Goal: Transaction & Acquisition: Subscribe to service/newsletter

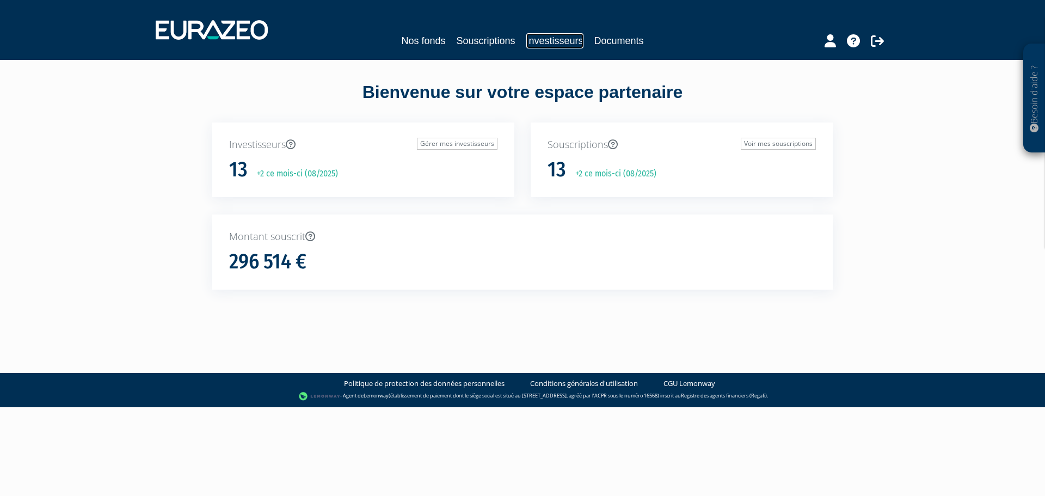
click at [537, 38] on link "Investisseurs" at bounding box center [554, 40] width 57 height 15
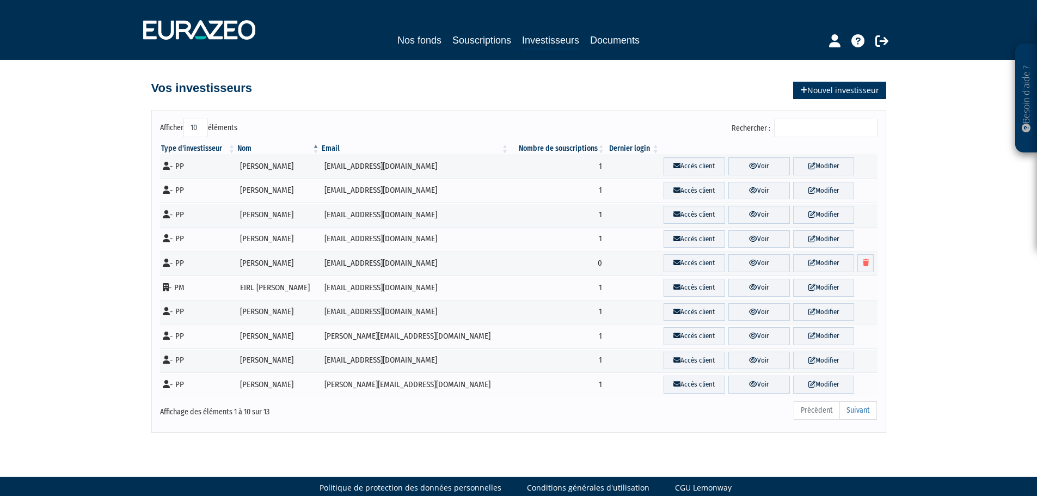
click at [855, 90] on link "Nouvel investisseur" at bounding box center [839, 90] width 93 height 17
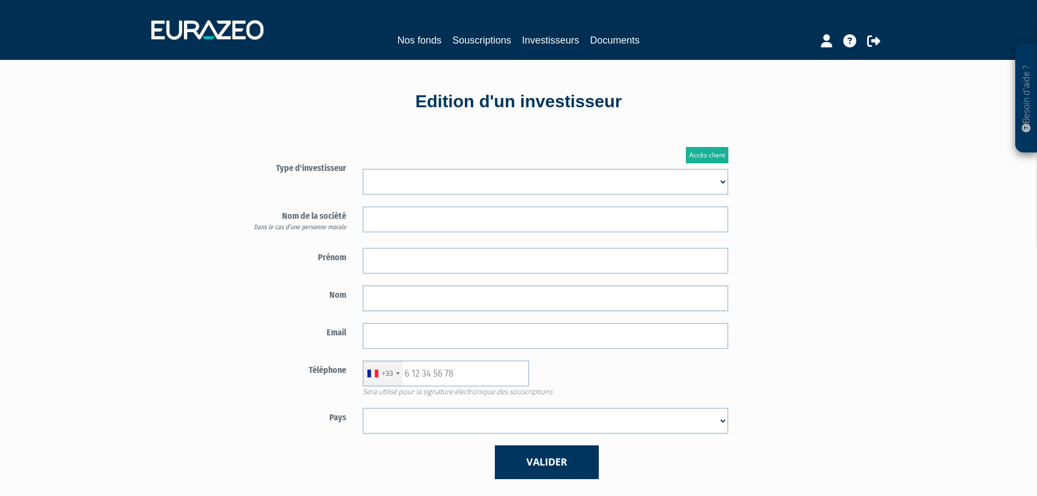
click at [441, 169] on select "Mr Mme Société" at bounding box center [546, 182] width 366 height 26
select select "1"
click at [363, 169] on select "Mr Mme Société" at bounding box center [546, 182] width 366 height 26
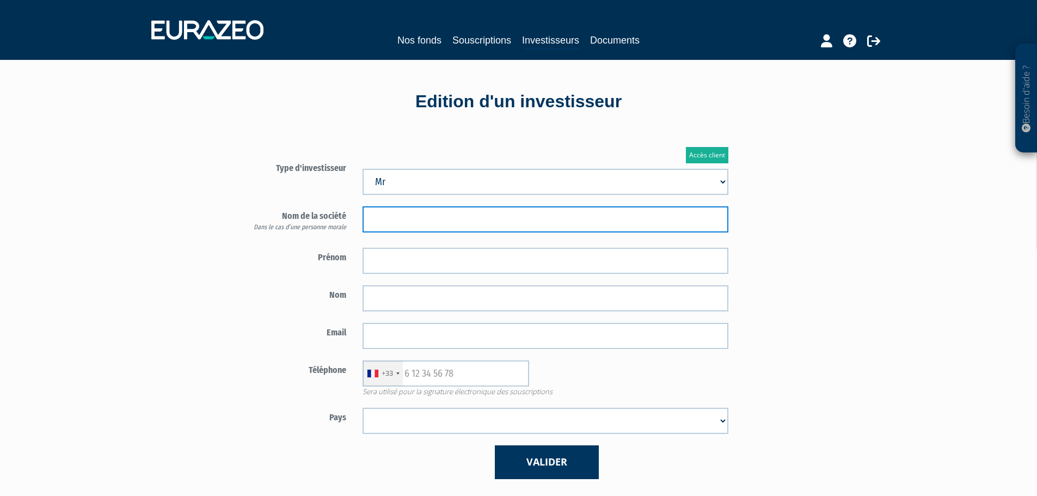
click at [407, 223] on input "text" at bounding box center [546, 219] width 366 height 26
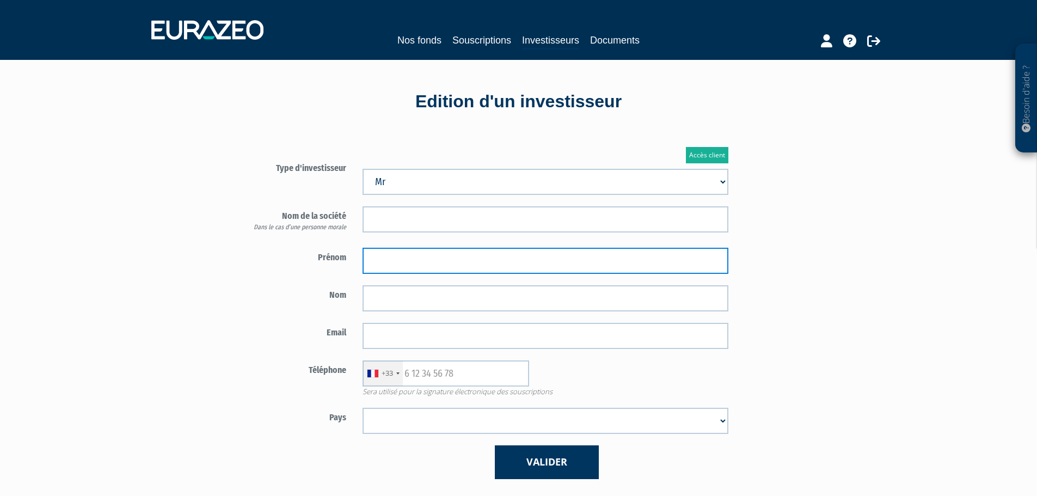
click at [415, 251] on input "text" at bounding box center [546, 261] width 366 height 26
type input "Philippe"
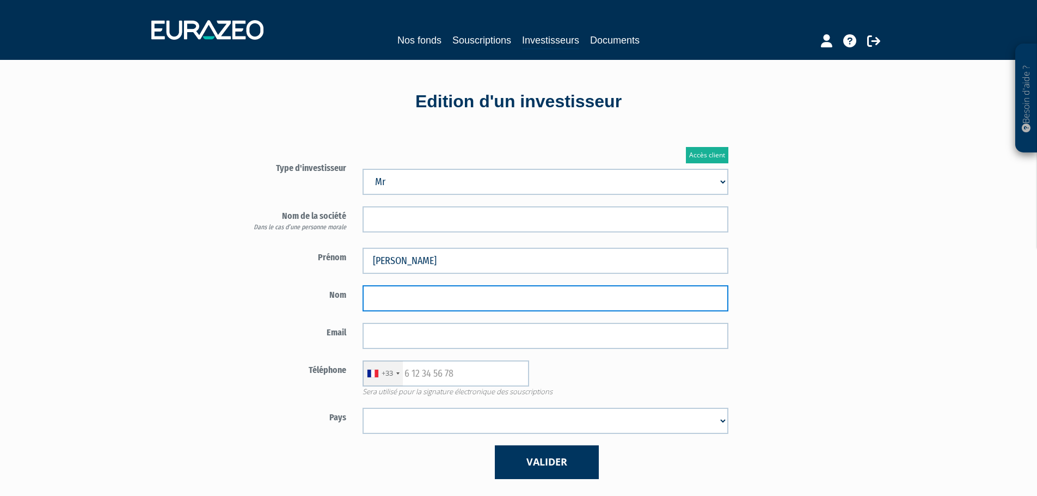
click at [566, 291] on input "text" at bounding box center [546, 298] width 366 height 26
type input "Colombo"
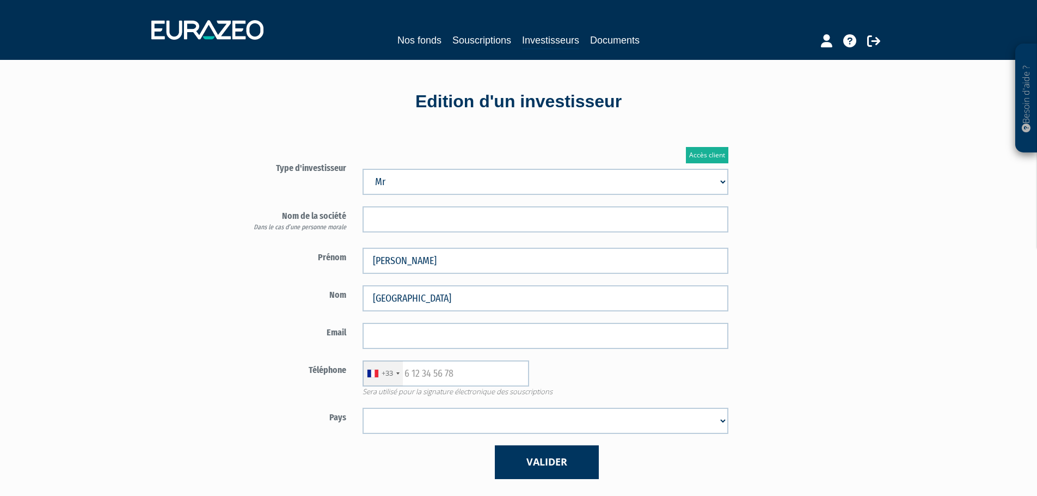
click at [313, 298] on label "Nom" at bounding box center [291, 293] width 127 height 16
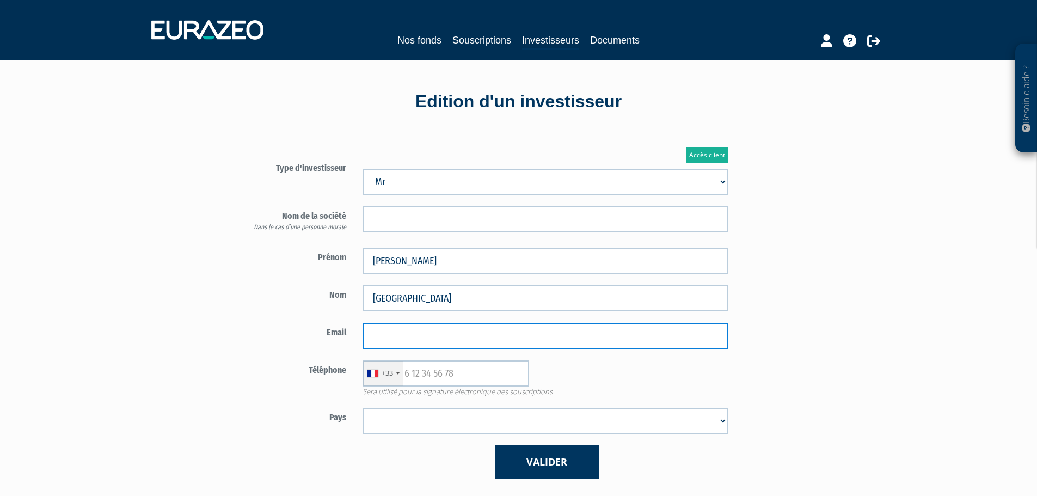
click at [422, 332] on input "email" at bounding box center [546, 336] width 366 height 26
paste input "colombojamin@free.fr"
type input "colombojamin@free.fr"
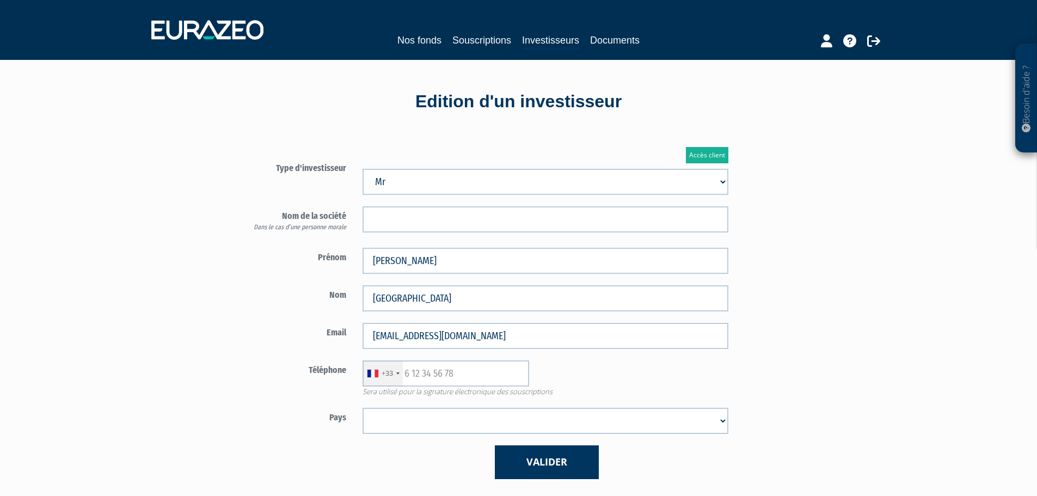
click at [237, 333] on label "Email" at bounding box center [291, 331] width 127 height 16
click at [439, 376] on input "text" at bounding box center [446, 373] width 167 height 26
paste input "775760857"
type input "775760857"
click at [687, 361] on div "+33 France +33 Germany (Deutschland) +49 Switzerland (Schweiz) +41 Belgium (Bel…" at bounding box center [545, 373] width 382 height 26
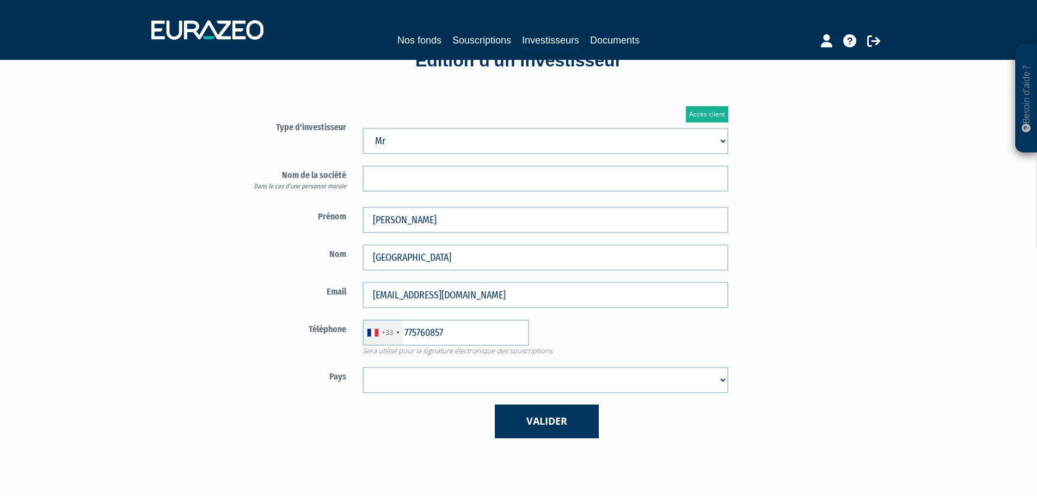
scroll to position [109, 0]
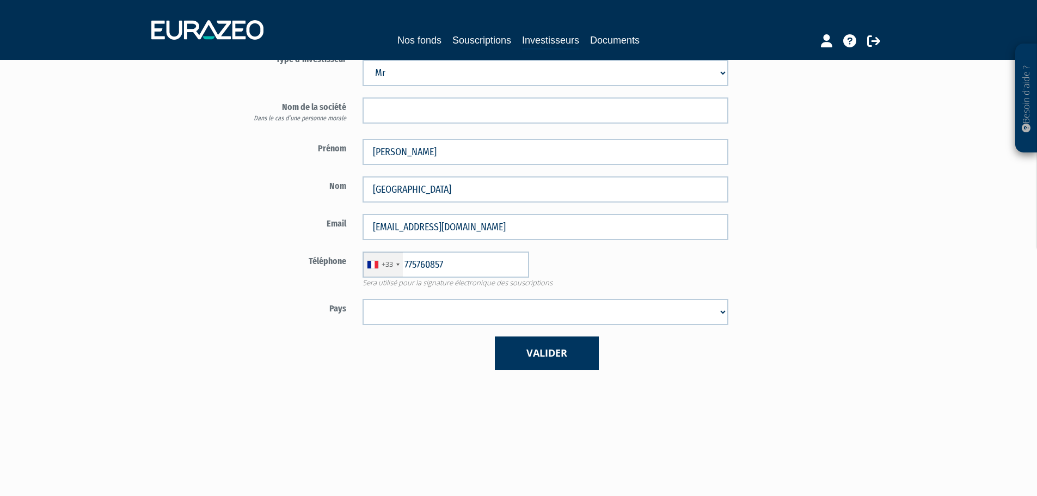
click at [476, 315] on select "Afghanistan Afrique du Sud Albanie Algérie Allemagne Andorre Angola Anguilla An…" at bounding box center [546, 312] width 366 height 26
click at [474, 317] on select "Afghanistan Afrique du Sud Albanie Algérie Allemagne Andorre Angola Anguilla An…" at bounding box center [546, 312] width 366 height 26
select select "75"
click at [363, 299] on select "Afghanistan Afrique du Sud Albanie Algérie Allemagne Andorre Angola Anguilla An…" at bounding box center [546, 312] width 366 height 26
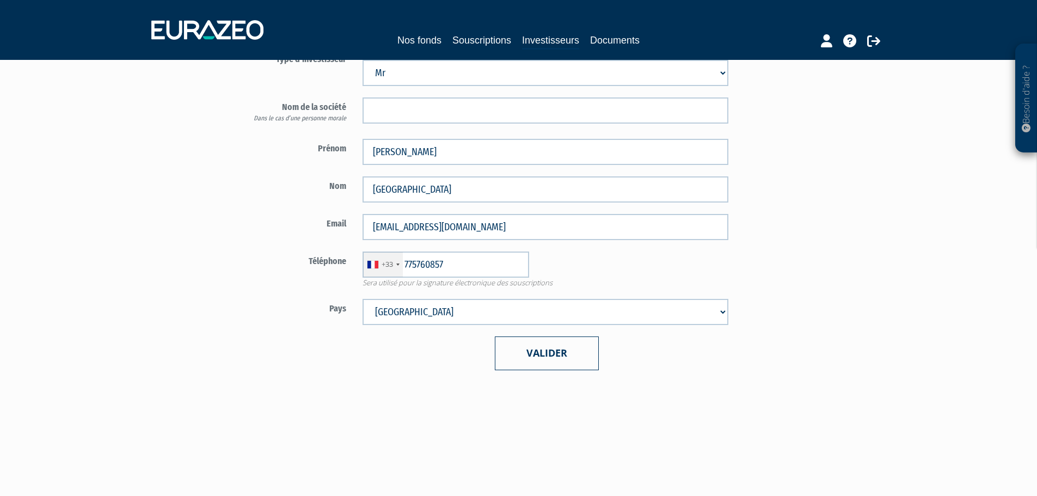
click at [542, 360] on button "Valider" at bounding box center [547, 352] width 104 height 33
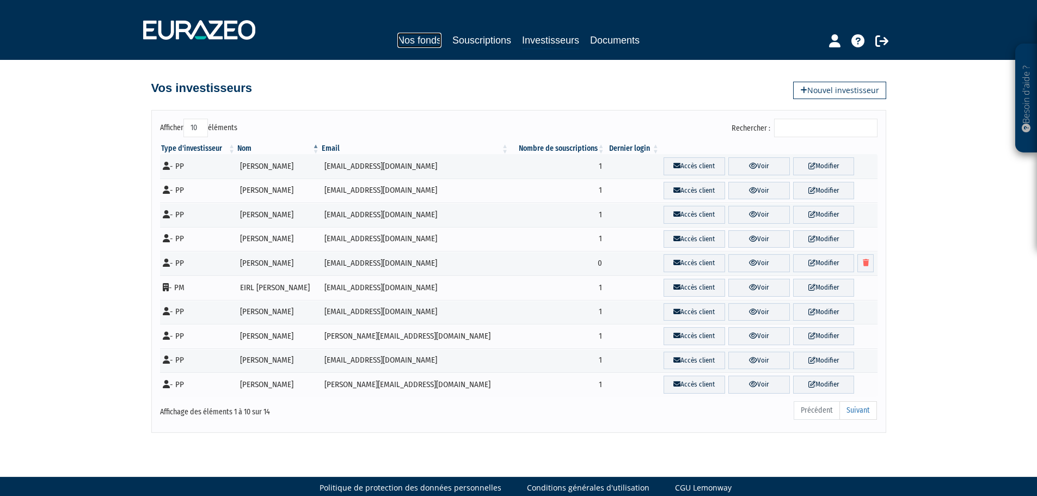
click at [416, 43] on link "Nos fonds" at bounding box center [419, 40] width 44 height 15
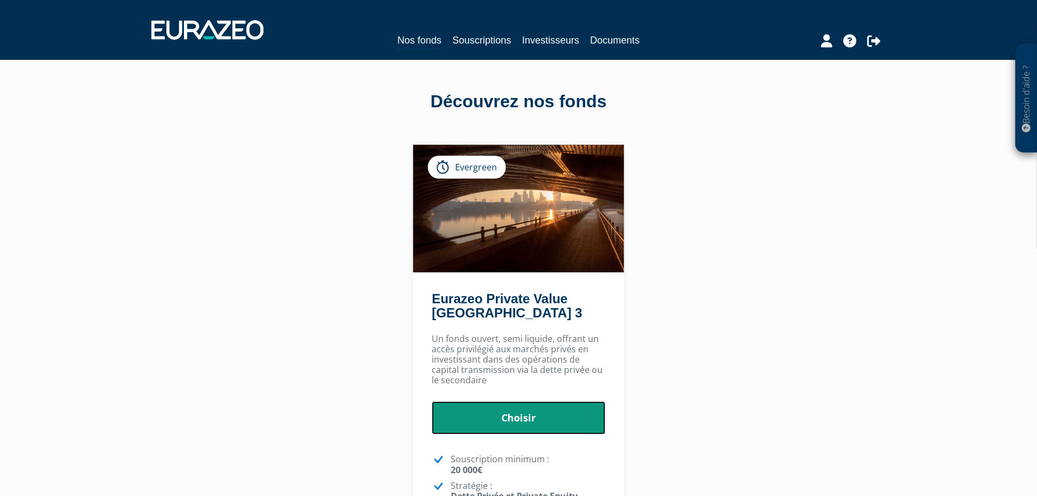
click at [578, 404] on link "Choisir" at bounding box center [519, 418] width 174 height 34
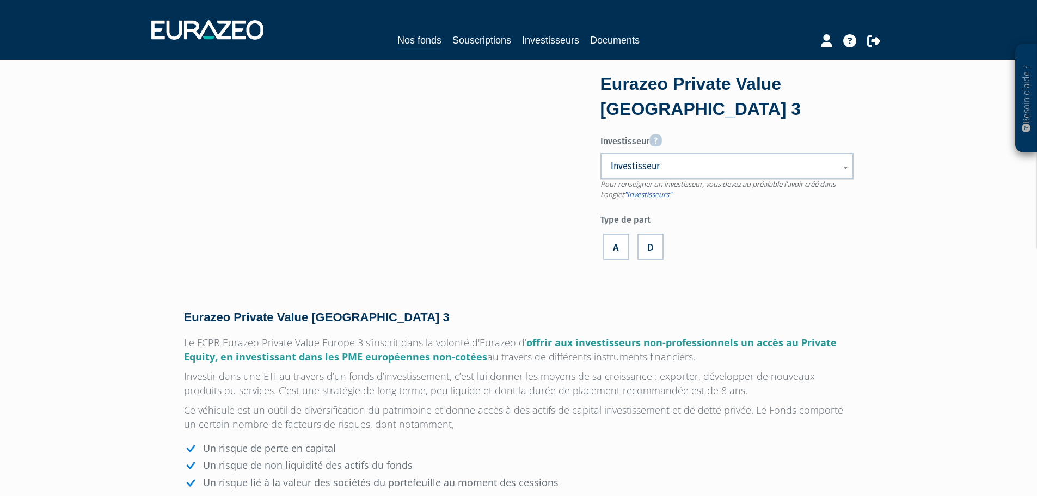
click at [677, 167] on span "Investisseur" at bounding box center [720, 166] width 218 height 13
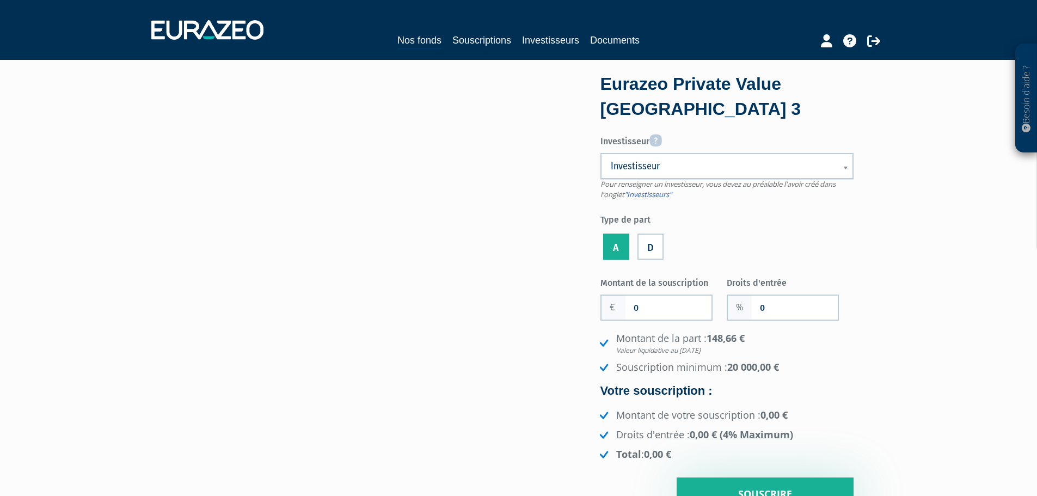
click at [679, 160] on span "Investisseur" at bounding box center [720, 166] width 218 height 13
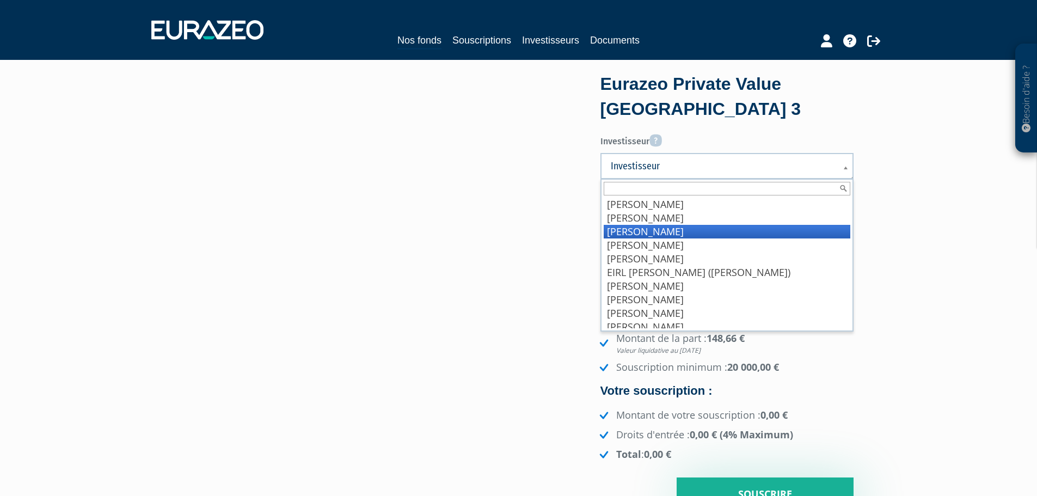
click at [693, 230] on li "Colombo Philippe" at bounding box center [727, 232] width 247 height 14
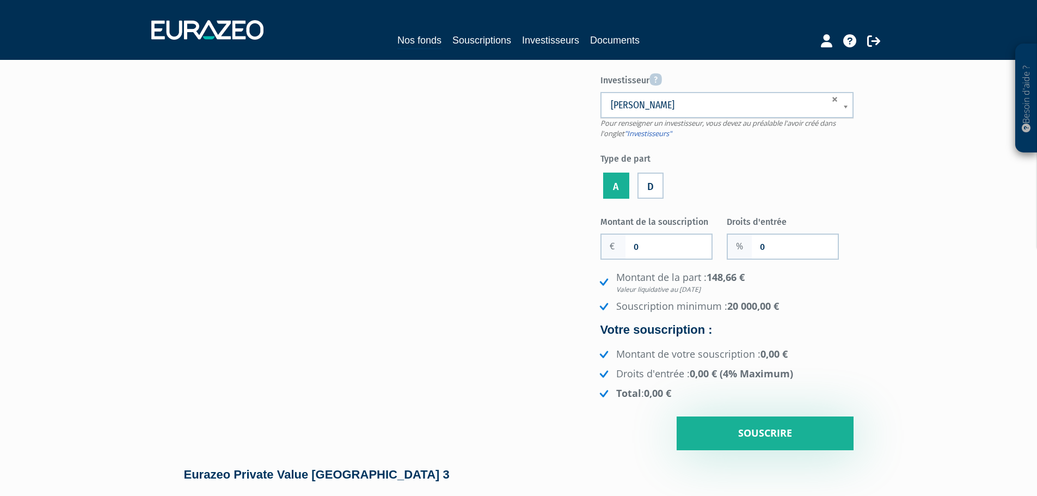
scroll to position [109, 0]
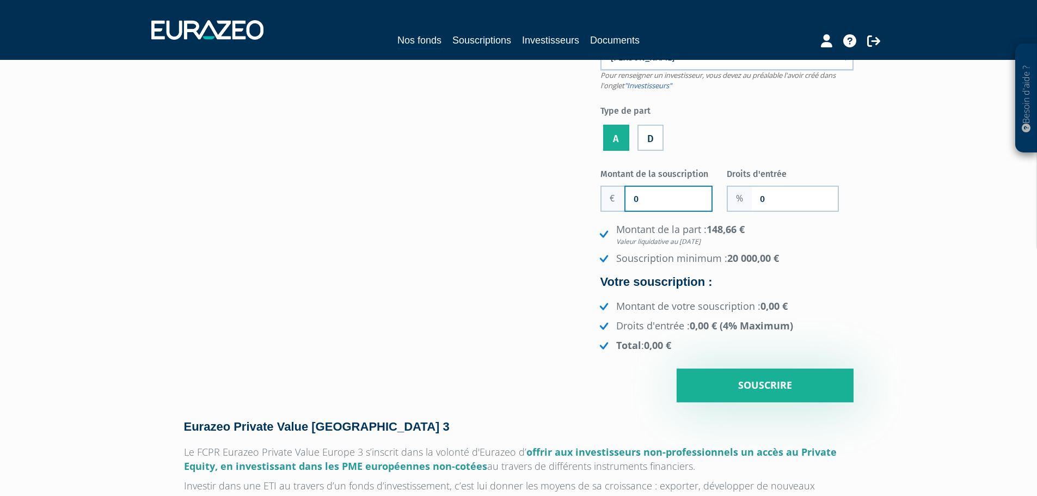
click at [688, 191] on input "0" at bounding box center [669, 199] width 86 height 24
type input "20 000"
click at [766, 200] on input "0" at bounding box center [795, 199] width 86 height 24
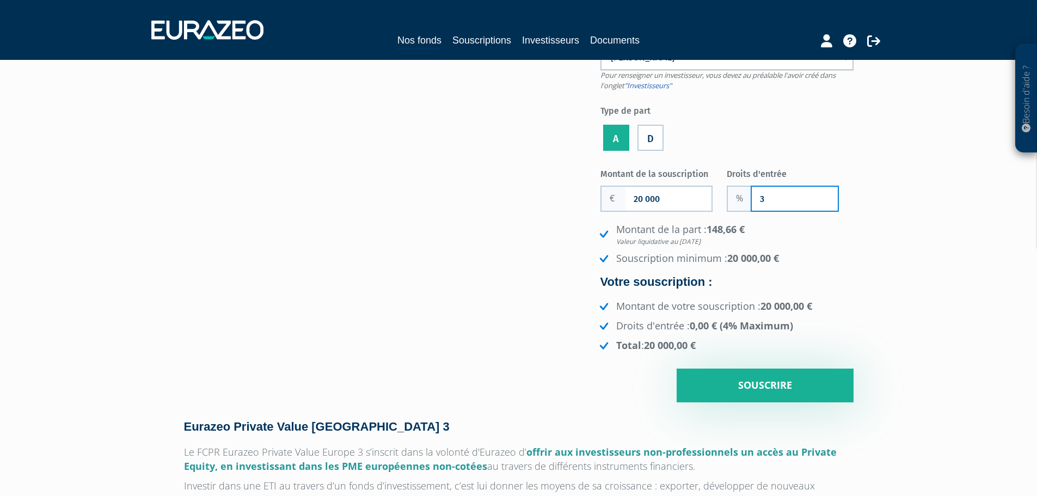
type input "3"
click at [818, 200] on input "3" at bounding box center [795, 199] width 86 height 24
type input "2"
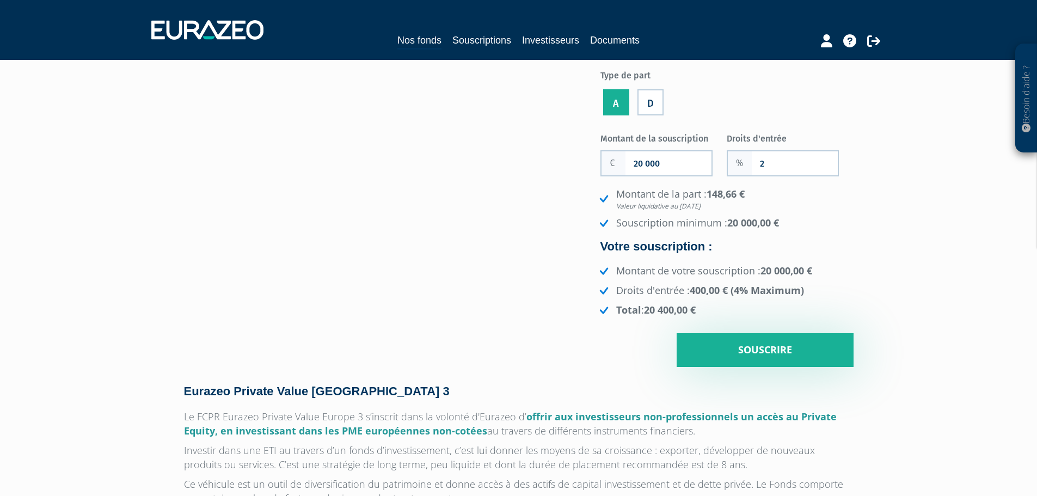
scroll to position [163, 0]
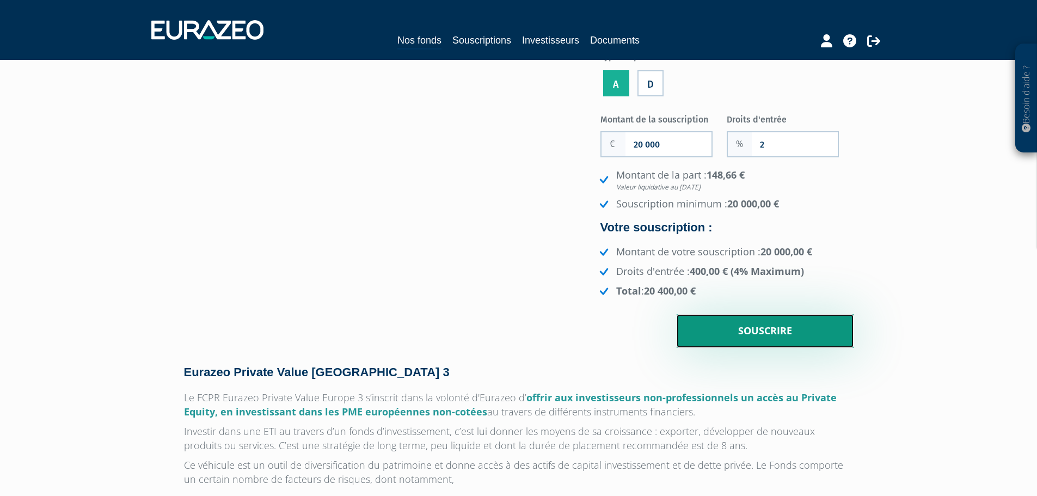
click at [786, 339] on input "Souscrire" at bounding box center [765, 331] width 177 height 34
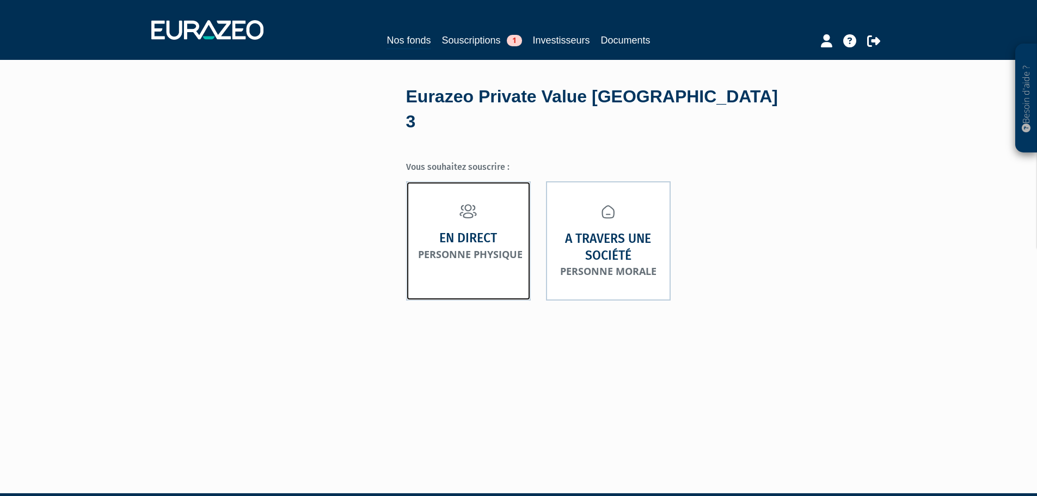
click at [484, 230] on strong "En direct" at bounding box center [468, 238] width 58 height 17
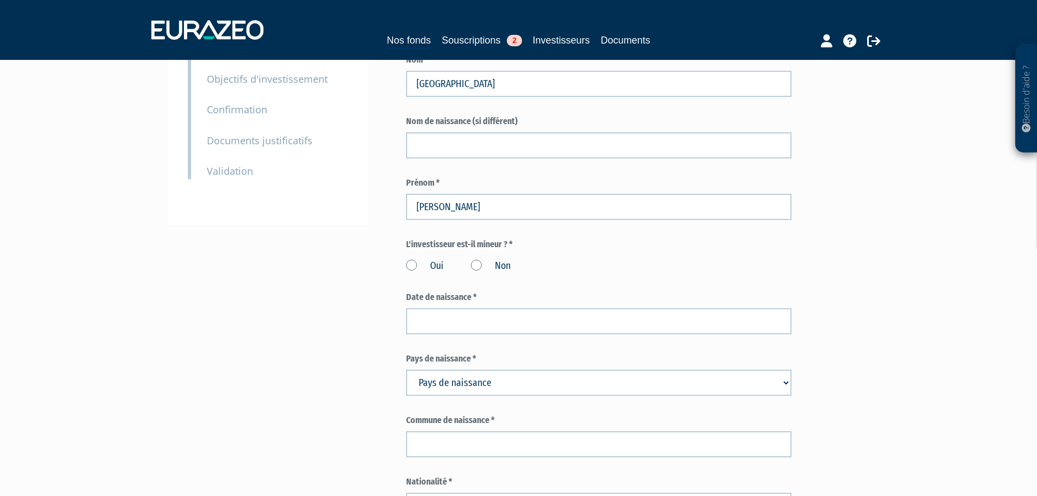
scroll to position [218, 0]
drag, startPoint x: 479, startPoint y: 237, endPoint x: 474, endPoint y: 270, distance: 33.7
click at [479, 257] on label "Non" at bounding box center [491, 264] width 40 height 14
click at [0, 0] on input "Non" at bounding box center [0, 0] width 0 height 0
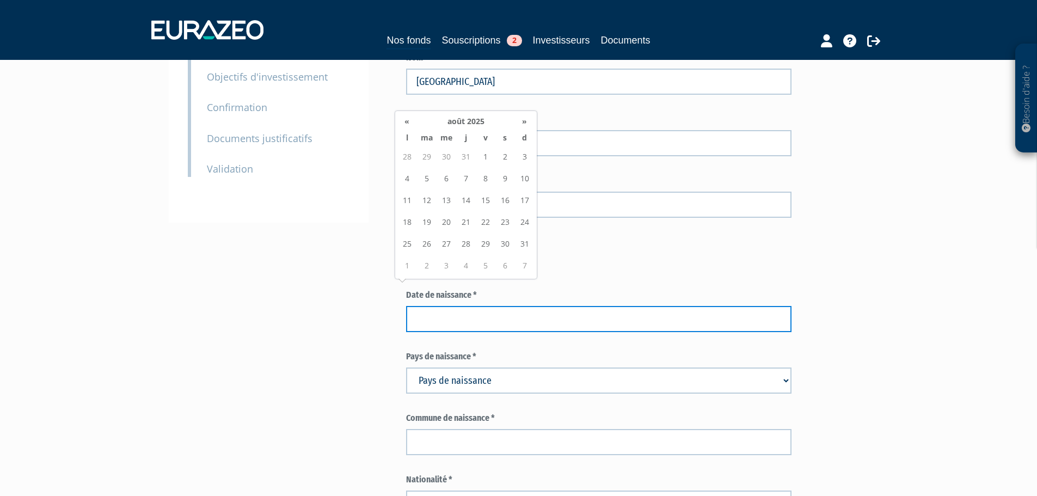
click at [467, 306] on input at bounding box center [598, 319] width 385 height 26
type input "18/06/1966"
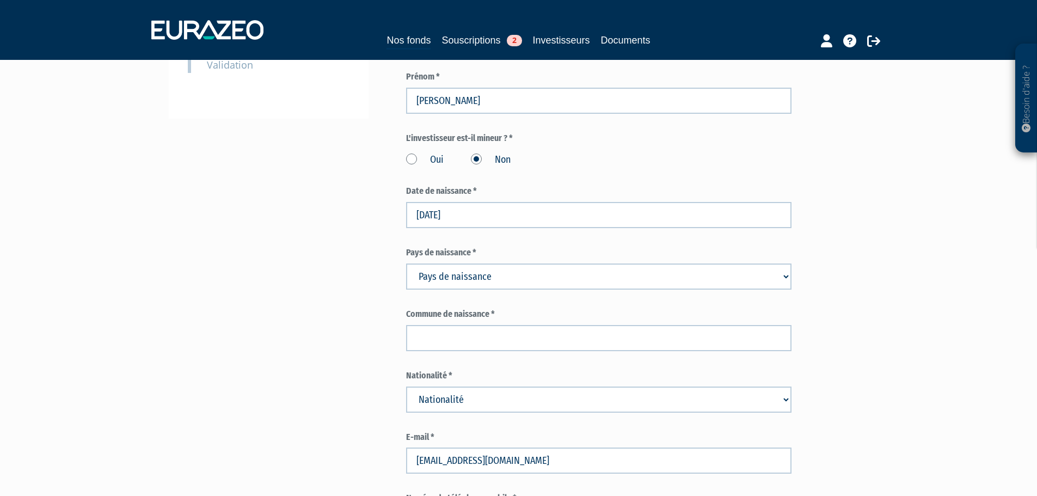
scroll to position [322, 0]
click at [482, 263] on select "Pays de naissance Afghanistan Afrique du Sud Albanie Algérie Allemagne Andorre" at bounding box center [598, 276] width 385 height 26
select select "75"
click at [406, 263] on select "Pays de naissance Afghanistan Afrique du Sud Albanie Algérie Allemagne Andorre" at bounding box center [598, 276] width 385 height 26
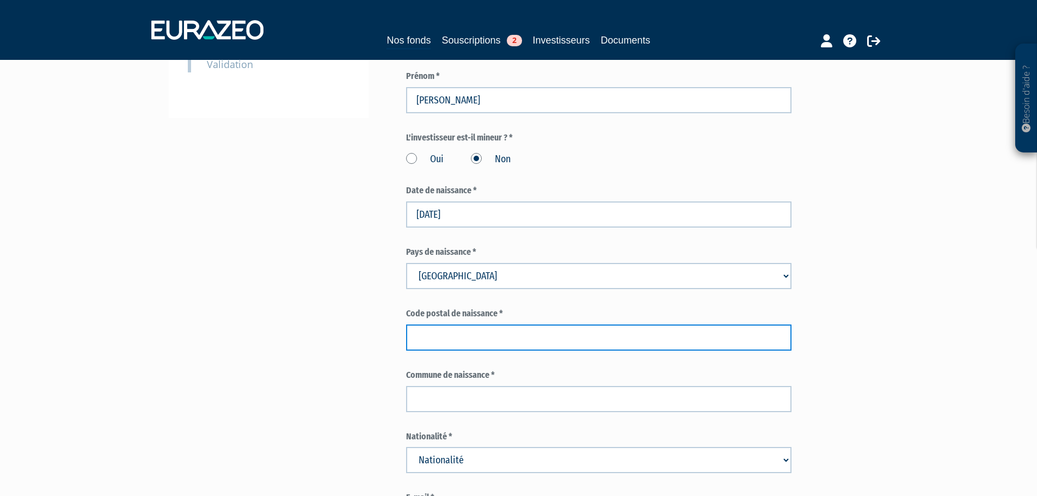
click at [480, 324] on input "text" at bounding box center [598, 337] width 385 height 26
click at [480, 324] on input "Lyon" at bounding box center [598, 337] width 385 height 26
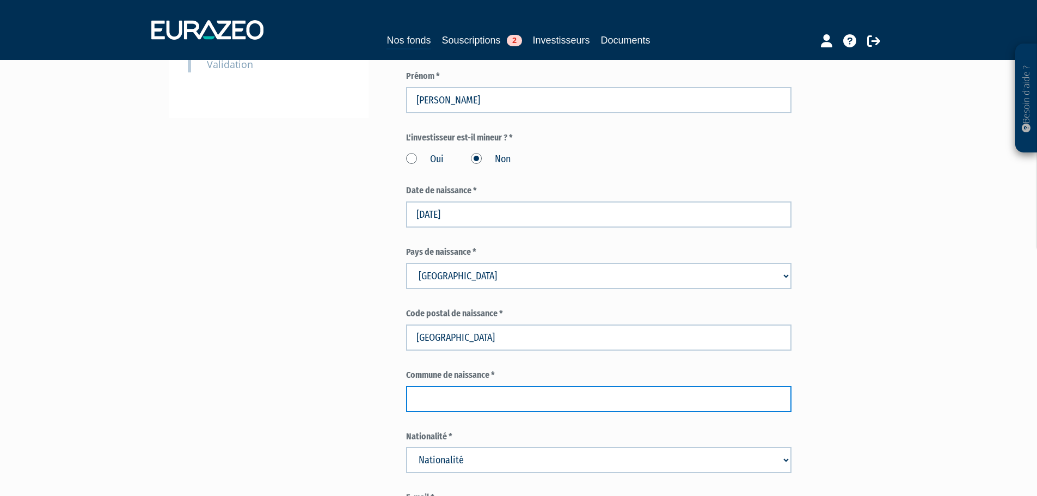
click at [457, 386] on input "text" at bounding box center [598, 399] width 385 height 26
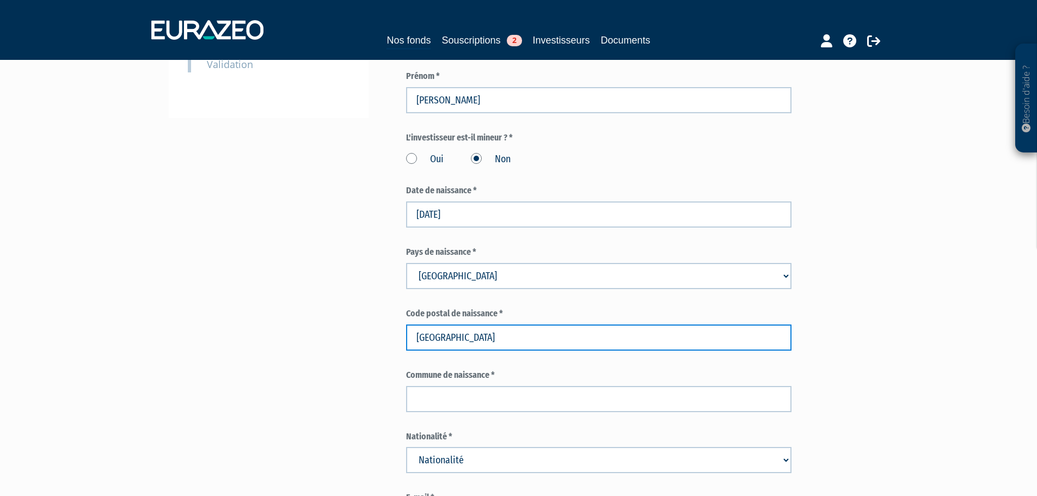
click at [460, 324] on input "Lyon" at bounding box center [598, 337] width 385 height 26
type input "69003"
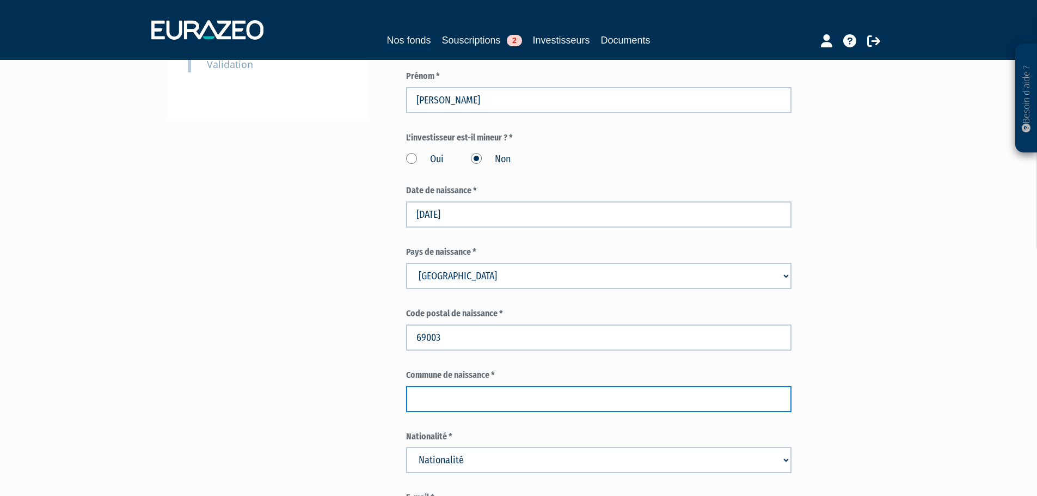
click at [456, 386] on input "text" at bounding box center [598, 399] width 385 height 26
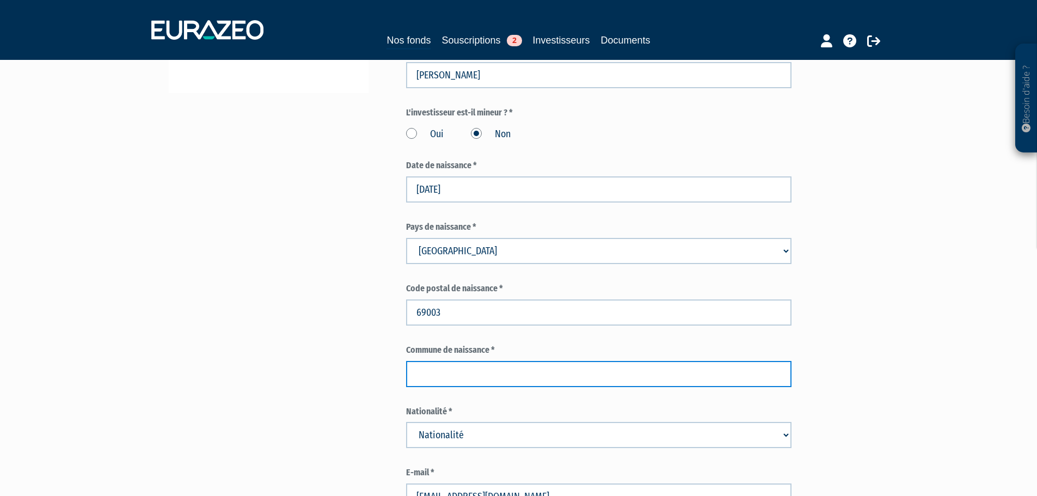
scroll to position [348, 0]
type input "Lyon"
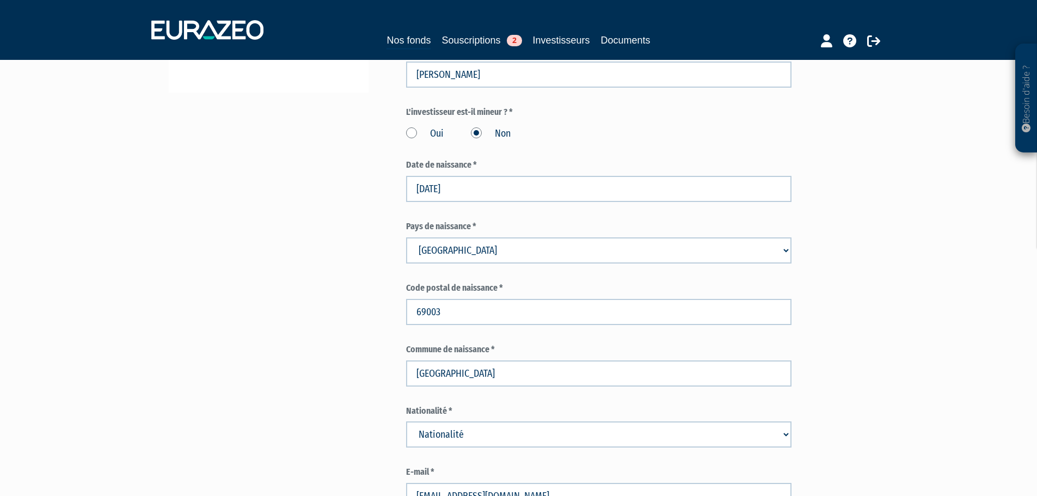
click at [461, 421] on select "Nationalité Afghanistan Afrique du Sud Albanie Algérie Allemagne Andorre" at bounding box center [598, 434] width 385 height 26
select select "75"
click at [406, 421] on select "Nationalité Afghanistan Afrique du Sud Albanie Algérie Allemagne Andorre" at bounding box center [598, 434] width 385 height 26
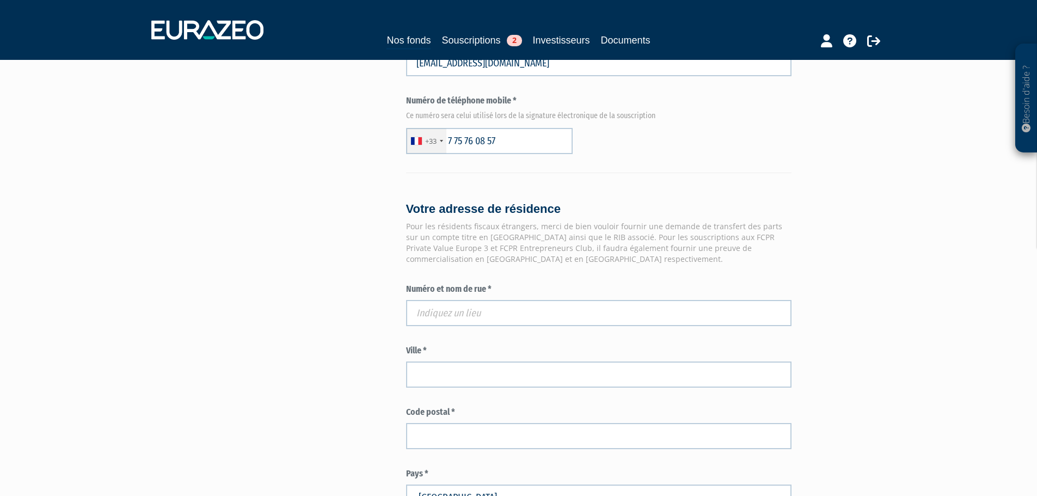
scroll to position [808, 0]
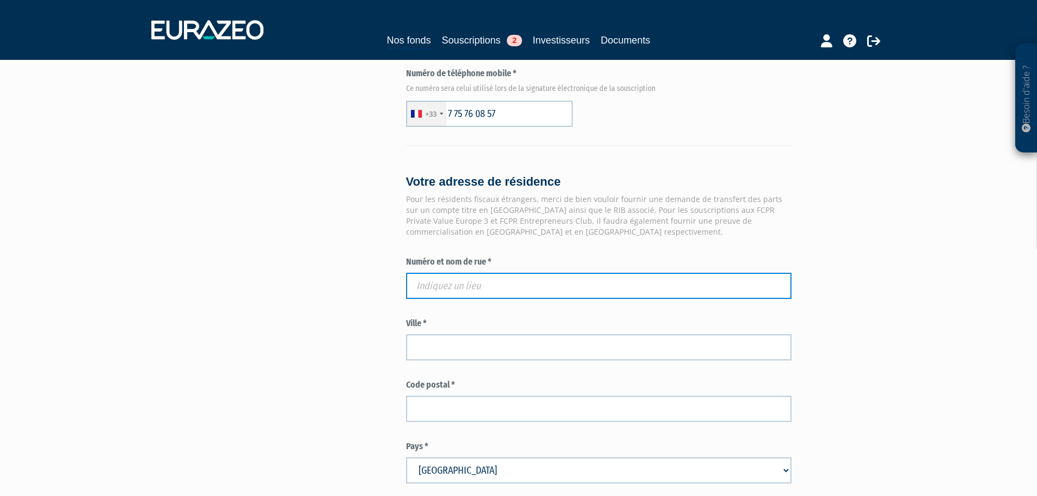
click at [560, 273] on input "text" at bounding box center [598, 286] width 385 height 26
paste input "LOT CLOS ST CATHERINE"
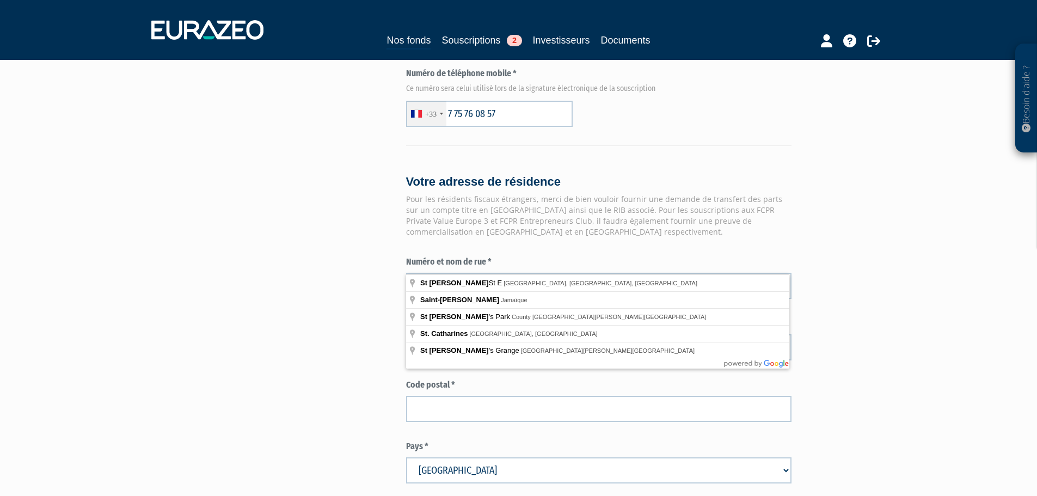
drag, startPoint x: 636, startPoint y: 244, endPoint x: 635, endPoint y: 253, distance: 8.9
click at [635, 256] on div "Numéro et nom de rue * LOT CLOS ST CATHERINE" at bounding box center [598, 277] width 385 height 43
click at [635, 273] on input "LOT CLOS ST CATHERINE" at bounding box center [598, 286] width 385 height 26
click at [634, 273] on input "LOT CLOS ST CATHERINE" at bounding box center [598, 286] width 385 height 26
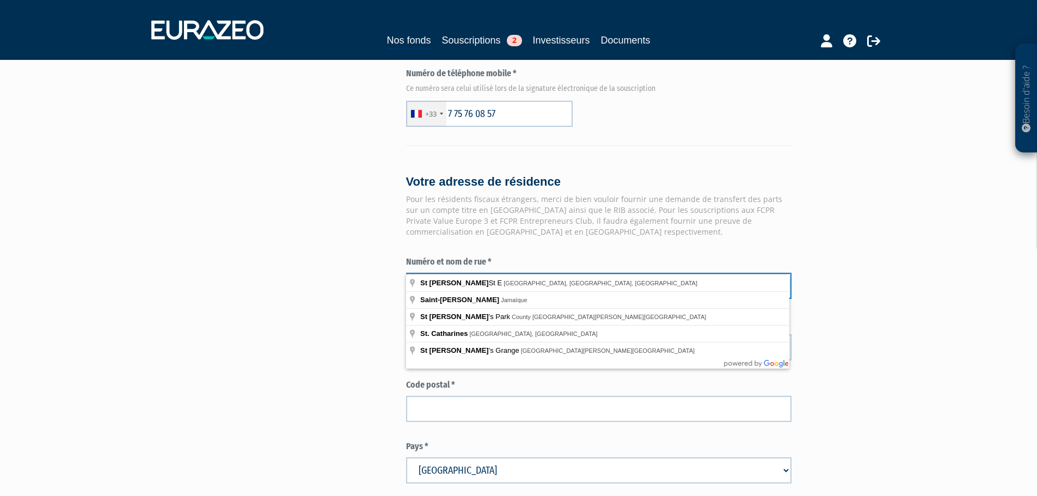
paste input "8 ALLEE MESSIDOR"
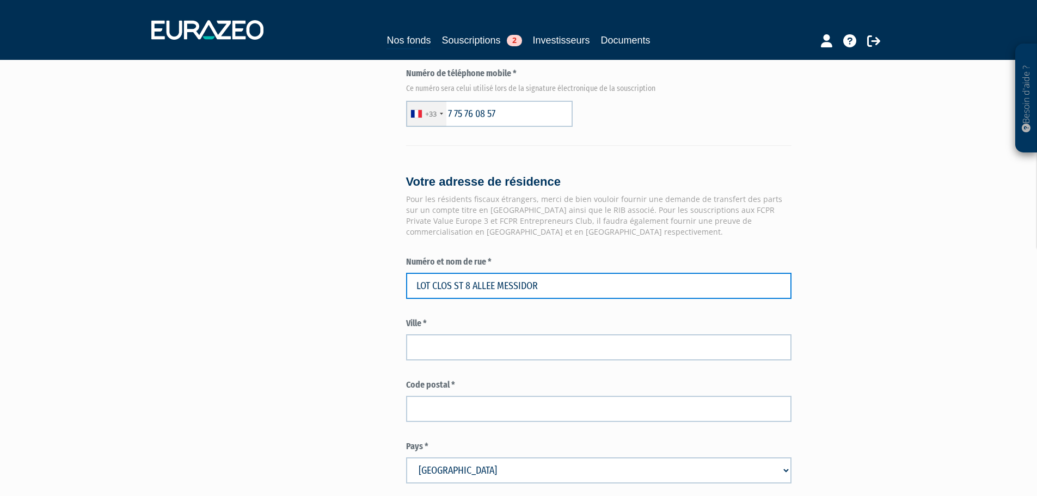
click at [634, 273] on input "LOT CLOS ST 8 ALLEE MESSIDOR" at bounding box center [598, 286] width 385 height 26
paste input "text"
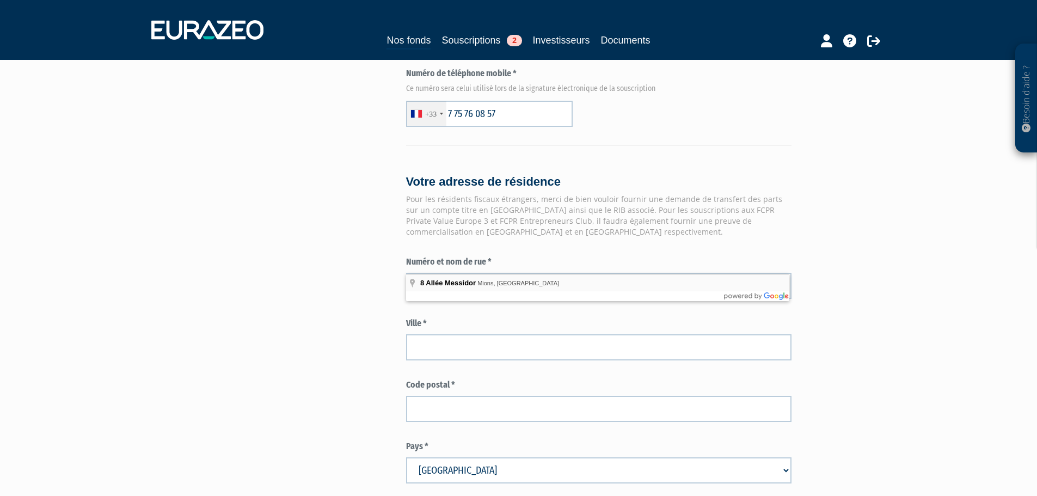
type input "8 Allée Messidor, Mions, France"
type input "Mions"
type input "69780"
type input "8 Allée Messidor"
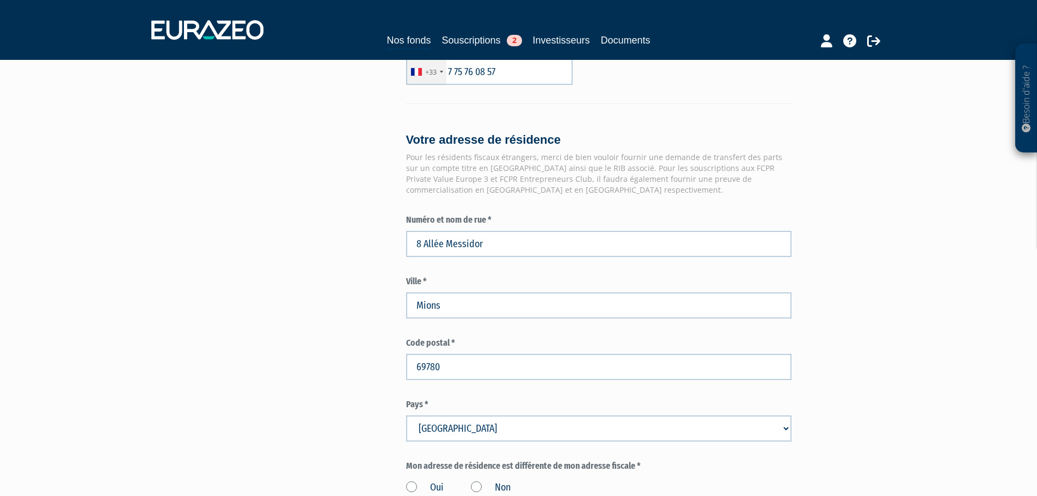
scroll to position [1026, 0]
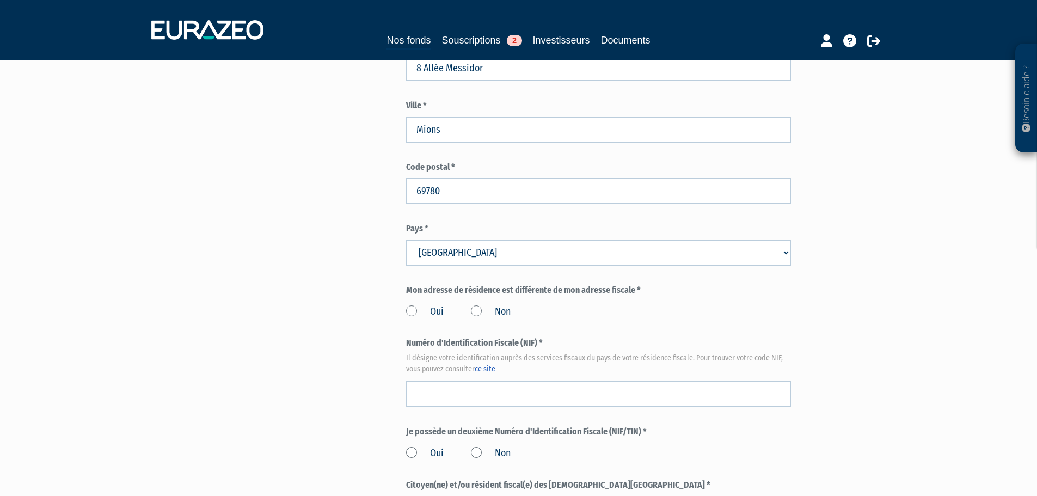
click at [480, 305] on label "Non" at bounding box center [491, 312] width 40 height 14
click at [0, 0] on input "Non" at bounding box center [0, 0] width 0 height 0
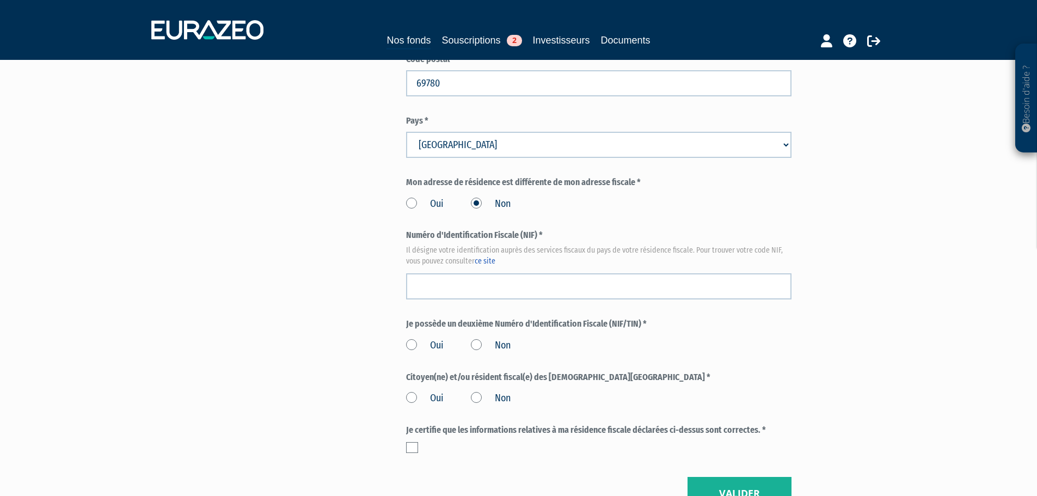
scroll to position [1135, 0]
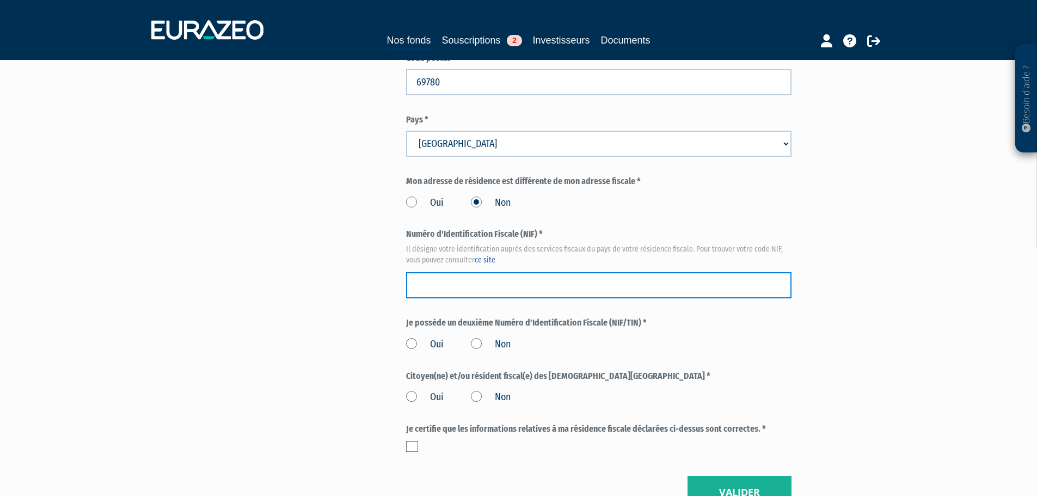
click at [498, 272] on input "text" at bounding box center [598, 285] width 385 height 26
paste input "09 92 119 909 123"
type input "09 92 119 909 123"
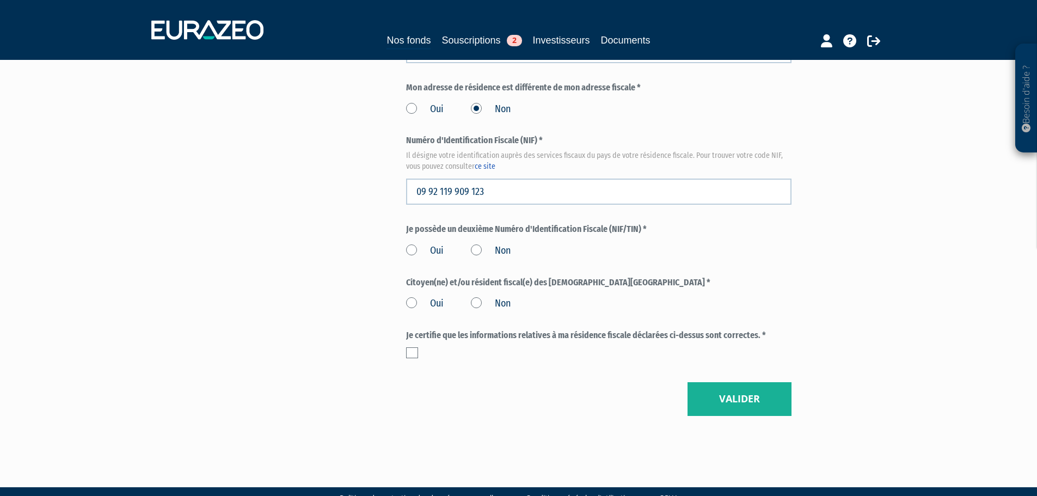
scroll to position [1229, 0]
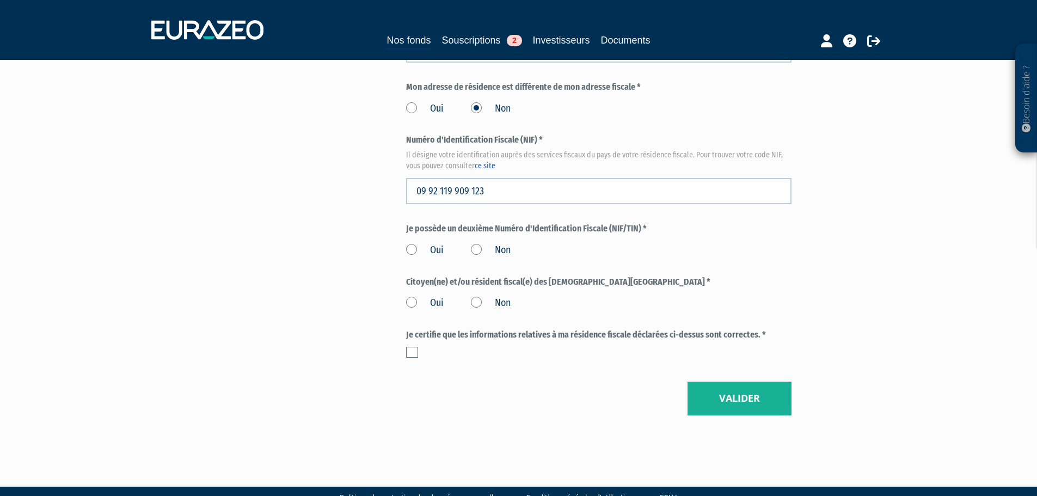
click at [487, 243] on label "Non" at bounding box center [491, 250] width 40 height 14
click at [0, 0] on input "Non" at bounding box center [0, 0] width 0 height 0
click at [480, 243] on label "Non" at bounding box center [491, 250] width 40 height 14
click at [0, 0] on input "Non" at bounding box center [0, 0] width 0 height 0
click at [477, 243] on label "Non" at bounding box center [491, 250] width 40 height 14
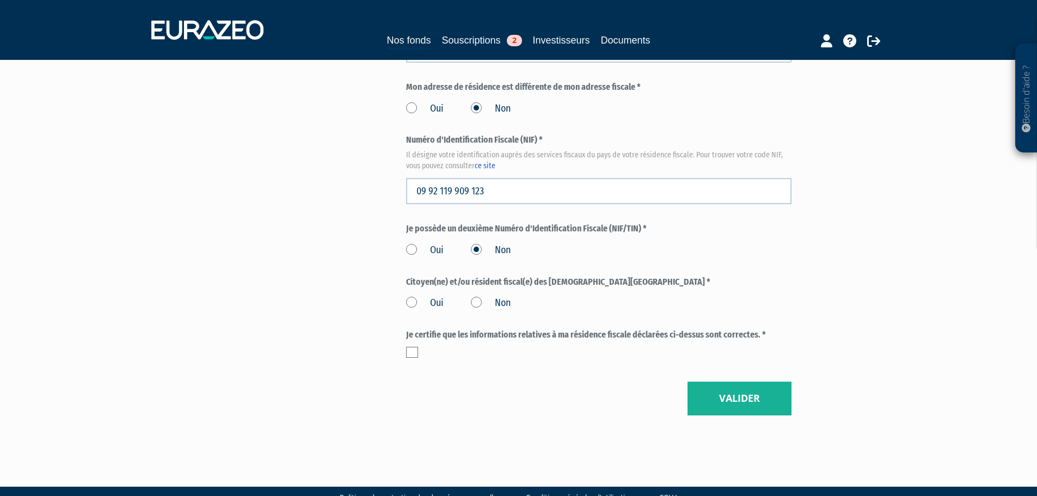
click at [0, 0] on input "Non" at bounding box center [0, 0] width 0 height 0
click at [476, 296] on label "Non" at bounding box center [491, 303] width 40 height 14
click at [0, 0] on input "Non" at bounding box center [0, 0] width 0 height 0
drag, startPoint x: 408, startPoint y: 329, endPoint x: 562, endPoint y: 339, distance: 154.9
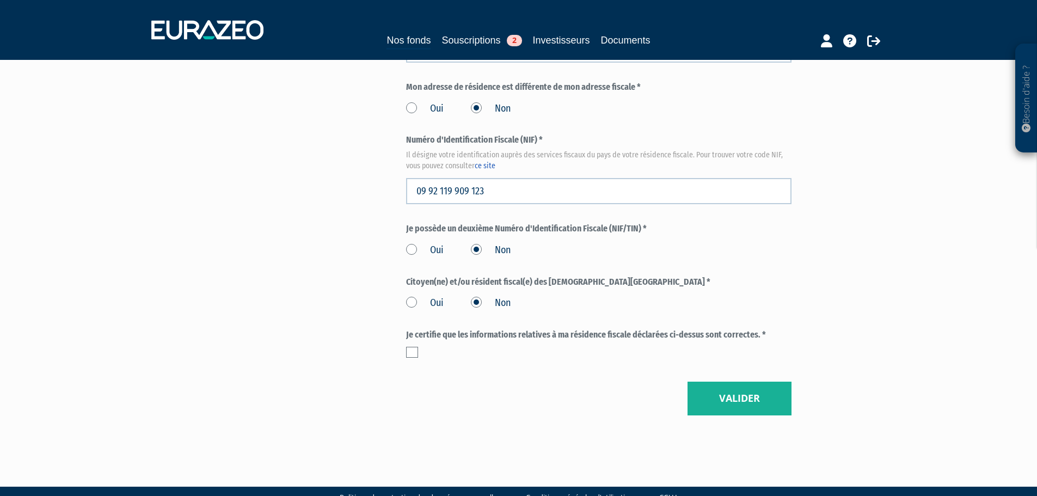
click at [409, 347] on label at bounding box center [412, 352] width 12 height 11
click at [0, 0] on input "checkbox" at bounding box center [0, 0] width 0 height 0
click at [737, 382] on button "Valider" at bounding box center [740, 399] width 104 height 34
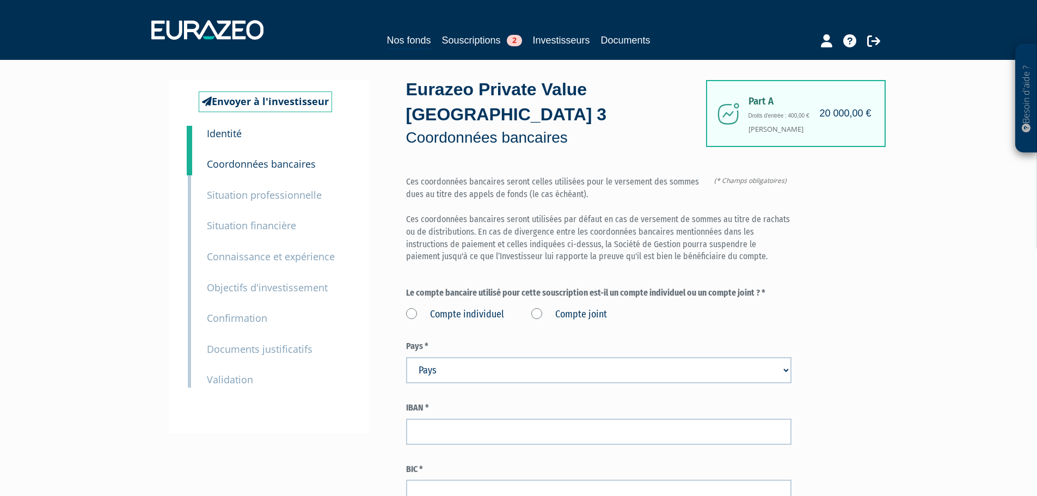
scroll to position [109, 0]
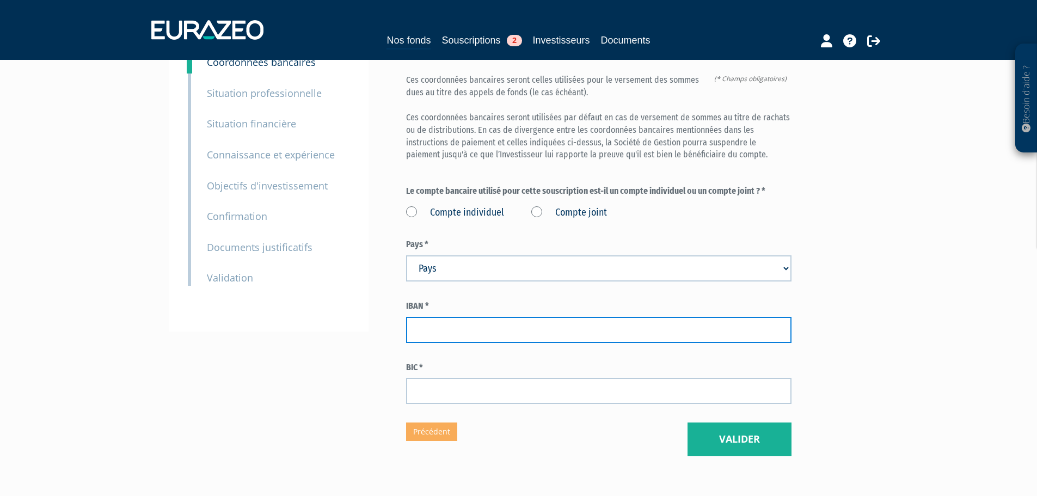
click at [516, 317] on input "text" at bounding box center [598, 330] width 385 height 26
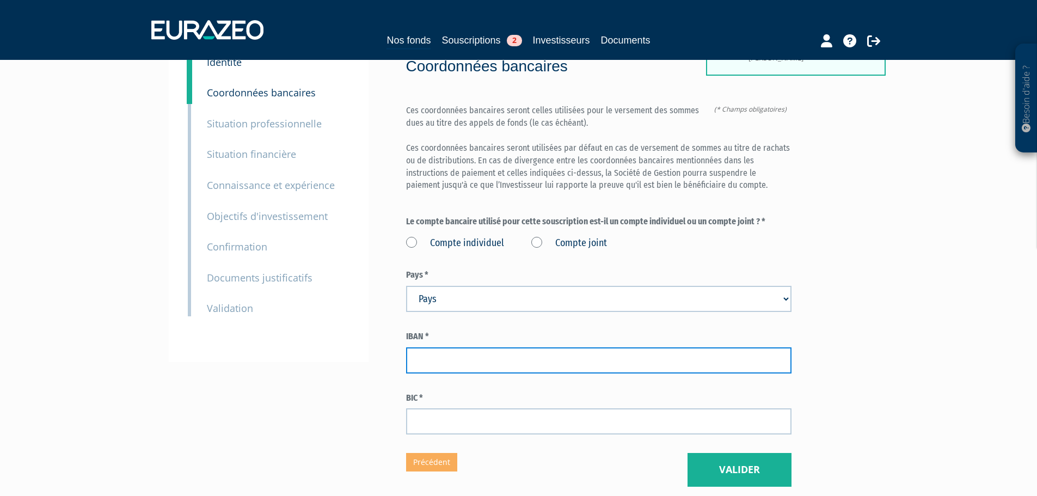
scroll to position [54, 0]
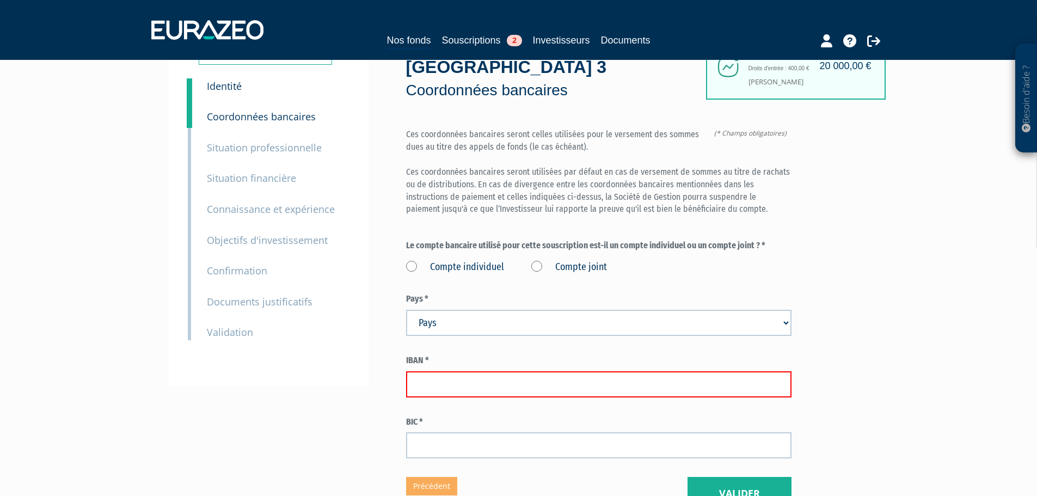
click at [411, 260] on label "Compte individuel" at bounding box center [455, 267] width 98 height 14
click at [0, 0] on individuel "Compte individuel" at bounding box center [0, 0] width 0 height 0
click at [462, 310] on select "Pays [GEOGRAPHIC_DATA] [GEOGRAPHIC_DATA] [GEOGRAPHIC_DATA] [GEOGRAPHIC_DATA] [G…" at bounding box center [598, 323] width 385 height 26
select select "75"
click at [406, 310] on select "Pays [GEOGRAPHIC_DATA] [GEOGRAPHIC_DATA] [GEOGRAPHIC_DATA] [GEOGRAPHIC_DATA] [G…" at bounding box center [598, 323] width 385 height 26
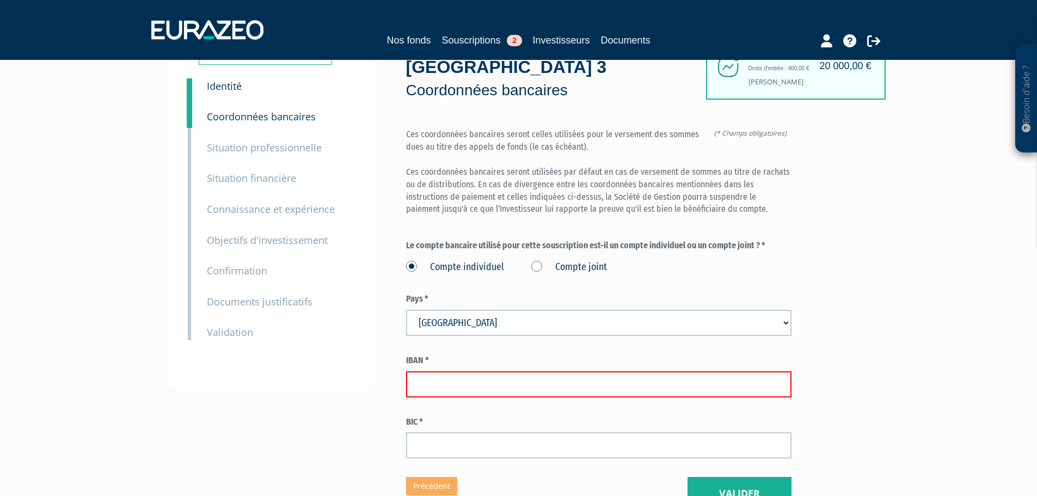
click at [441, 371] on input "text" at bounding box center [598, 384] width 385 height 26
paste input "FR64 2004 1010 0702 8448 2T03 846"
type input "FR64 2004 1010 0702 8448 2T03 846"
click at [453, 416] on div "BIC *" at bounding box center [598, 437] width 385 height 43
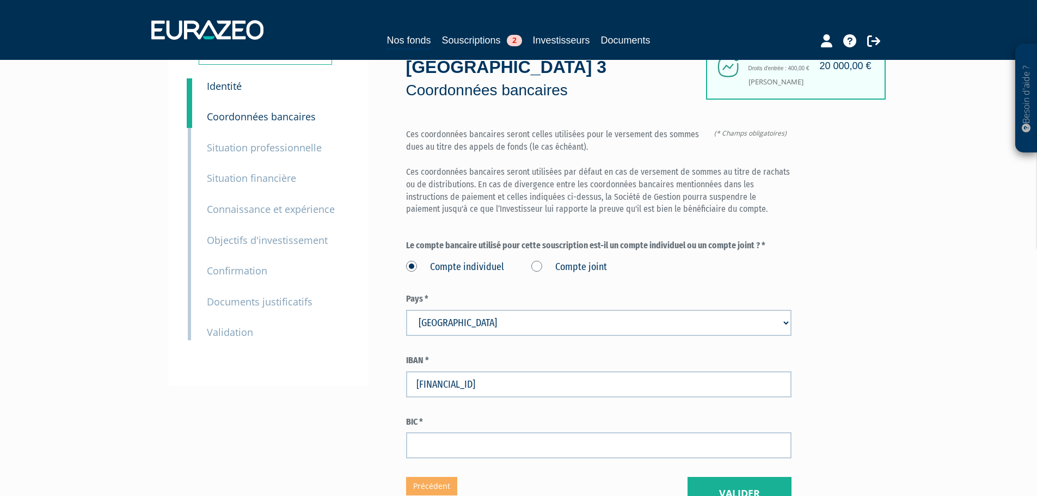
click at [474, 416] on div "BIC *" at bounding box center [598, 437] width 385 height 43
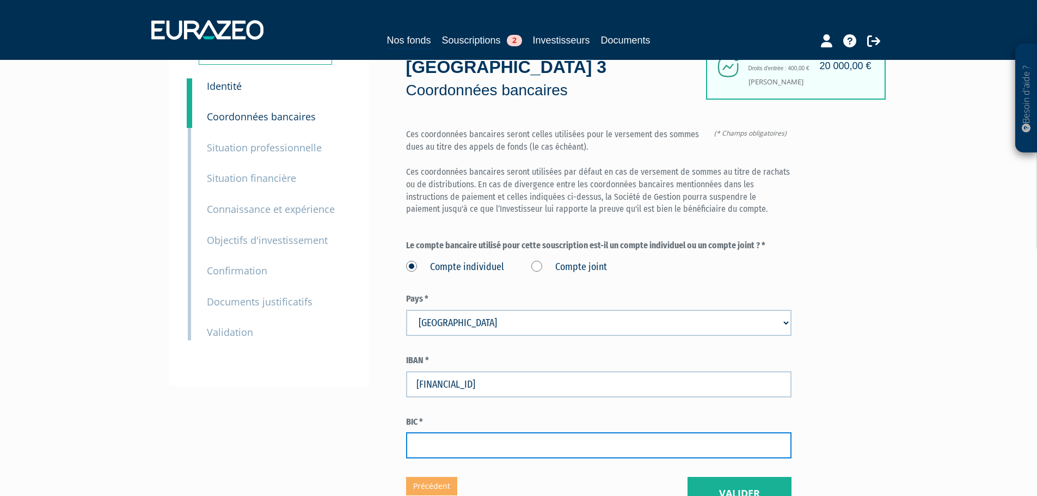
click at [464, 432] on input "text" at bounding box center [598, 445] width 385 height 26
paste input "P S S T F R P P L Y O"
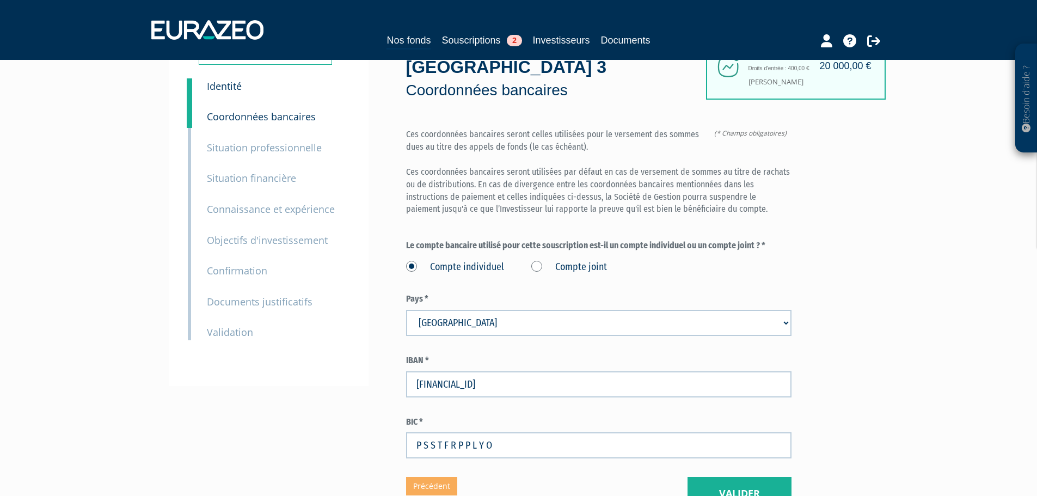
click at [867, 366] on div "Part A 20 000,00 € Droits d'entrée : 400,00 € Philippe Colombo Eurazeo Private …" at bounding box center [637, 272] width 463 height 478
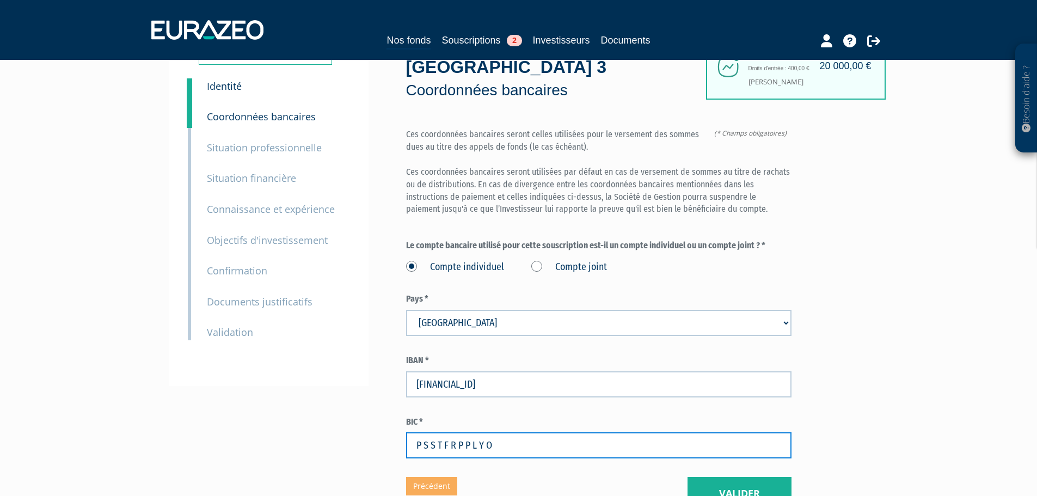
click at [424, 432] on input "P S S T F R P P L Y O" at bounding box center [598, 445] width 385 height 26
click at [418, 432] on input "P S S T F R P P L Y O" at bounding box center [598, 445] width 385 height 26
click at [424, 432] on input "P S S T F R P P L Y O" at bounding box center [598, 445] width 385 height 26
click at [430, 432] on input "PS S T F R P P L Y O" at bounding box center [598, 445] width 385 height 26
click at [433, 432] on input "PSS T F R P P L Y O" at bounding box center [598, 445] width 385 height 26
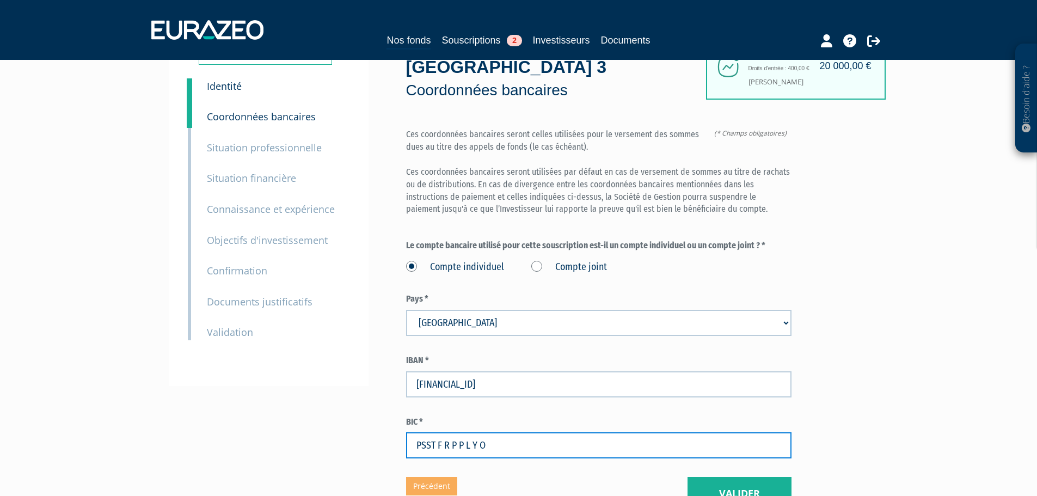
click at [436, 432] on input "PSST F R P P L Y O" at bounding box center [598, 445] width 385 height 26
click at [438, 432] on input "PSST F R P P L Y O" at bounding box center [598, 445] width 385 height 26
click at [440, 432] on input "PSSTF R P P L Y O" at bounding box center [598, 445] width 385 height 26
click at [443, 432] on input "PSSTF R P P L Y O" at bounding box center [598, 445] width 385 height 26
click at [444, 432] on input "PSSTFR P P L Y O" at bounding box center [598, 445] width 385 height 26
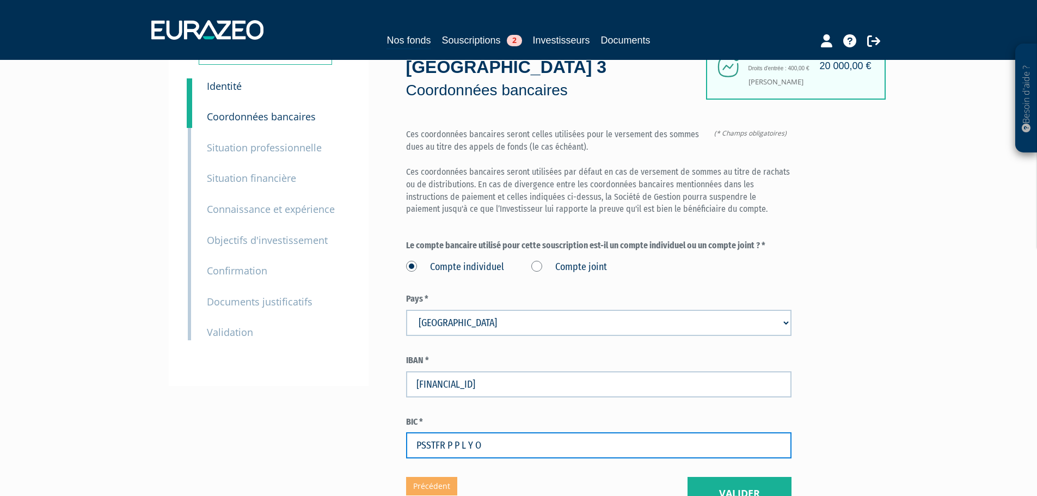
click at [448, 432] on input "PSSTFR P P L Y O" at bounding box center [598, 445] width 385 height 26
click at [452, 432] on input "PSSTFRP P L Y O" at bounding box center [598, 445] width 385 height 26
click at [456, 432] on input "PSSTFRPP L Y O" at bounding box center [598, 445] width 385 height 26
click at [463, 432] on input "PSSTFRPPL Y O" at bounding box center [598, 445] width 385 height 26
click at [467, 432] on input "PSSTFRPPLY O" at bounding box center [598, 445] width 385 height 26
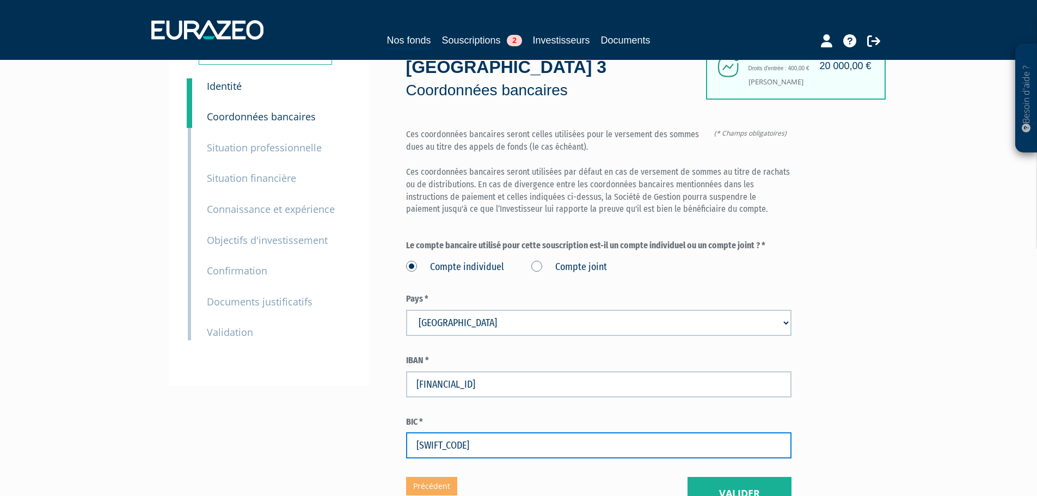
type input "PSSTFRPPLYO"
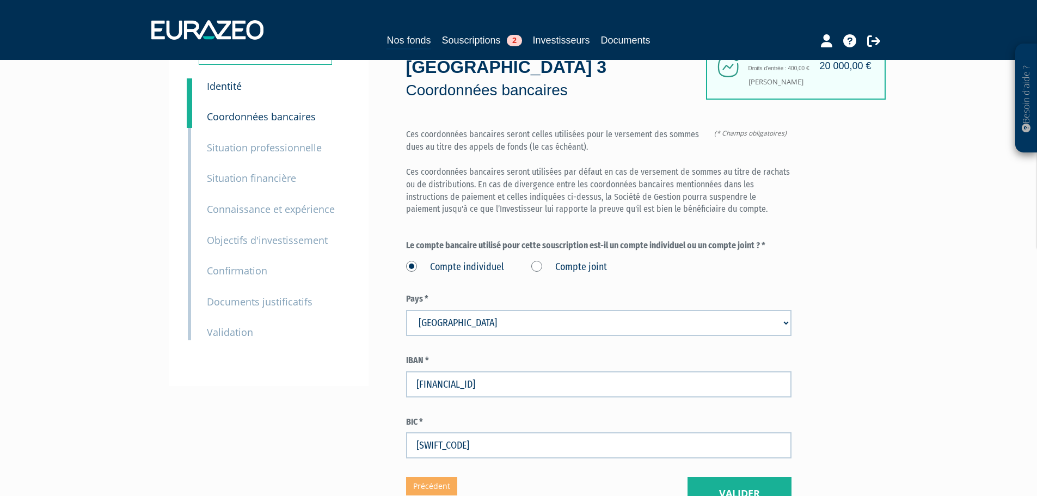
drag, startPoint x: 499, startPoint y: 447, endPoint x: 511, endPoint y: 450, distance: 11.9
click at [500, 447] on div "Eurazeo Private Value Europe 3 Coordonnées bancaires (* Champs obligatoires) Ce…" at bounding box center [598, 272] width 385 height 478
click at [713, 477] on button "Valider" at bounding box center [740, 494] width 104 height 34
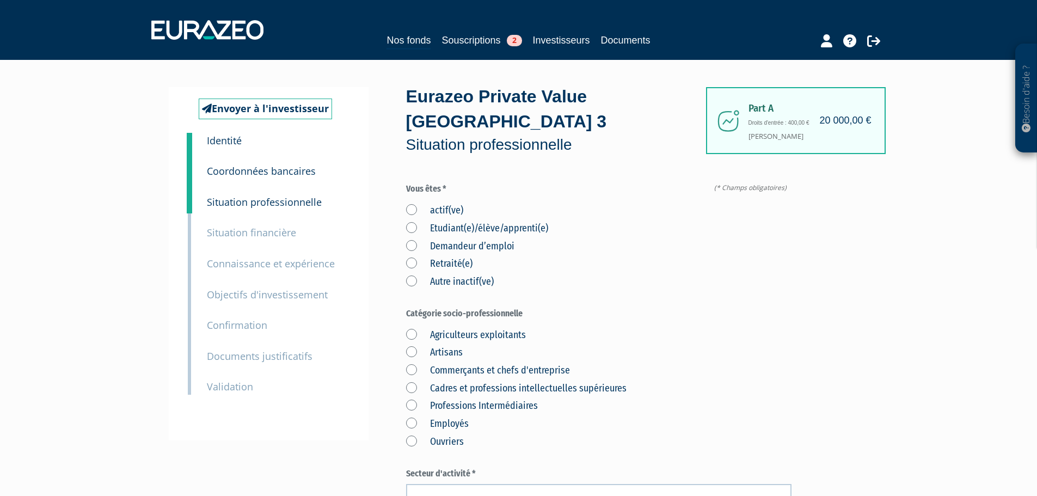
click at [440, 204] on label "actif(ve)" at bounding box center [434, 211] width 57 height 14
click at [0, 0] on input "actif(ve)" at bounding box center [0, 0] width 0 height 0
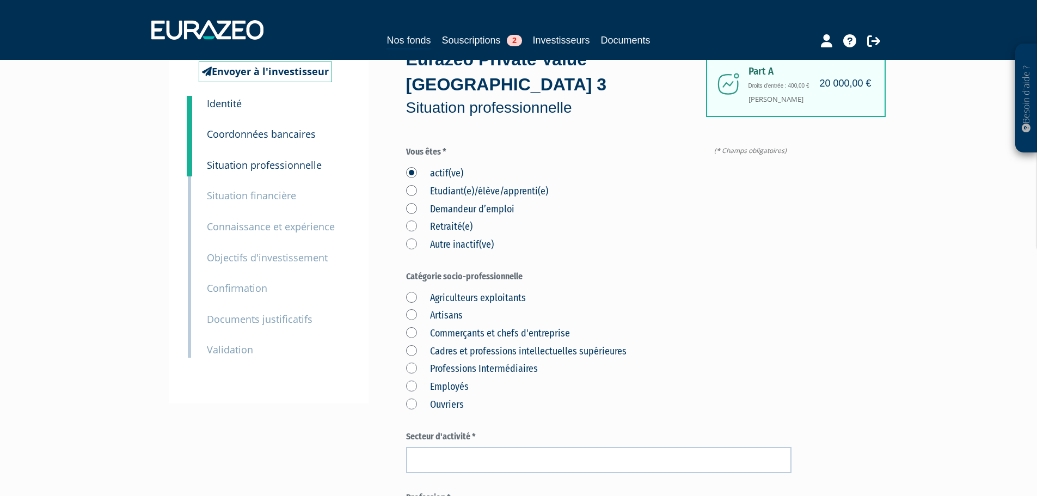
scroll to position [54, 0]
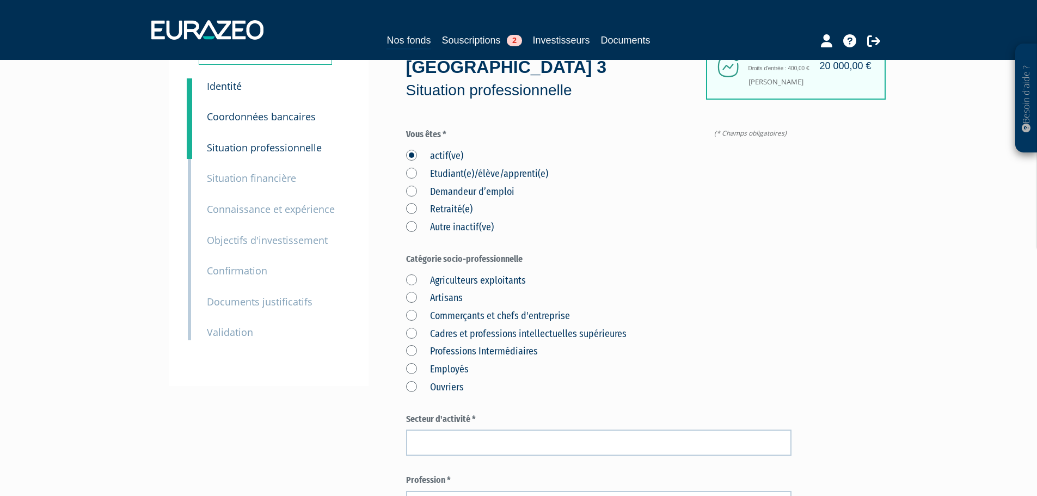
click at [467, 309] on label "Commerçants et chefs d'entreprise" at bounding box center [488, 316] width 164 height 14
click at [0, 0] on d\'entreprise "Commerçants et chefs d'entreprise" at bounding box center [0, 0] width 0 height 0
click at [474, 327] on label "Cadres et professions intellectuelles supérieures" at bounding box center [516, 334] width 220 height 14
click at [0, 0] on supérieures "Cadres et professions intellectuelles supérieures" at bounding box center [0, 0] width 0 height 0
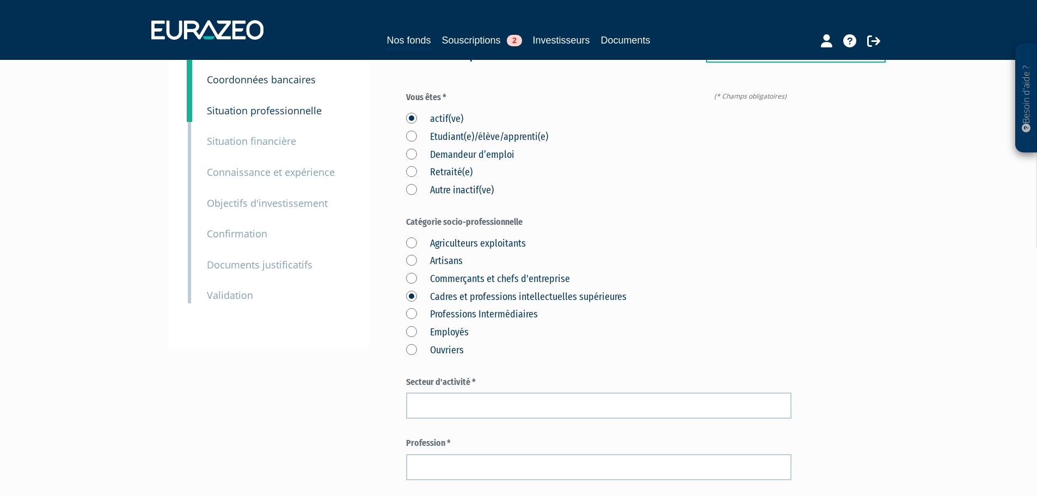
scroll to position [109, 0]
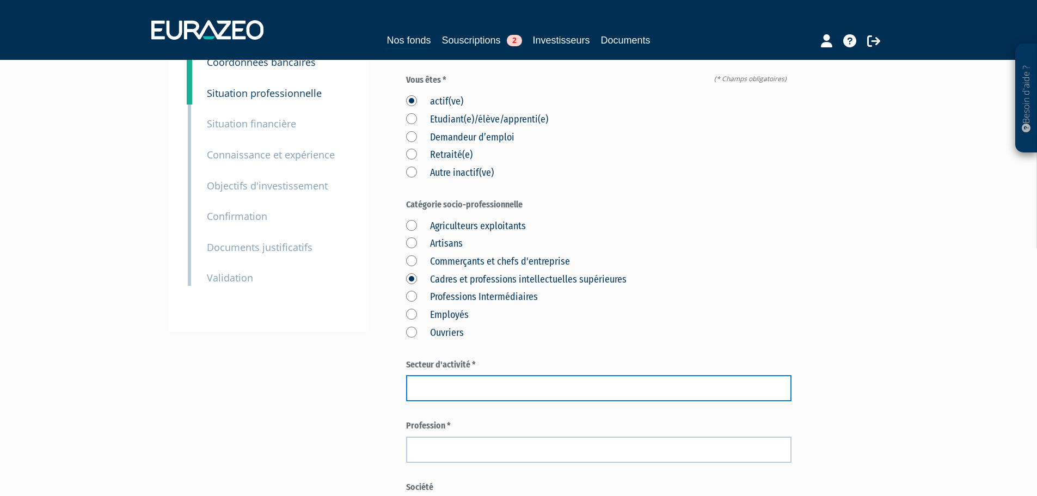
click at [462, 375] on input "text" at bounding box center [598, 388] width 385 height 26
type input "Automobile"
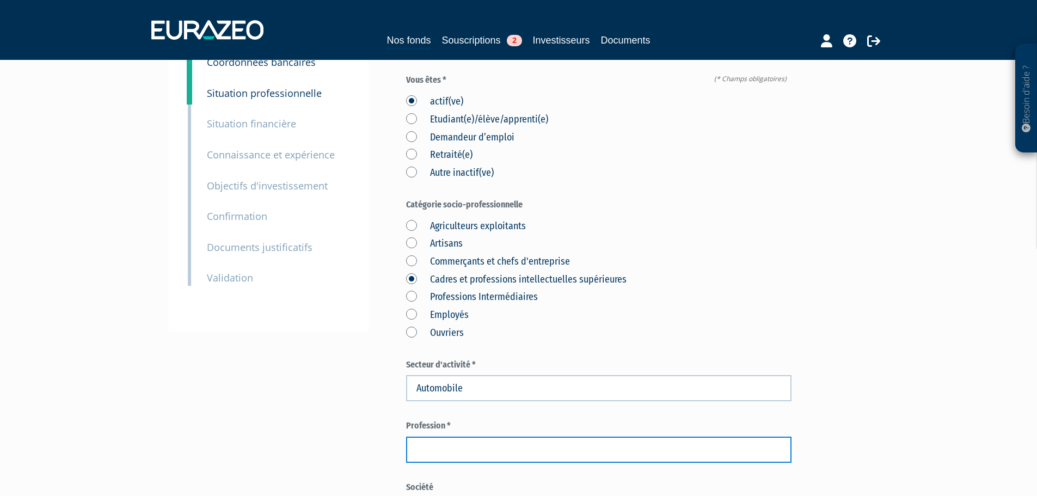
click at [494, 437] on input "text" at bounding box center [598, 450] width 385 height 26
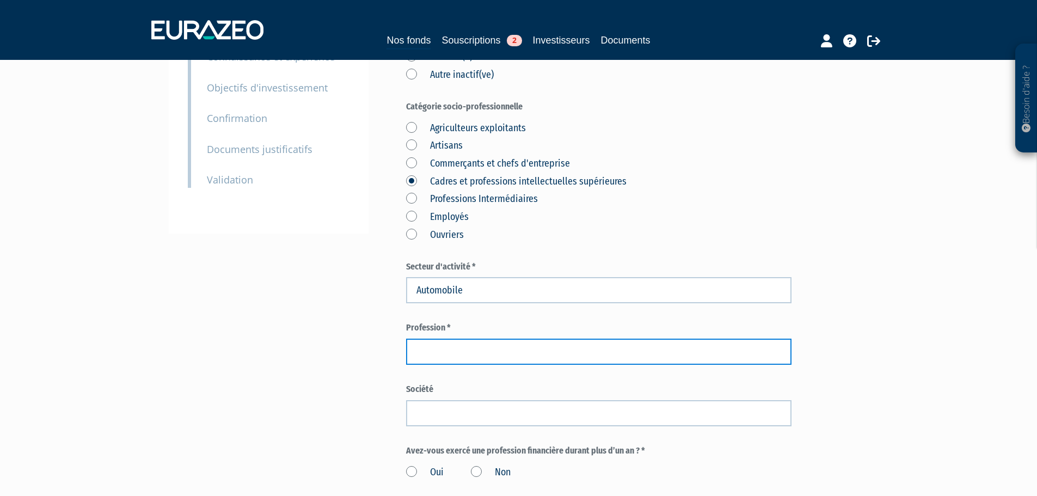
scroll to position [209, 0]
type input "Bureaux d'études"
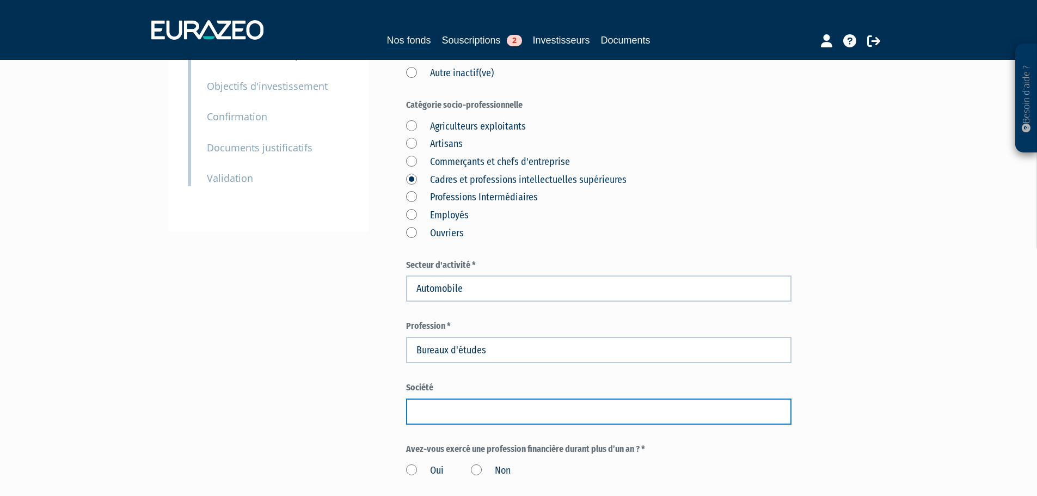
click at [448, 399] on input "text" at bounding box center [598, 412] width 385 height 26
type input "Volvo"
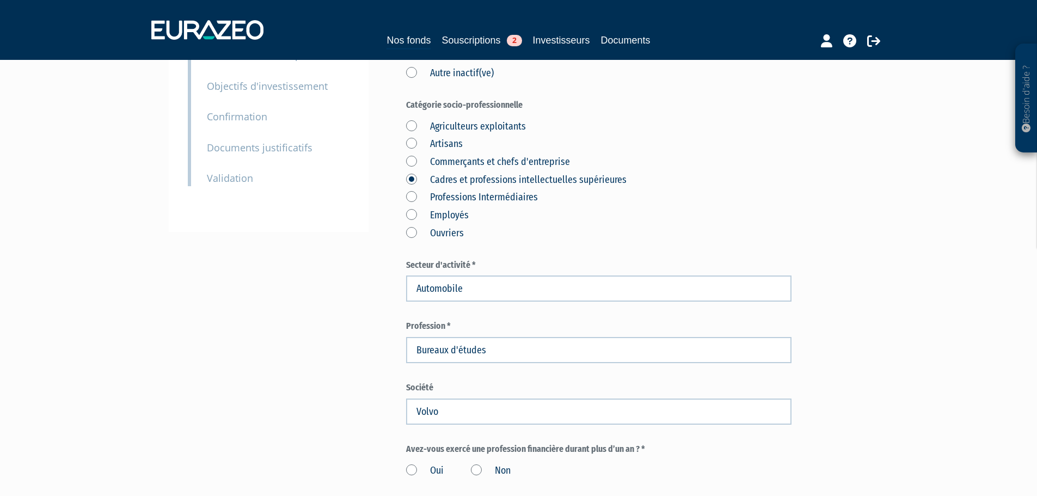
click at [373, 400] on div "Envoyer à l'investisseur 1 Identité 2 Coordonnées bancaires 3 Situation profess…" at bounding box center [519, 325] width 684 height 892
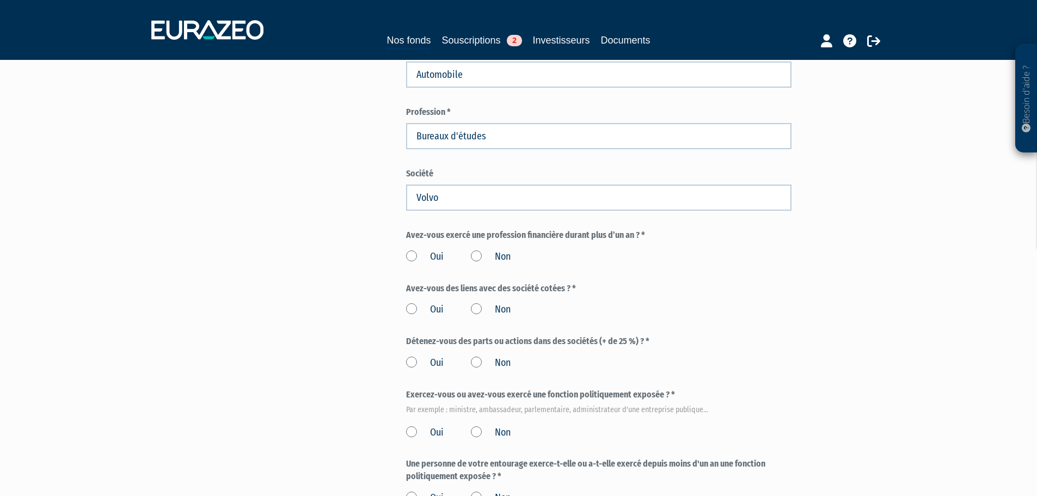
scroll to position [423, 0]
click at [476, 249] on label "Non" at bounding box center [491, 256] width 40 height 14
click at [0, 0] on input "Non" at bounding box center [0, 0] width 0 height 0
click at [478, 302] on label "Non" at bounding box center [491, 309] width 40 height 14
click at [0, 0] on input "Non" at bounding box center [0, 0] width 0 height 0
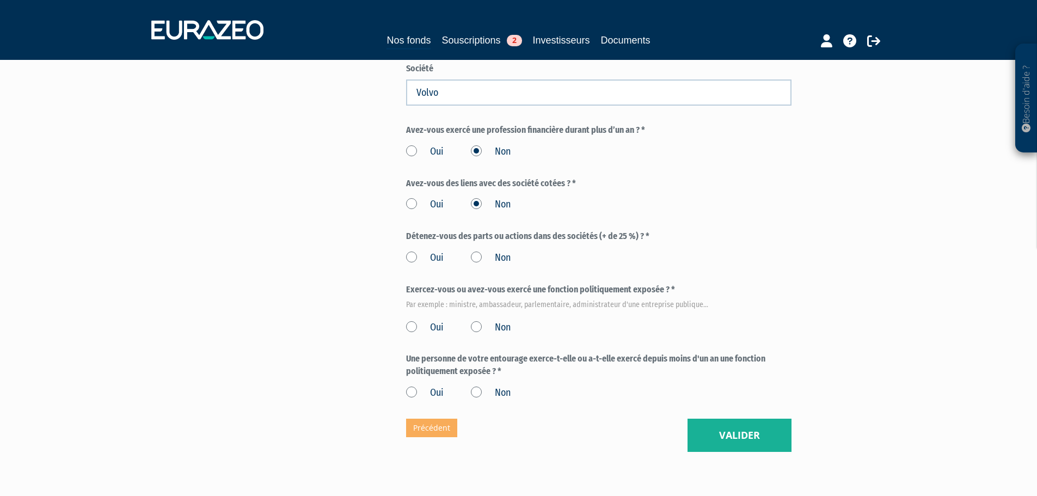
scroll to position [532, 0]
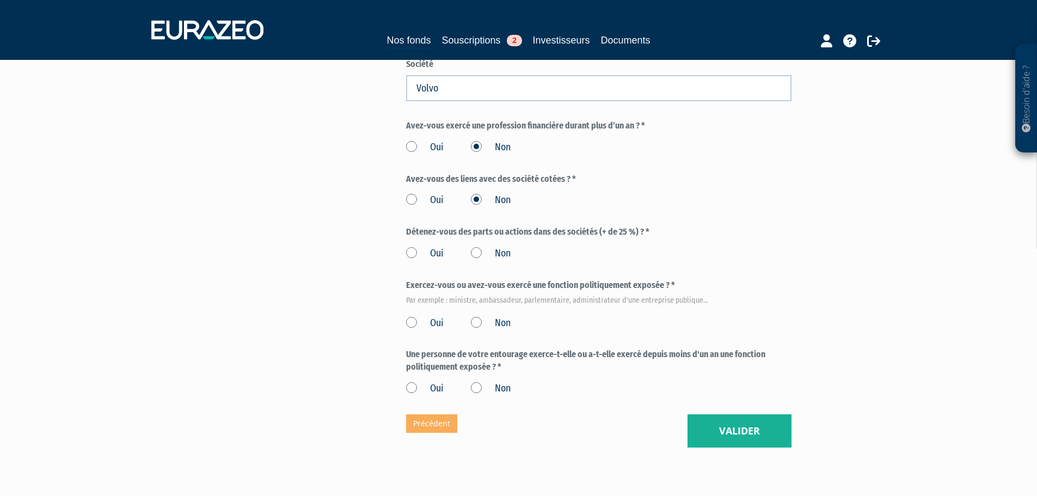
click at [479, 247] on label "Non" at bounding box center [491, 254] width 40 height 14
click at [0, 0] on input "Non" at bounding box center [0, 0] width 0 height 0
click at [472, 316] on label "Non" at bounding box center [491, 323] width 40 height 14
click at [0, 0] on input "Non" at bounding box center [0, 0] width 0 height 0
click at [473, 382] on label "Non" at bounding box center [491, 389] width 40 height 14
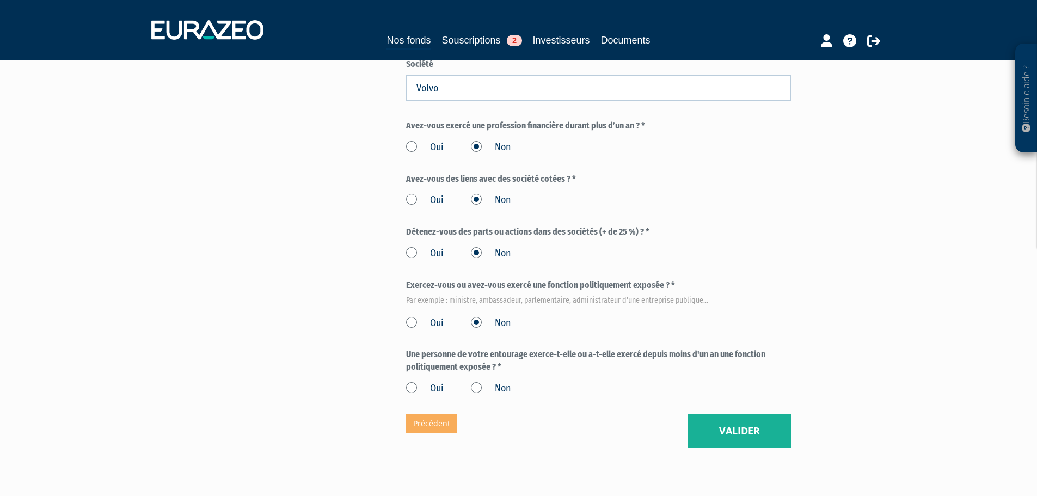
click at [0, 0] on input "Non" at bounding box center [0, 0] width 0 height 0
click at [681, 378] on div "Oui Non" at bounding box center [598, 387] width 385 height 18
click at [761, 416] on button "Valider" at bounding box center [740, 431] width 104 height 34
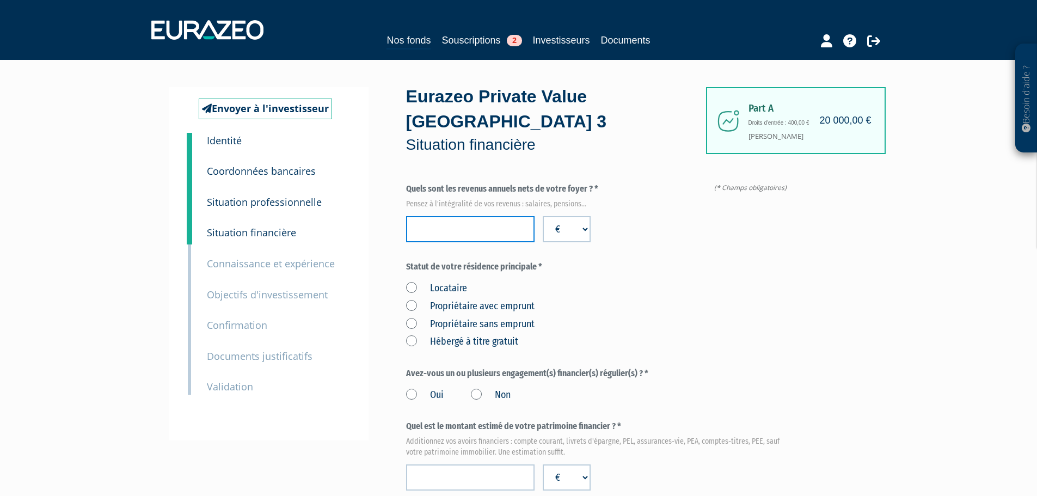
click at [454, 216] on input "number" at bounding box center [470, 229] width 128 height 26
type input "105000"
click at [459, 317] on label "Propriétaire sans emprunt" at bounding box center [470, 324] width 128 height 14
click at [0, 0] on emprunt "Propriétaire sans emprunt" at bounding box center [0, 0] width 0 height 0
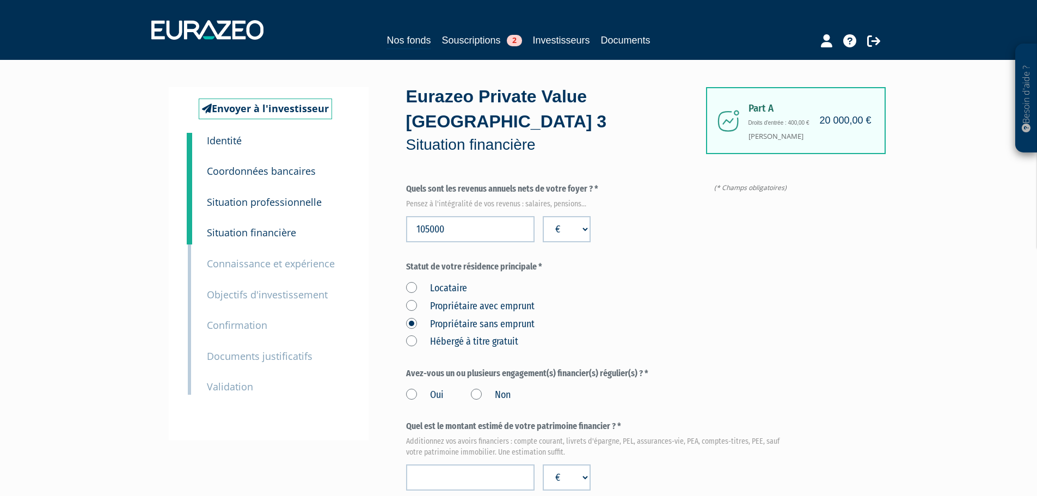
click at [626, 285] on div "Locataire Propriétaire avec emprunt Propriétaire sans emprunt Hébergé à titre g…" at bounding box center [598, 313] width 385 height 71
click at [482, 388] on label "Non" at bounding box center [491, 395] width 40 height 14
click at [0, 0] on input "Non" at bounding box center [0, 0] width 0 height 0
click at [593, 315] on div "Locataire Propriétaire avec emprunt Propriétaire sans emprunt Hébergé à titre g…" at bounding box center [598, 313] width 385 height 71
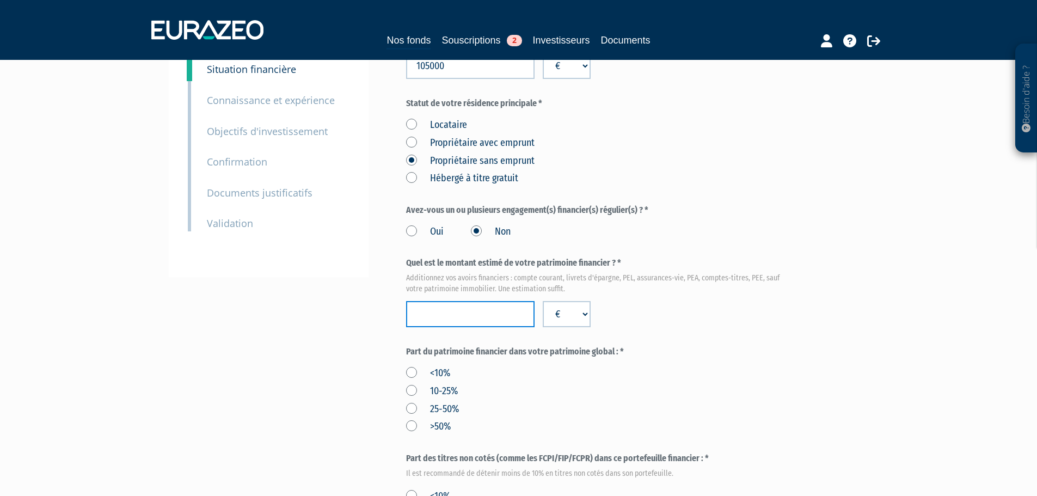
click at [487, 301] on input "number" at bounding box center [470, 314] width 128 height 26
click at [762, 320] on form "(* Champs obligatoires) Quels sont les revenus annuels nets de votre foyer ? * …" at bounding box center [598, 417] width 385 height 795
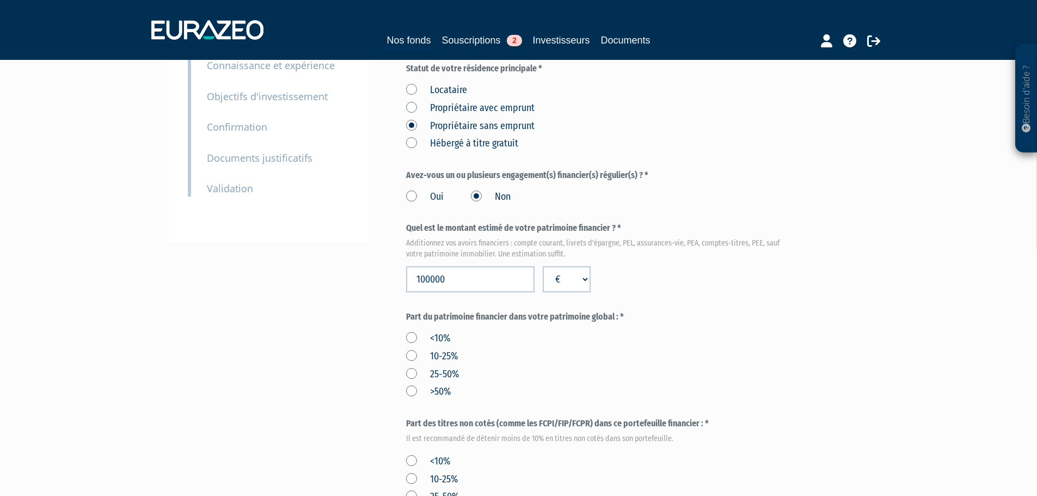
scroll to position [218, 0]
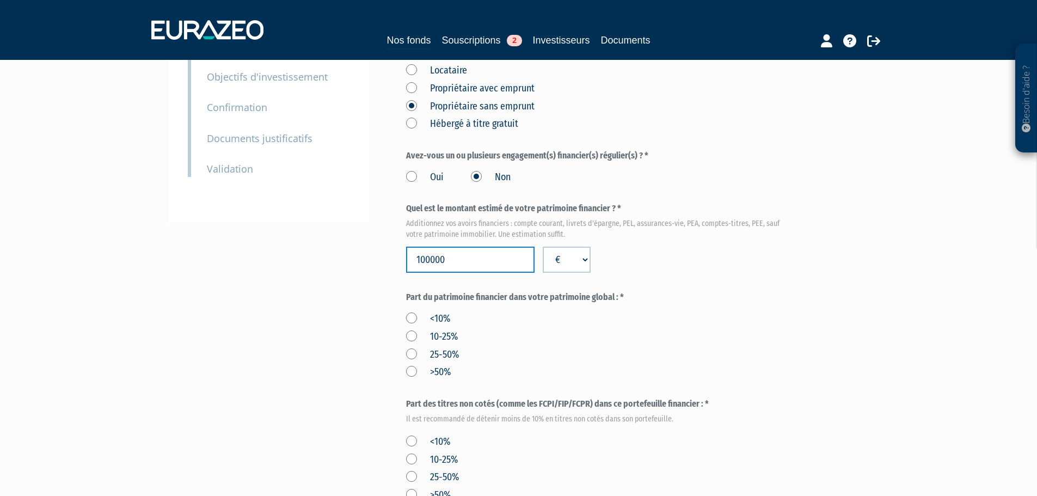
click at [439, 247] on input "100000" at bounding box center [470, 260] width 128 height 26
type input "200000"
click at [374, 258] on div "Envoyer à l'investisseur 1 Identité 2 Coordonnées bancaires 3 Situation profess…" at bounding box center [519, 341] width 684 height 944
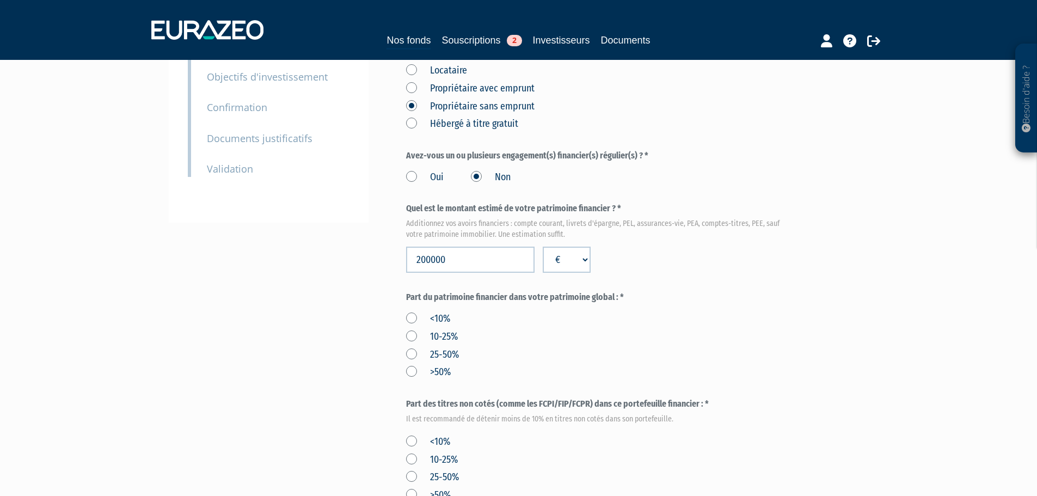
click at [412, 330] on label "10-25%" at bounding box center [432, 337] width 52 height 14
click at [0, 0] on input "10-25%" at bounding box center [0, 0] width 0 height 0
click at [553, 330] on div "<10% 10-25% 25-50% >50%" at bounding box center [598, 343] width 385 height 71
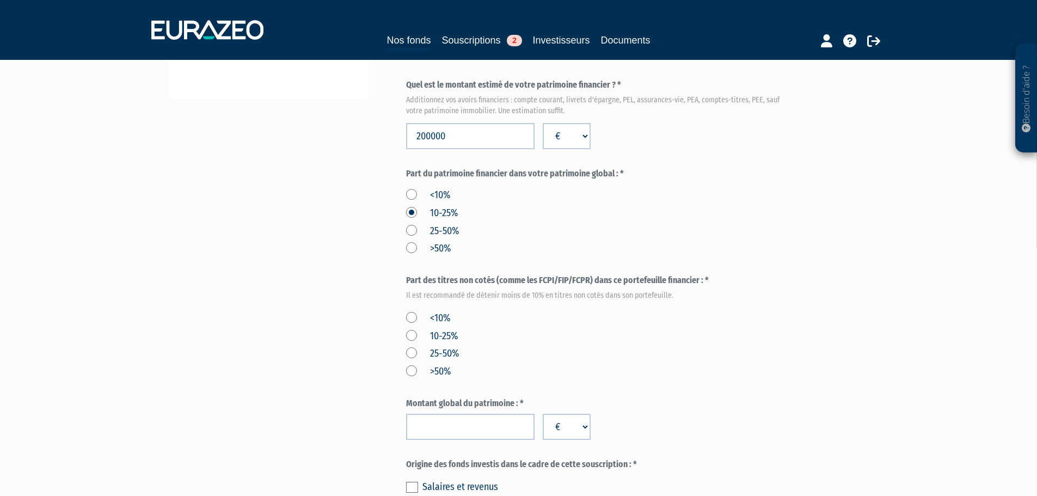
scroll to position [342, 0]
click at [426, 413] on input "number" at bounding box center [470, 426] width 128 height 26
type input "800000"
click at [537, 340] on div "<10% 10-25% 25-50% >50%" at bounding box center [598, 342] width 385 height 71
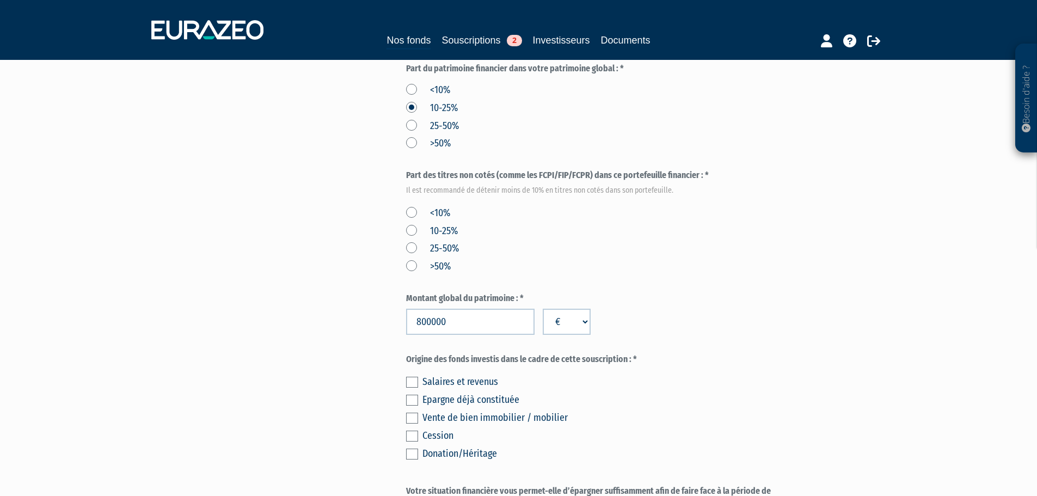
scroll to position [448, 0]
click at [453, 373] on div "Salaires et revenus" at bounding box center [606, 380] width 369 height 15
click at [405, 358] on div "Envoyer à l'investisseur 1 Identité 2 Coordonnées bancaires 3 Situation profess…" at bounding box center [519, 112] width 684 height 944
click at [411, 376] on label at bounding box center [412, 381] width 12 height 11
click at [0, 0] on input "checkbox" at bounding box center [0, 0] width 0 height 0
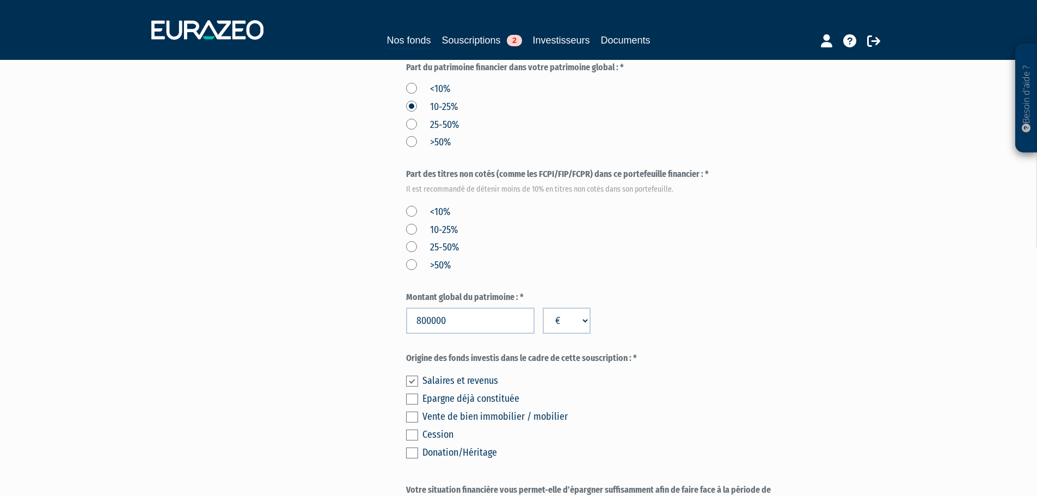
click at [413, 394] on label at bounding box center [412, 399] width 12 height 11
click at [0, 0] on input "checkbox" at bounding box center [0, 0] width 0 height 0
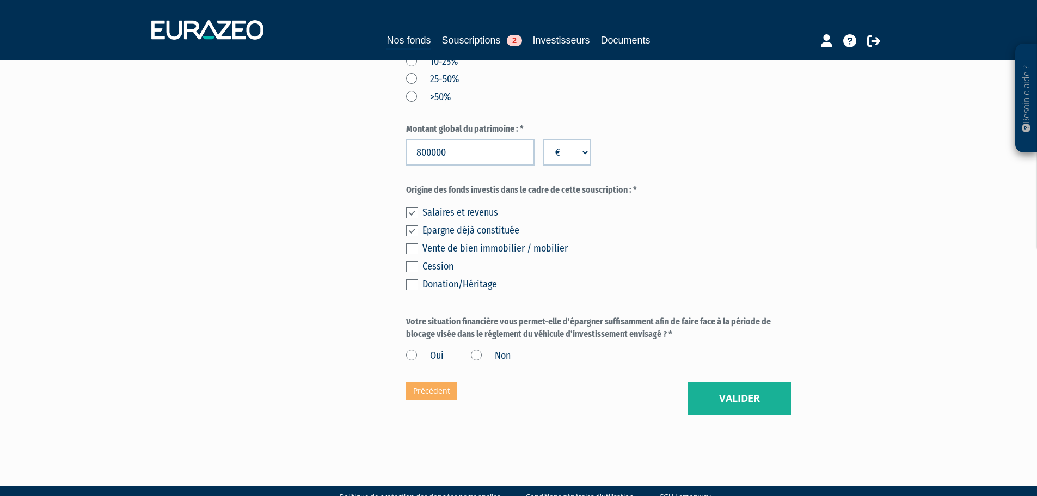
click at [407, 345] on div "Oui Non" at bounding box center [598, 354] width 385 height 18
click at [411, 349] on label "Oui" at bounding box center [425, 356] width 38 height 14
click at [0, 0] on input "Oui" at bounding box center [0, 0] width 0 height 0
click at [766, 387] on button "Valider" at bounding box center [740, 399] width 104 height 34
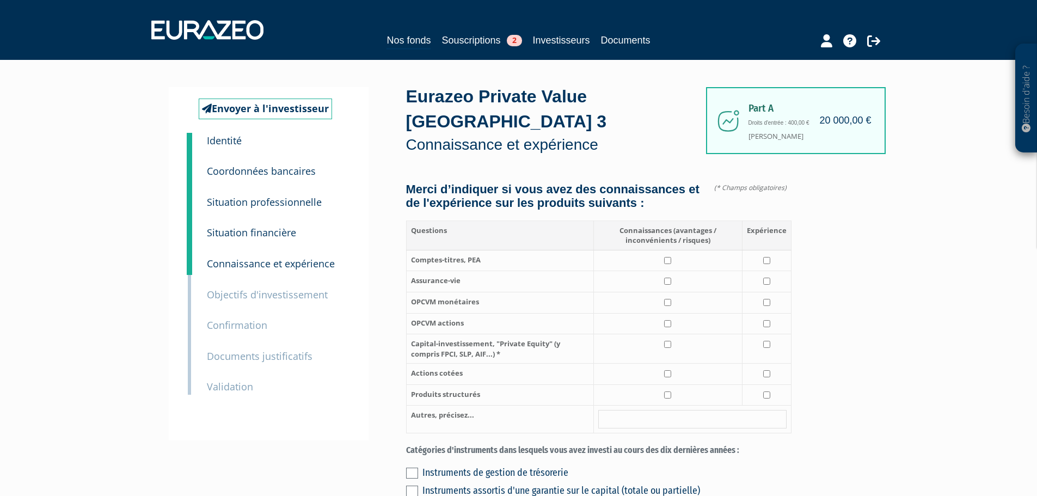
click at [665, 272] on td at bounding box center [667, 281] width 149 height 21
checkbox input "true"
click at [767, 278] on input "checkbox" at bounding box center [766, 281] width 7 height 7
checkbox input "true"
click at [666, 299] on input "checkbox" at bounding box center [667, 302] width 7 height 7
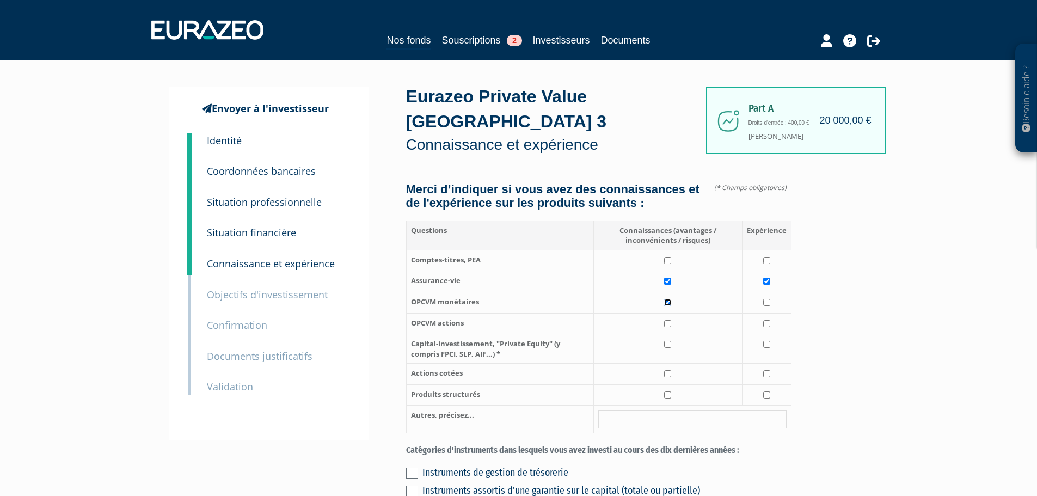
checkbox input "true"
click at [762, 293] on td at bounding box center [766, 302] width 49 height 21
checkbox input "true"
click at [671, 316] on td at bounding box center [667, 323] width 149 height 21
checkbox input "true"
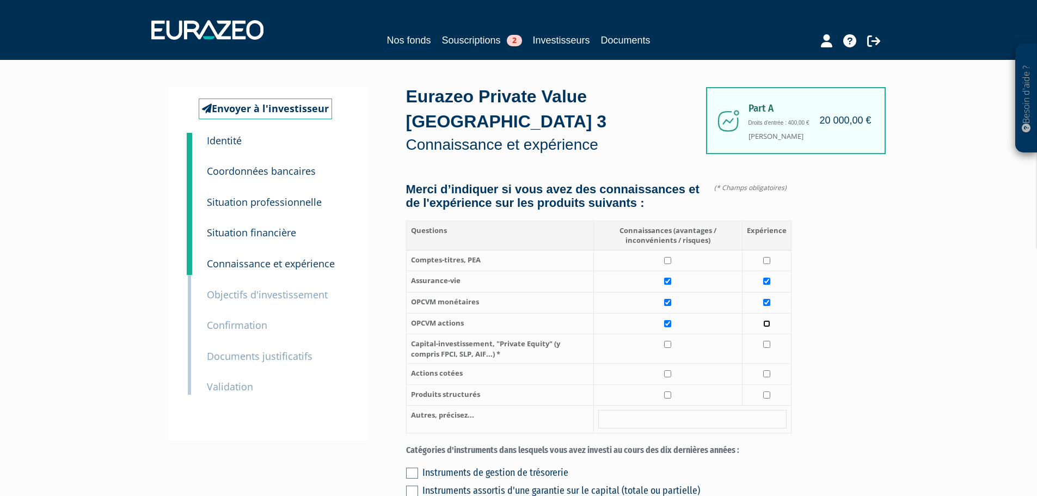
click at [770, 320] on input "checkbox" at bounding box center [766, 323] width 7 height 7
checkbox input "true"
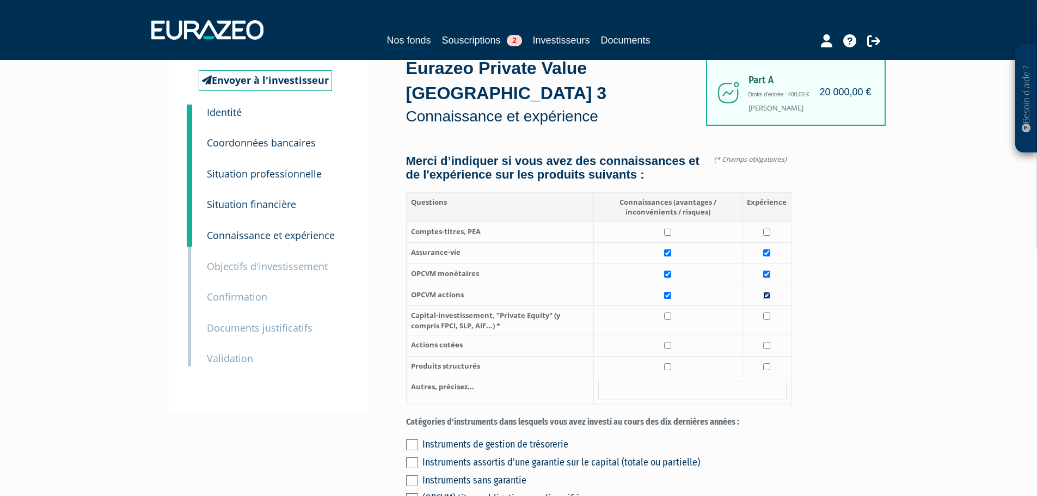
scroll to position [54, 0]
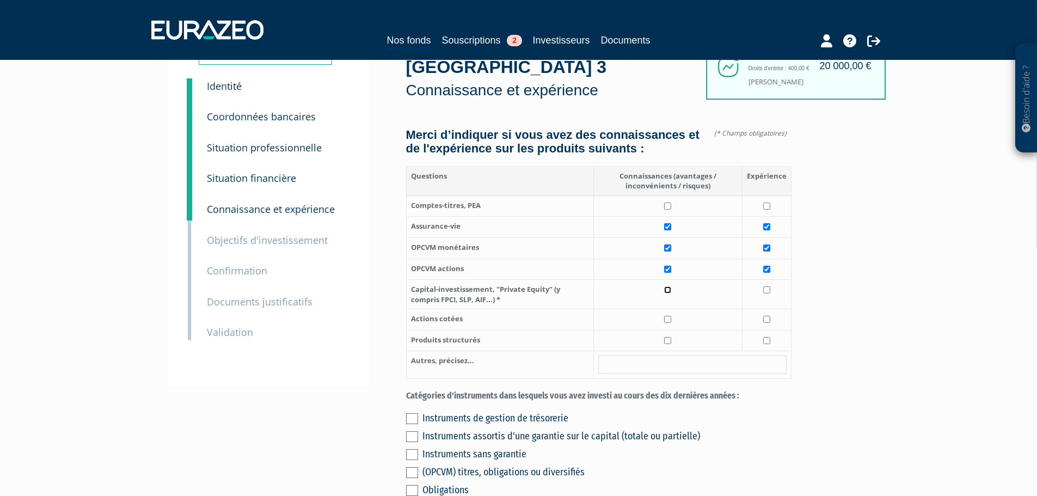
click at [666, 286] on input "checkbox" at bounding box center [667, 289] width 7 height 7
checkbox input "true"
click at [667, 316] on input "checkbox" at bounding box center [667, 319] width 7 height 7
checkbox input "true"
click at [768, 316] on input "checkbox" at bounding box center [766, 319] width 7 height 7
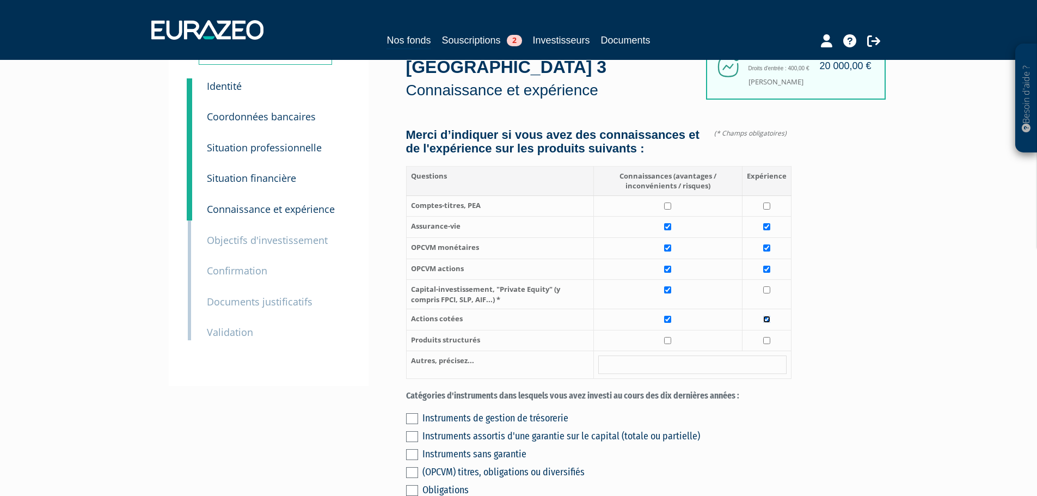
checkbox input "true"
click at [668, 337] on input "checkbox" at bounding box center [667, 340] width 7 height 7
checkbox input "true"
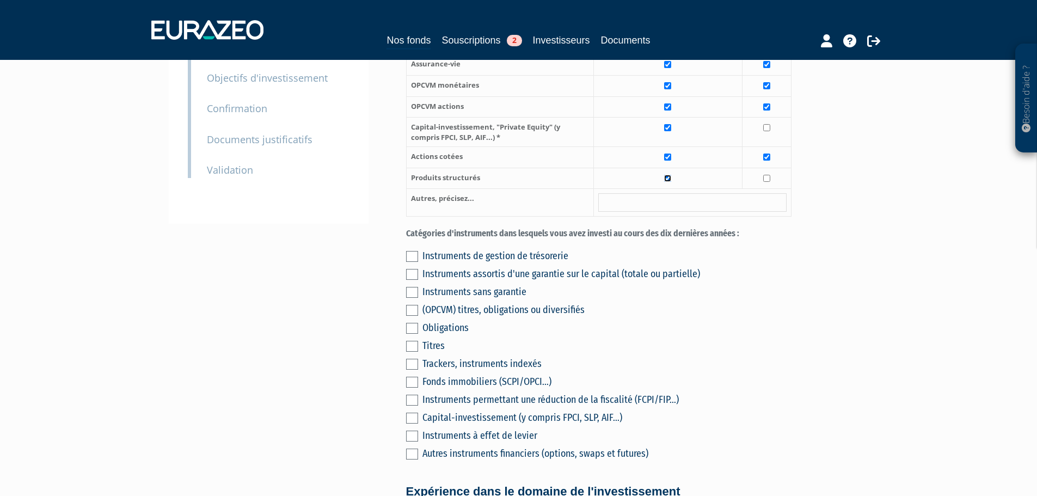
scroll to position [218, 0]
click at [409, 250] on label at bounding box center [412, 255] width 12 height 11
click at [0, 0] on input "checkbox" at bounding box center [0, 0] width 0 height 0
click at [412, 268] on label at bounding box center [412, 273] width 12 height 11
click at [0, 0] on input "checkbox" at bounding box center [0, 0] width 0 height 0
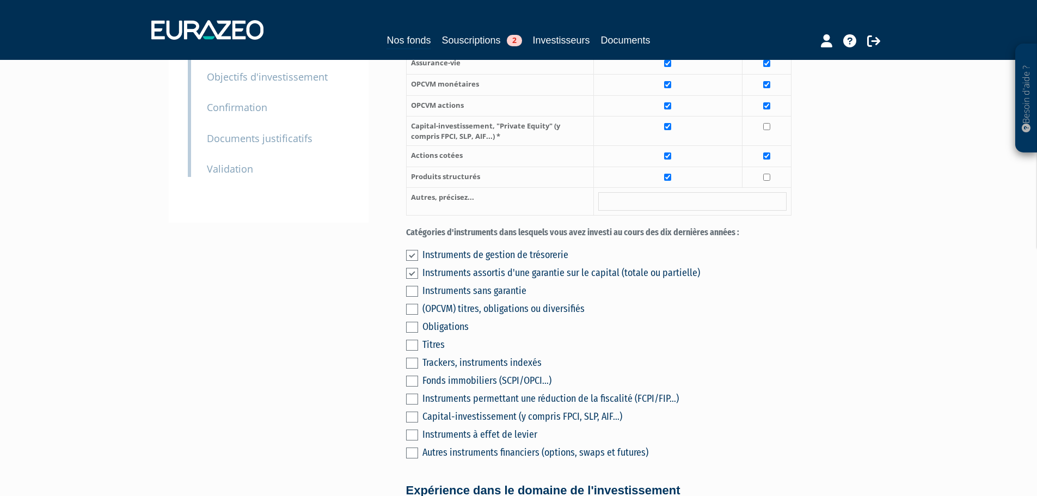
click at [411, 286] on label at bounding box center [412, 291] width 12 height 11
click at [0, 0] on input "checkbox" at bounding box center [0, 0] width 0 height 0
drag, startPoint x: 411, startPoint y: 243, endPoint x: 410, endPoint y: 256, distance: 13.1
click at [411, 250] on label at bounding box center [412, 255] width 12 height 11
click at [0, 0] on input "checkbox" at bounding box center [0, 0] width 0 height 0
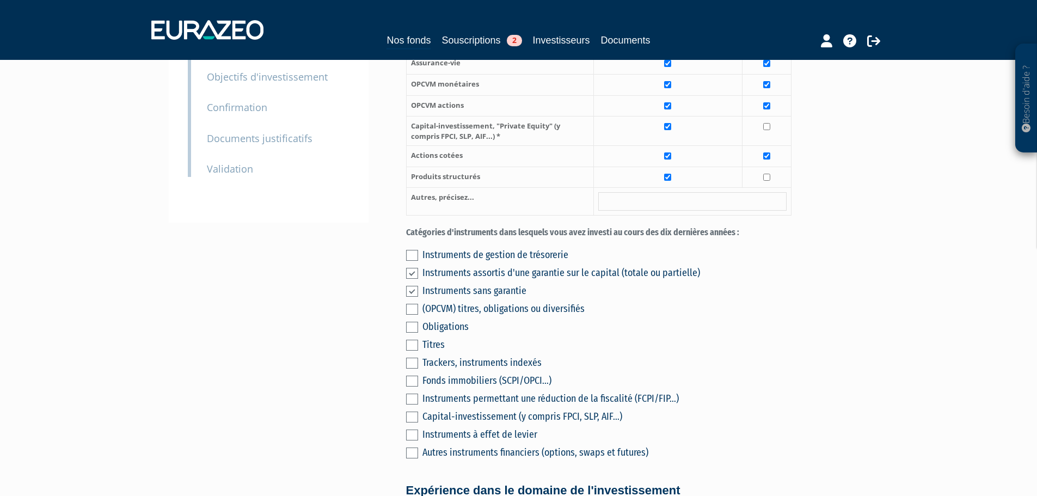
click at [414, 250] on label at bounding box center [412, 255] width 12 height 11
click at [0, 0] on input "checkbox" at bounding box center [0, 0] width 0 height 0
click at [415, 304] on label at bounding box center [412, 309] width 12 height 11
click at [0, 0] on input "checkbox" at bounding box center [0, 0] width 0 height 0
click at [414, 322] on label at bounding box center [412, 327] width 12 height 11
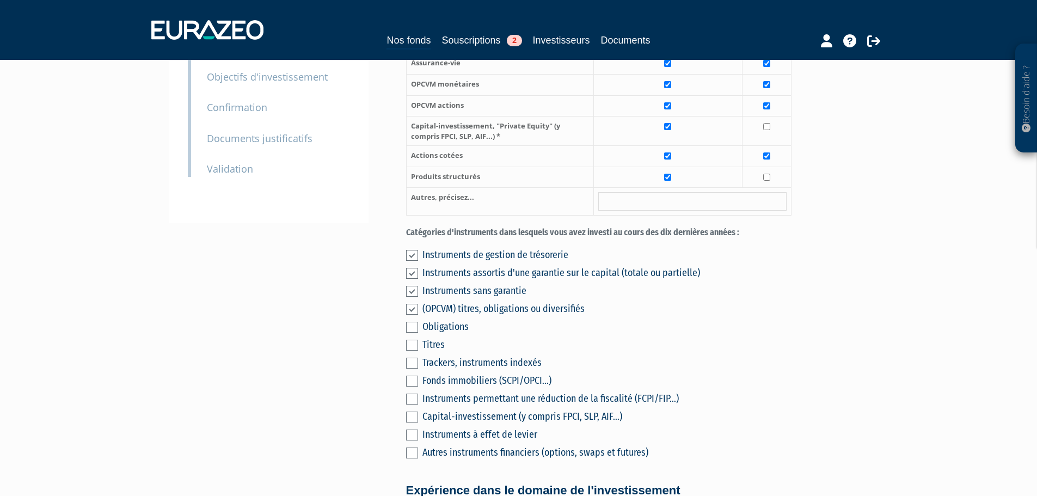
click at [0, 0] on input "checkbox" at bounding box center [0, 0] width 0 height 0
click at [411, 358] on label at bounding box center [412, 363] width 12 height 11
click at [0, 0] on input "checkbox" at bounding box center [0, 0] width 0 height 0
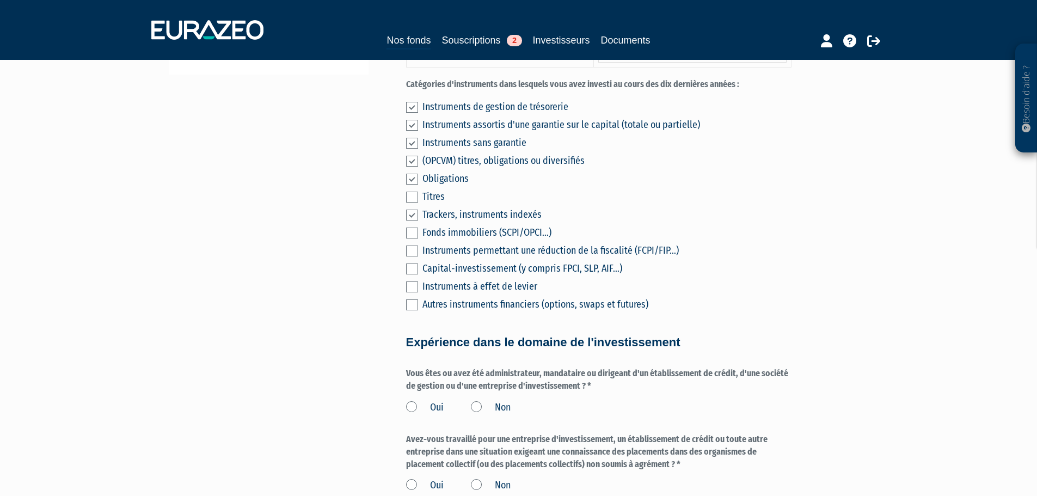
scroll to position [436, 0]
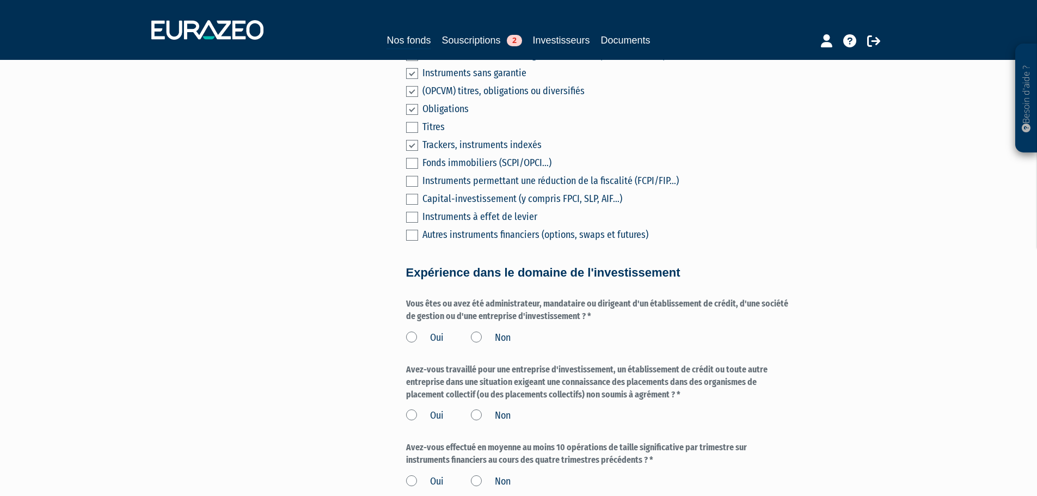
click at [469, 327] on div "Oui Non" at bounding box center [598, 336] width 385 height 18
click at [475, 331] on label "Non" at bounding box center [491, 338] width 40 height 14
click at [0, 0] on input "Non" at bounding box center [0, 0] width 0 height 0
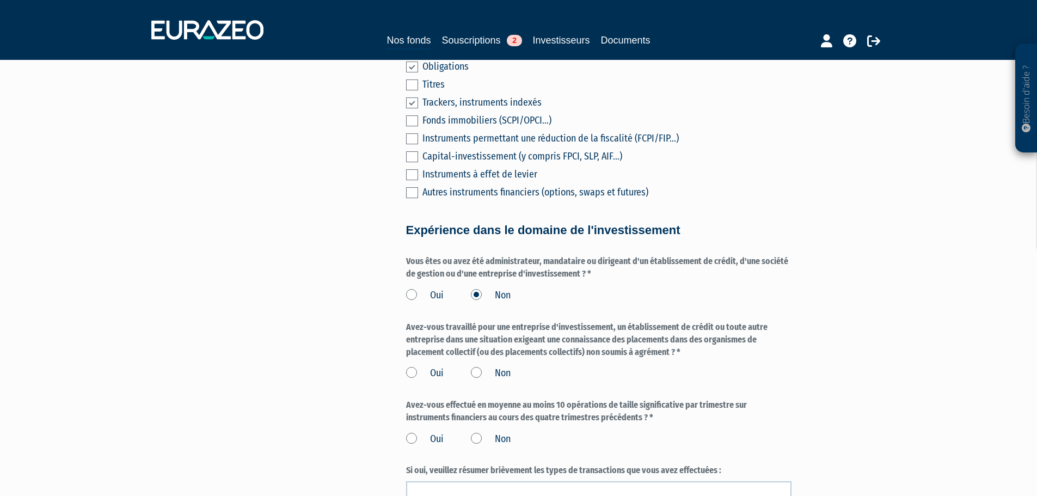
scroll to position [544, 0]
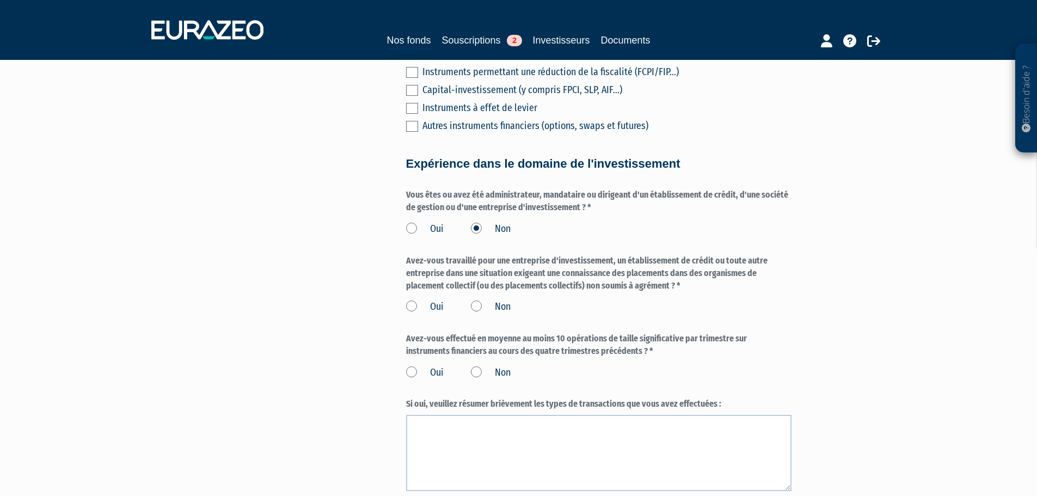
click at [474, 300] on label "Non" at bounding box center [491, 307] width 40 height 14
click at [0, 0] on input "Non" at bounding box center [0, 0] width 0 height 0
click at [481, 366] on label "Non" at bounding box center [491, 373] width 40 height 14
click at [0, 0] on input "Non" at bounding box center [0, 0] width 0 height 0
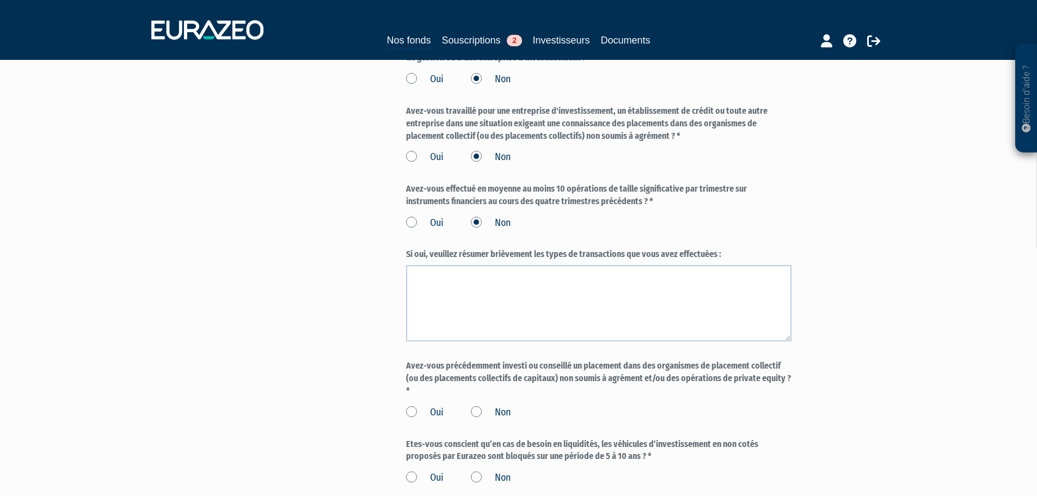
scroll to position [817, 0]
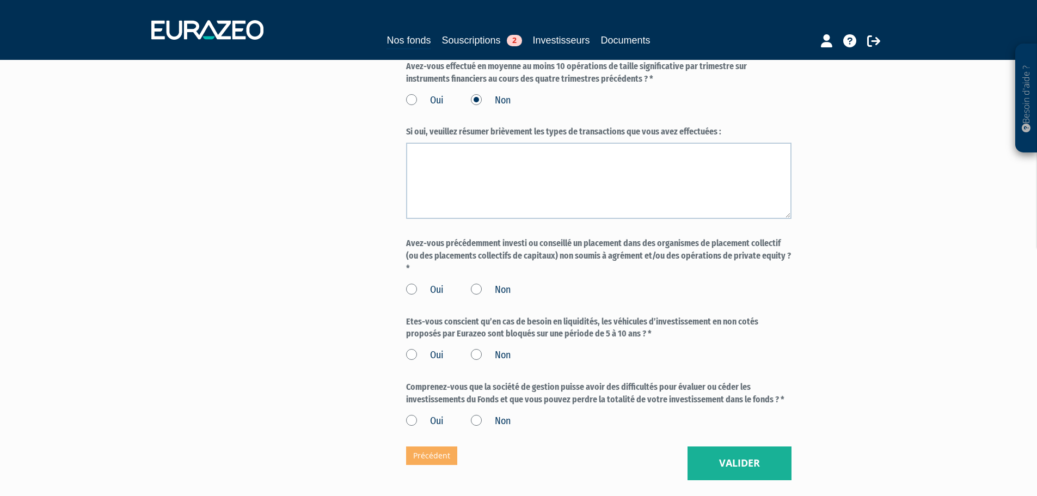
click at [475, 283] on label "Non" at bounding box center [491, 290] width 40 height 14
click at [0, 0] on input "Non" at bounding box center [0, 0] width 0 height 0
click at [478, 348] on label "Non" at bounding box center [491, 355] width 40 height 14
click at [0, 0] on input "Non" at bounding box center [0, 0] width 0 height 0
click at [410, 348] on label "Oui" at bounding box center [425, 355] width 38 height 14
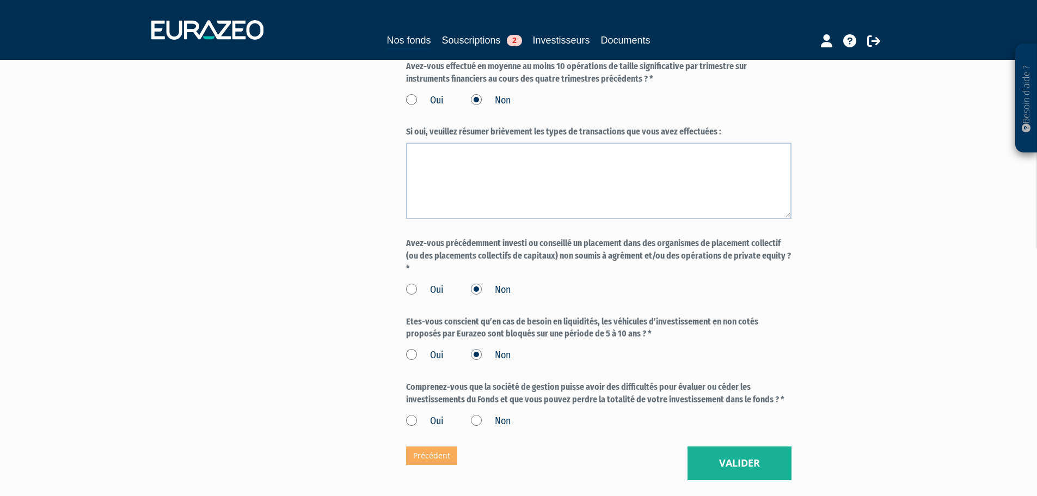
click at [0, 0] on input "Oui" at bounding box center [0, 0] width 0 height 0
click at [414, 414] on label "Oui" at bounding box center [425, 421] width 38 height 14
click at [0, 0] on input "Oui" at bounding box center [0, 0] width 0 height 0
click at [765, 453] on button "Valider" at bounding box center [740, 463] width 104 height 34
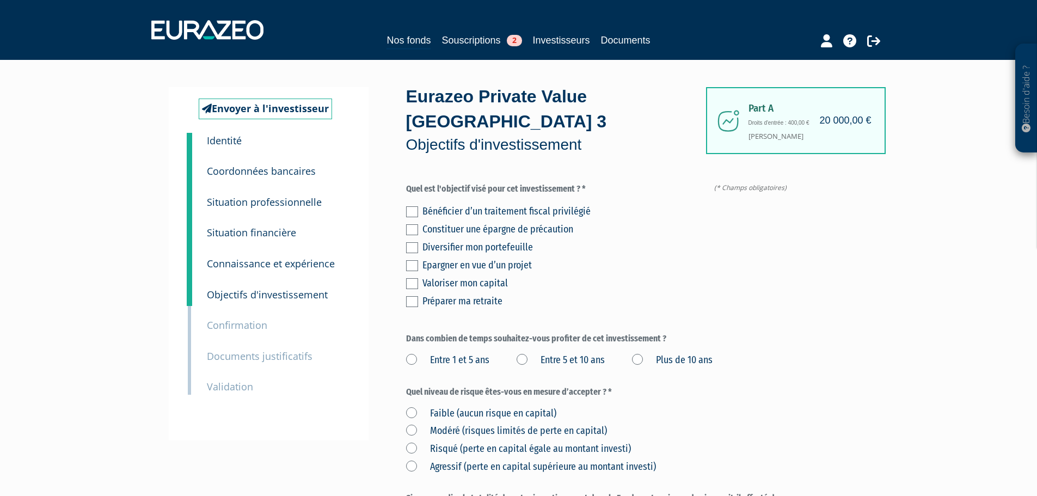
click at [411, 242] on label at bounding box center [412, 247] width 12 height 11
click at [0, 0] on input "checkbox" at bounding box center [0, 0] width 0 height 0
click at [415, 278] on label at bounding box center [412, 283] width 12 height 11
click at [0, 0] on input "checkbox" at bounding box center [0, 0] width 0 height 0
click at [650, 275] on div "Valoriser mon capital" at bounding box center [606, 282] width 369 height 15
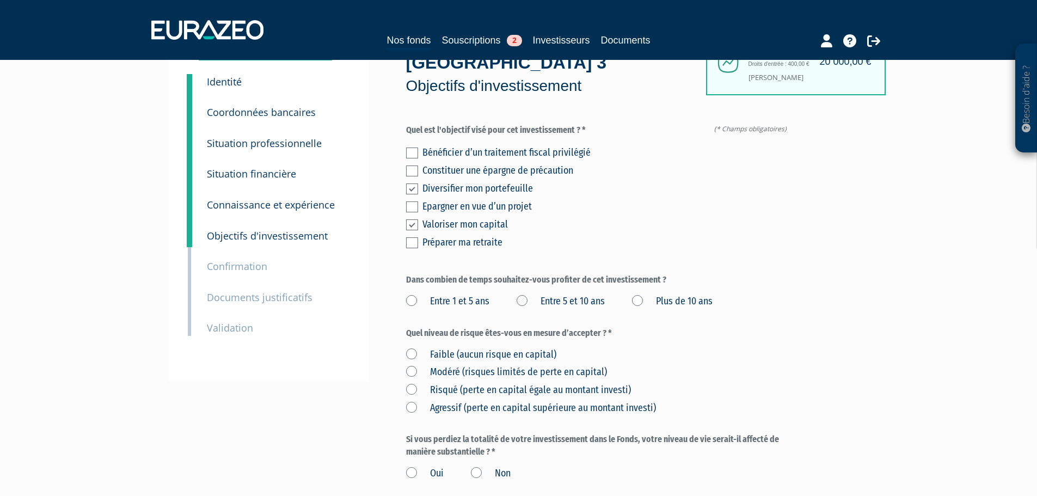
scroll to position [109, 0]
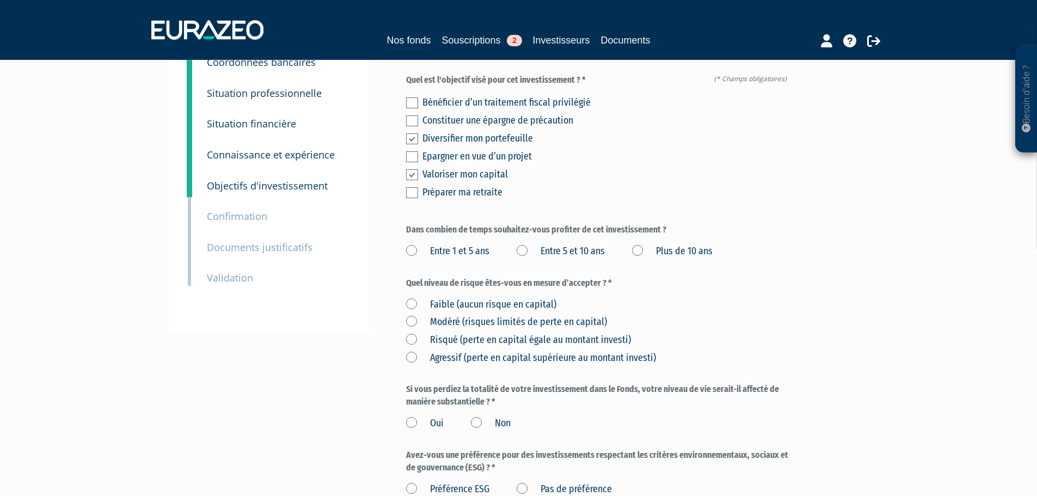
click at [525, 244] on label "Entre 5 et 10 ans" at bounding box center [561, 251] width 88 height 14
click at [0, 0] on ans "Entre 5 et 10 ans" at bounding box center [0, 0] width 0 height 0
click at [725, 277] on label "Quel niveau de risque êtes-vous en mesure d’accepter ? *" at bounding box center [598, 283] width 385 height 13
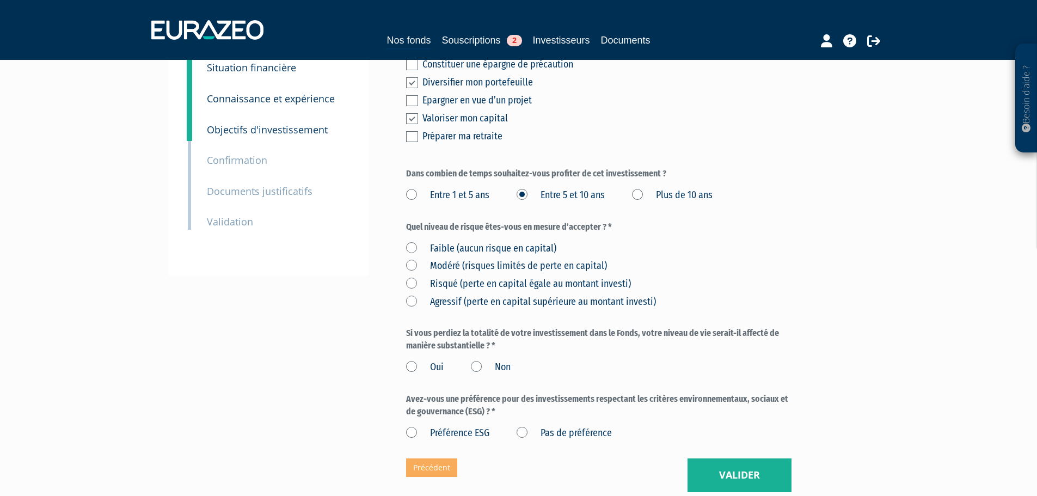
scroll to position [218, 0]
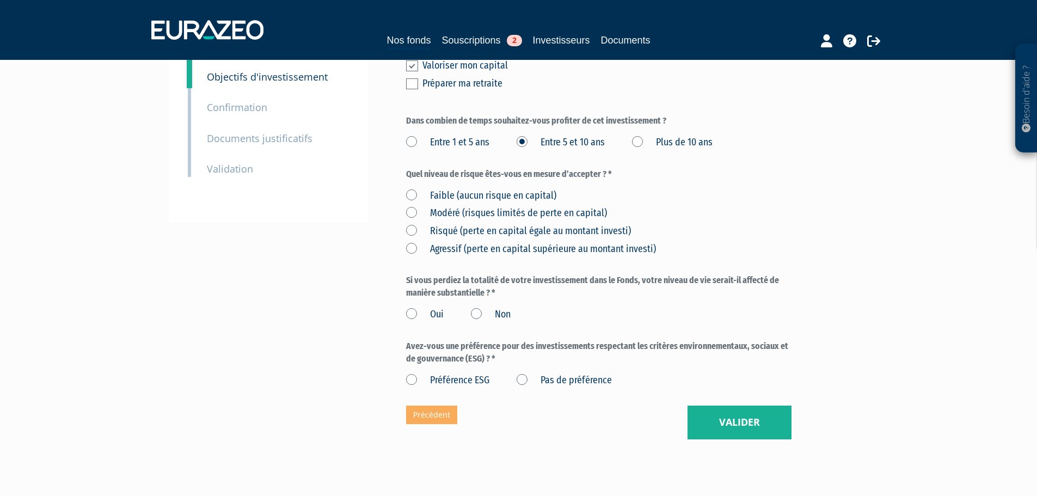
click at [414, 224] on label "Risqué (perte en capital égale au montant investi)" at bounding box center [518, 231] width 225 height 14
click at [0, 0] on investi\) "Risqué (perte en capital égale au montant investi)" at bounding box center [0, 0] width 0 height 0
click at [477, 308] on label "Non" at bounding box center [491, 315] width 40 height 14
click at [0, 0] on input "Non" at bounding box center [0, 0] width 0 height 0
click at [522, 373] on label "Pas de préférence" at bounding box center [564, 380] width 95 height 14
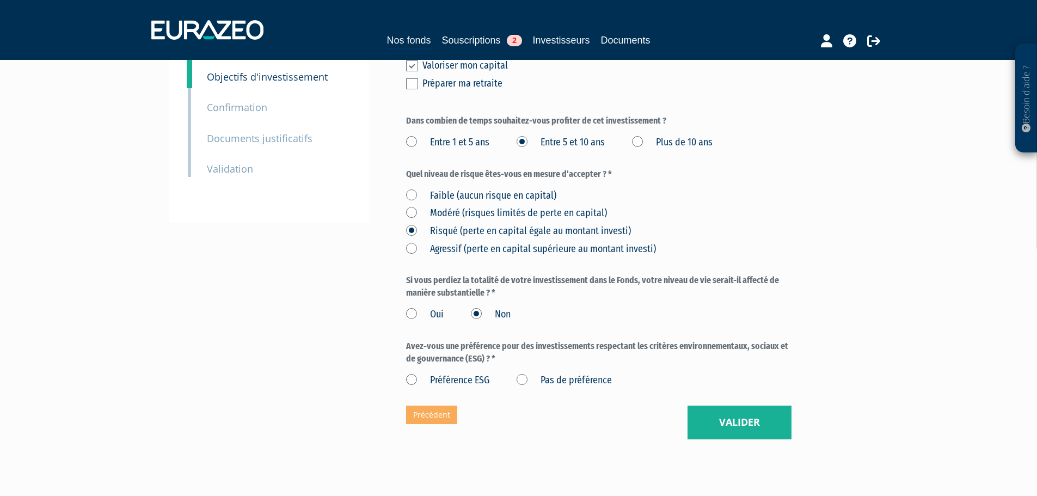
click at [0, 0] on préférence "Pas de préférence" at bounding box center [0, 0] width 0 height 0
click at [764, 408] on div "Envoyer à l'investisseur 1 Identité 2 Coordonnées bancaires 3 Situation profess…" at bounding box center [519, 154] width 684 height 624
click at [768, 406] on button "Valider" at bounding box center [740, 423] width 104 height 34
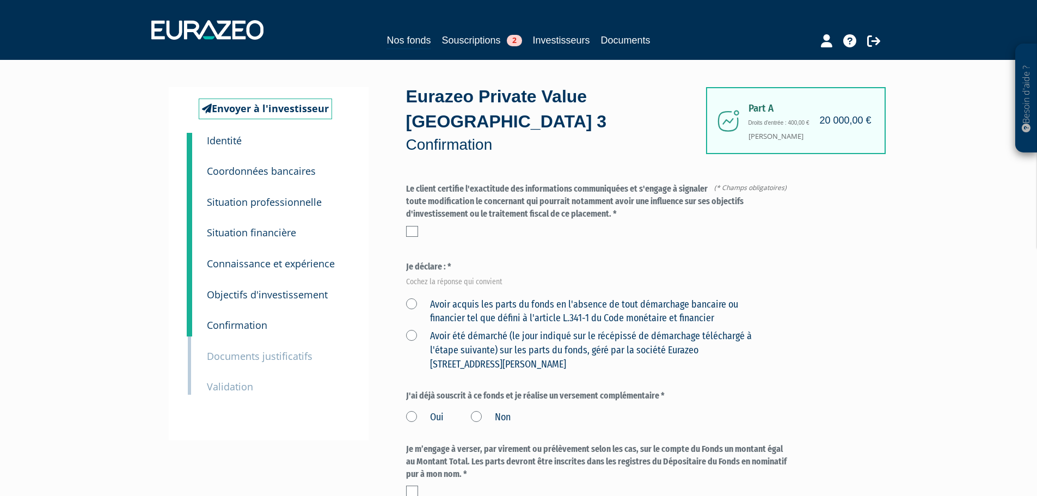
click at [416, 199] on div "Le client certifie l'exactitude des informations communiquées et s'engage à sig…" at bounding box center [598, 210] width 385 height 54
click at [422, 226] on div at bounding box center [598, 231] width 385 height 11
click at [414, 226] on label at bounding box center [412, 231] width 12 height 11
click at [0, 0] on input "checkbox" at bounding box center [0, 0] width 0 height 0
click at [456, 228] on form "(* Champs obligatoires) Quel niveau de risque êtes-vous en mesure d’accepter ? …" at bounding box center [598, 478] width 385 height 590
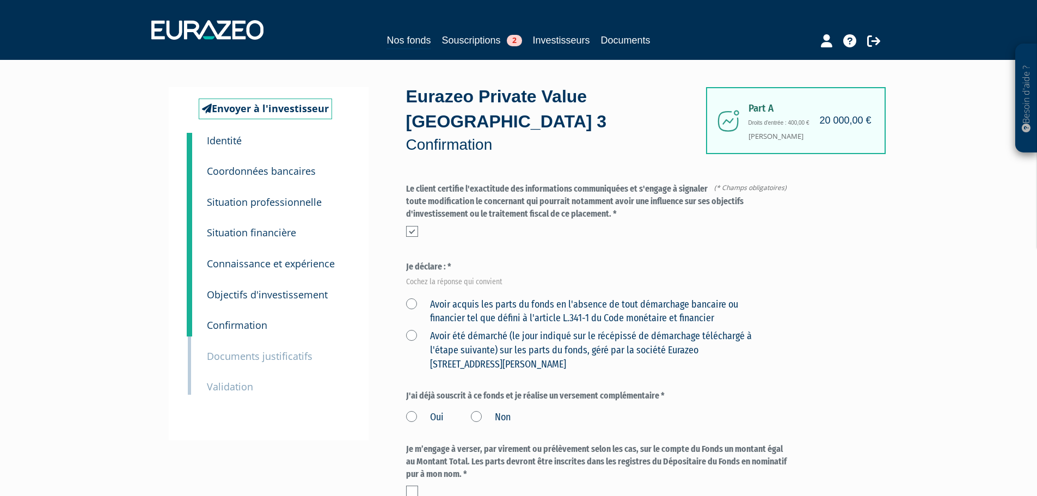
scroll to position [109, 0]
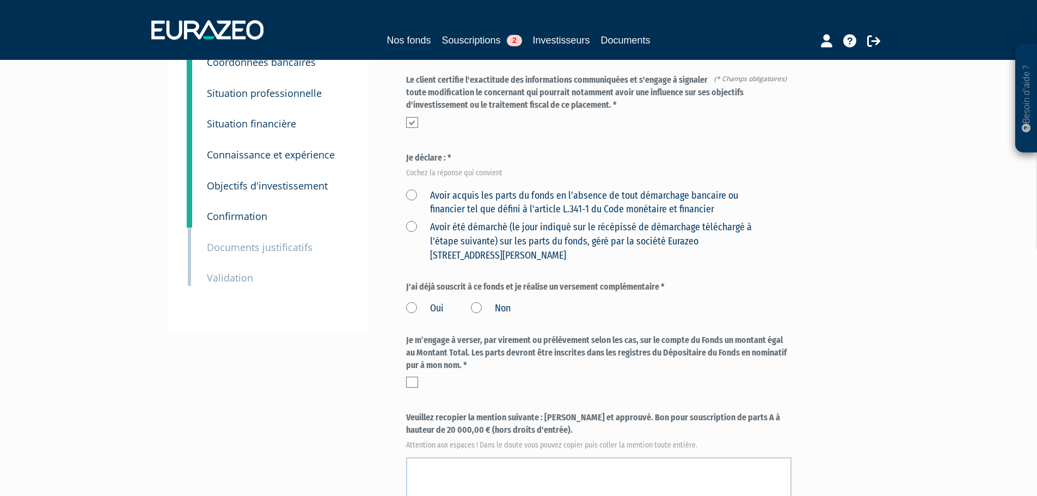
click at [409, 189] on label "Avoir acquis les parts du fonds en l'absence de tout démarchage bancaire ou fin…" at bounding box center [586, 203] width 360 height 28
click at [0, 0] on financier "Avoir acquis les parts du fonds en l'absence de tout démarchage bancaire ou fin…" at bounding box center [0, 0] width 0 height 0
click at [584, 189] on label "Avoir acquis les parts du fonds en l'absence de tout démarchage bancaire ou fin…" at bounding box center [586, 203] width 360 height 28
click at [0, 0] on financier "Avoir acquis les parts du fonds en l'absence de tout démarchage bancaire ou fin…" at bounding box center [0, 0] width 0 height 0
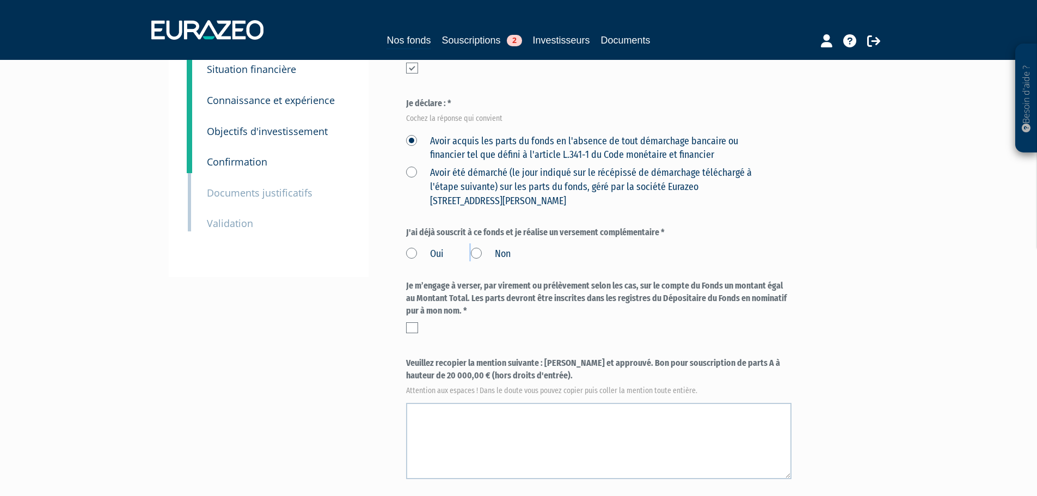
click at [470, 243] on div "Oui Non" at bounding box center [598, 252] width 385 height 18
click at [472, 247] on label "Non" at bounding box center [491, 254] width 40 height 14
click at [0, 0] on input "Non" at bounding box center [0, 0] width 0 height 0
click at [419, 297] on div "Je m’engage à verser, par virement ou prélèvement selon les cas, sur le compte …" at bounding box center [598, 307] width 385 height 54
click at [417, 322] on label at bounding box center [412, 327] width 12 height 11
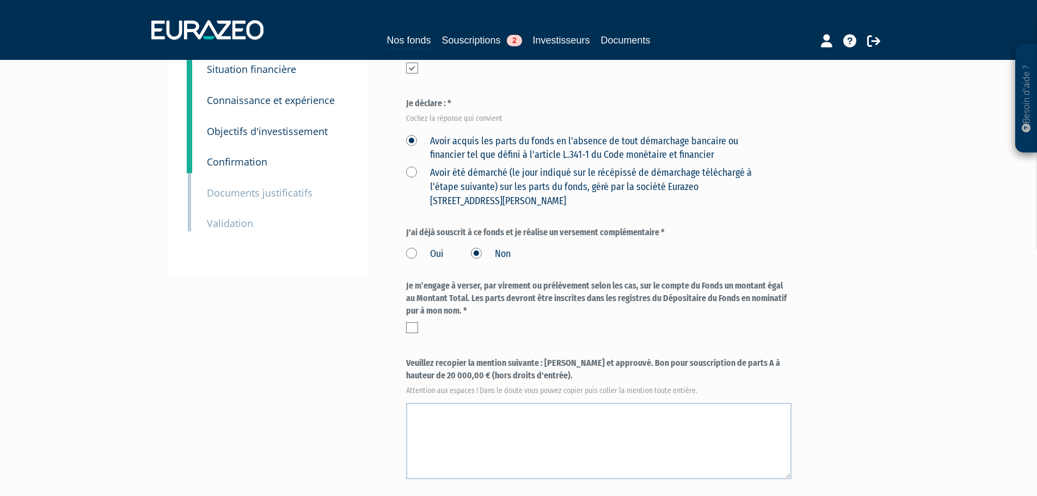
click at [0, 0] on input "checkbox" at bounding box center [0, 0] width 0 height 0
drag, startPoint x: 530, startPoint y: 352, endPoint x: 545, endPoint y: 342, distance: 18.1
click at [545, 357] on label "Veuillez recopier la mention suivante : [PERSON_NAME] et approuvé. Bon pour sou…" at bounding box center [598, 375] width 385 height 36
copy label "[PERSON_NAME] et approuvé. Bon pour souscription de parts A à hauteur de 20 000…"
click at [546, 375] on div "Veuillez recopier la mention suivante : [PERSON_NAME] et approuvé. Bon pour sou…" at bounding box center [598, 418] width 385 height 122
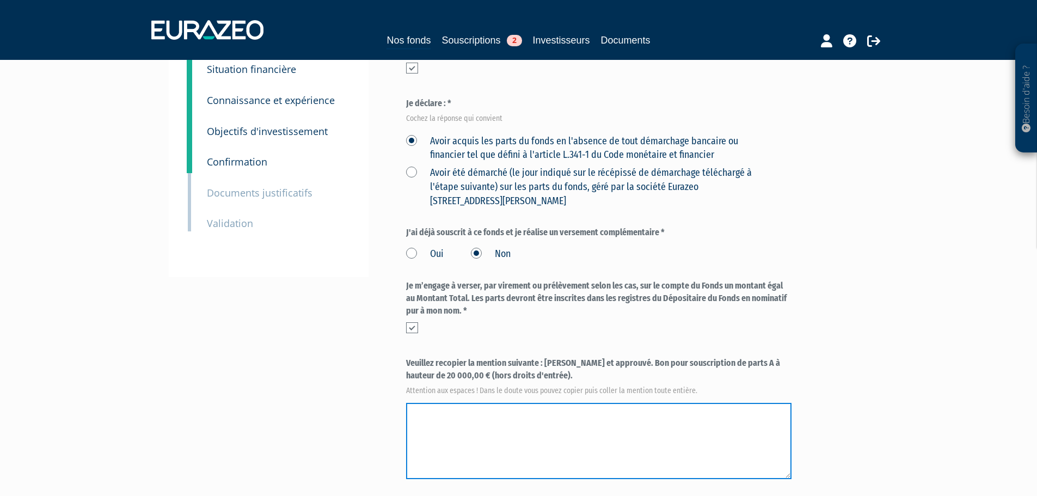
click at [545, 403] on textarea at bounding box center [598, 441] width 385 height 76
paste textarea "[PERSON_NAME] et approuvé. Bon pour souscription de parts A à hauteur de 20 000…"
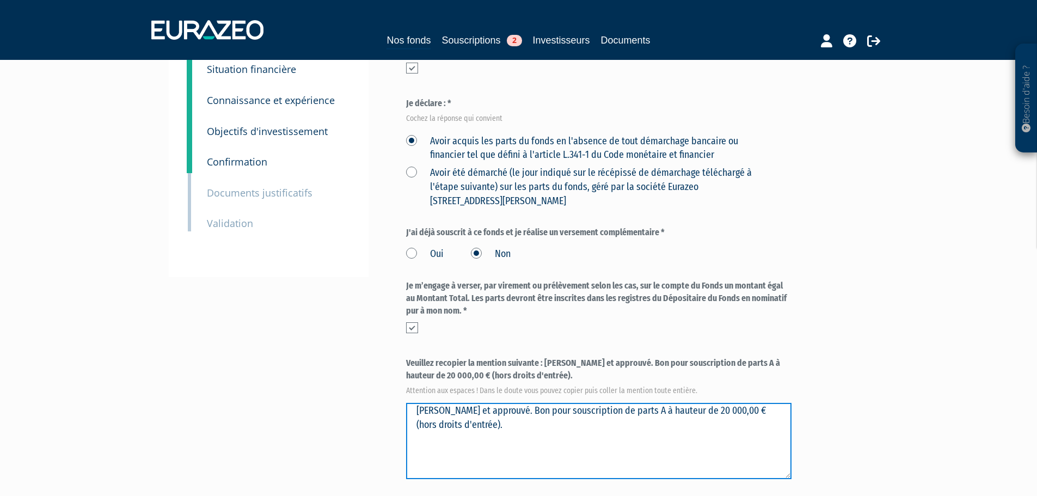
drag, startPoint x: 537, startPoint y: 388, endPoint x: 411, endPoint y: 388, distance: 125.8
click at [411, 403] on textarea at bounding box center [598, 441] width 385 height 76
click at [407, 403] on textarea at bounding box center [598, 441] width 385 height 76
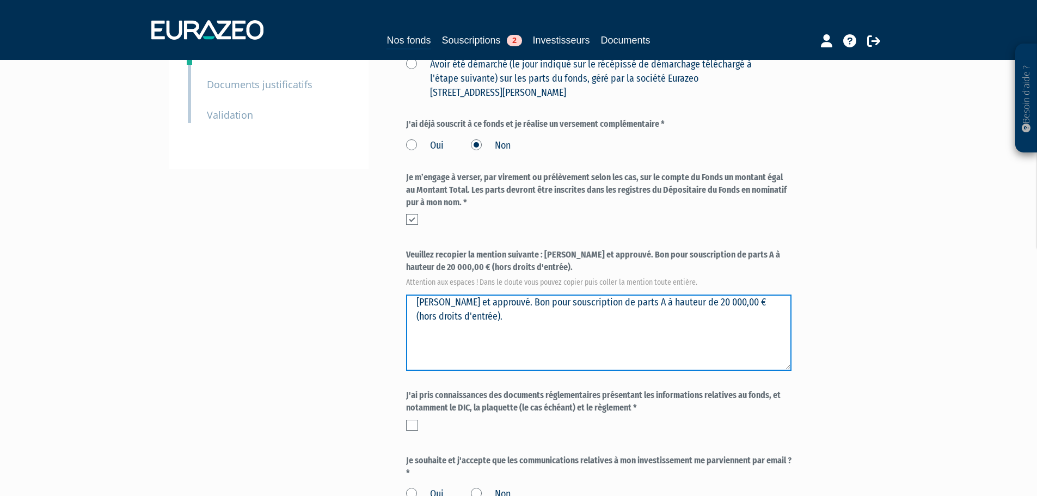
scroll to position [381, 0]
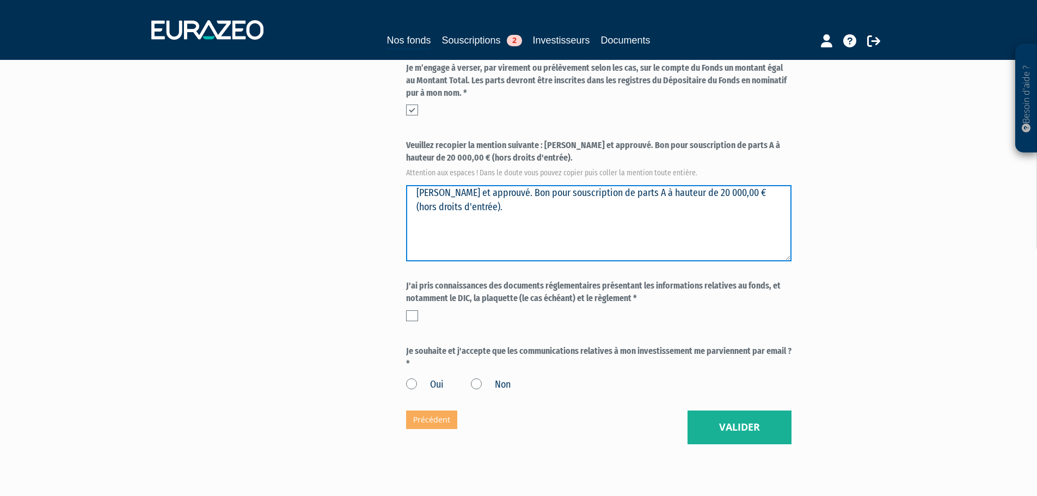
type textarea "[PERSON_NAME] et approuvé. Bon pour souscription de parts A à hauteur de 20 000…"
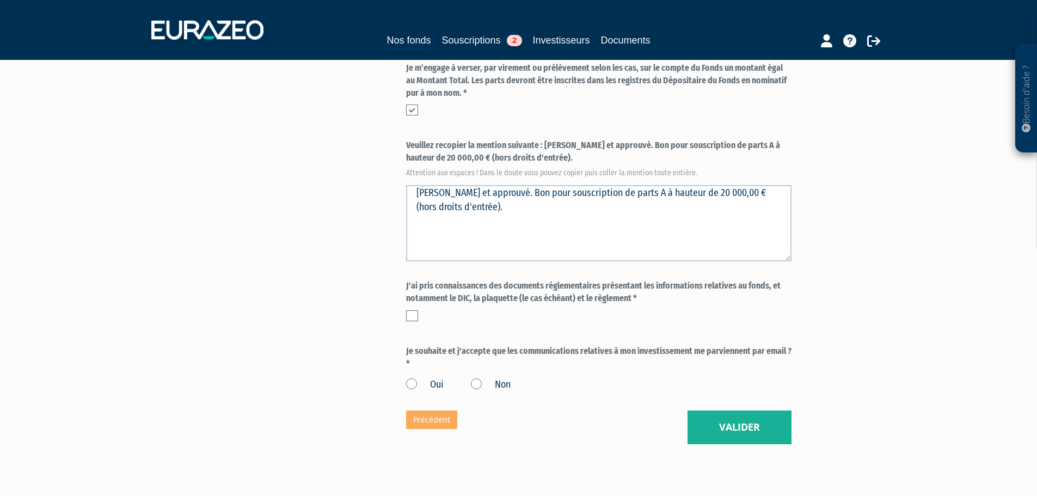
click at [364, 318] on div "Envoyer à l'investisseur 1 Identité 2 Coordonnées bancaires 3 Situation profess…" at bounding box center [519, 75] width 684 height 738
click at [415, 310] on label at bounding box center [412, 315] width 12 height 11
click at [0, 0] on input "checkbox" at bounding box center [0, 0] width 0 height 0
click at [411, 378] on label "Oui" at bounding box center [425, 385] width 38 height 14
click at [0, 0] on input "Oui" at bounding box center [0, 0] width 0 height 0
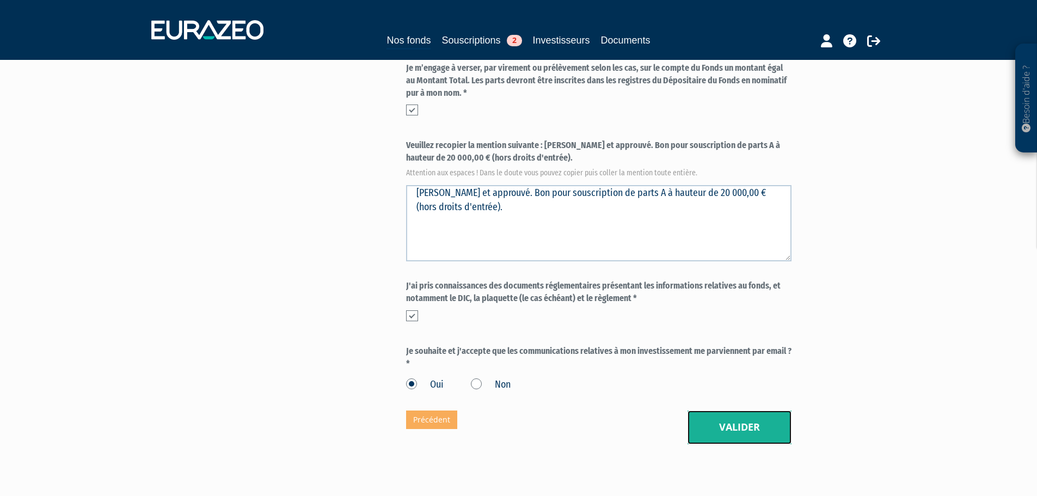
click at [765, 411] on button "Valider" at bounding box center [740, 428] width 104 height 34
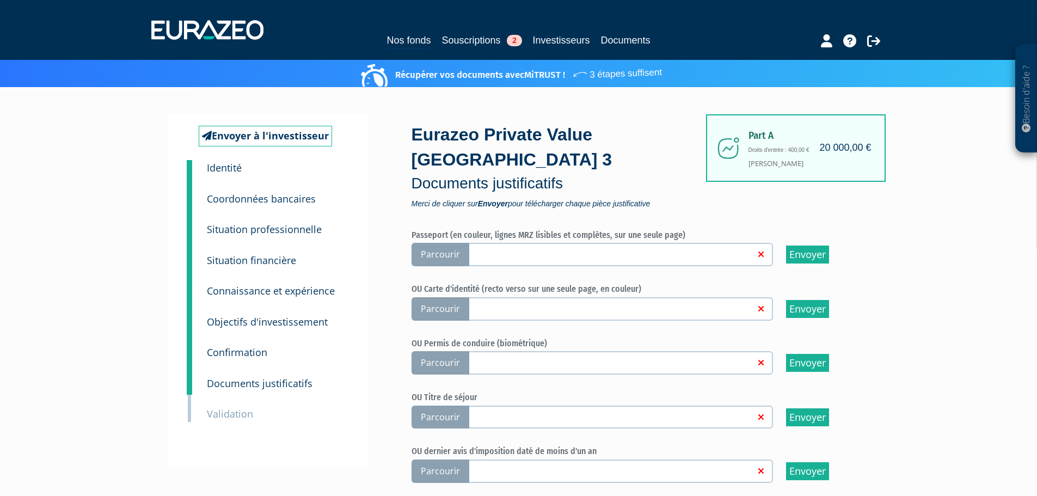
click at [445, 296] on div "Passeport (en couleur, lignes MRZ lisibles et complètes, sur une seule page) Pa…" at bounding box center [638, 483] width 452 height 507
click at [443, 297] on span "Parcourir" at bounding box center [441, 308] width 58 height 23
click at [0, 0] on input "Parcourir" at bounding box center [0, 0] width 0 height 0
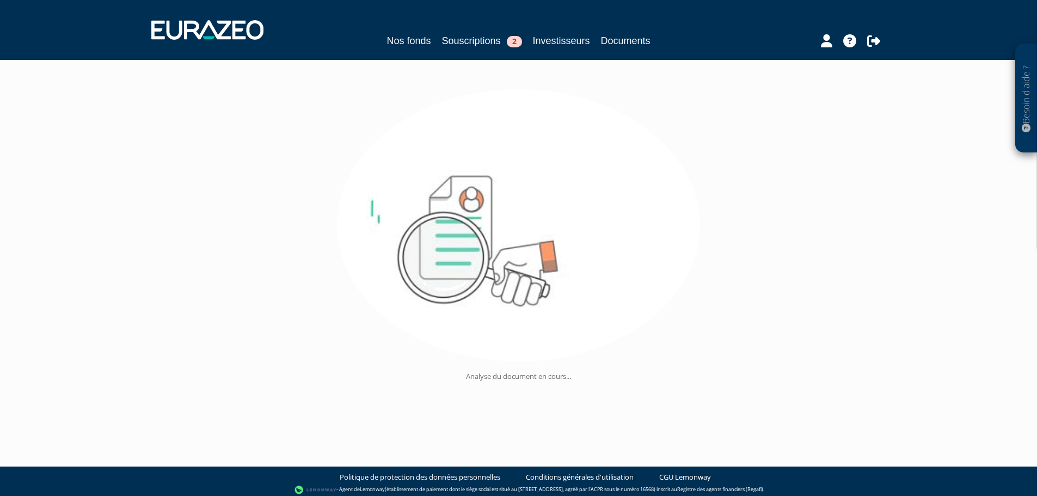
scroll to position [64, 0]
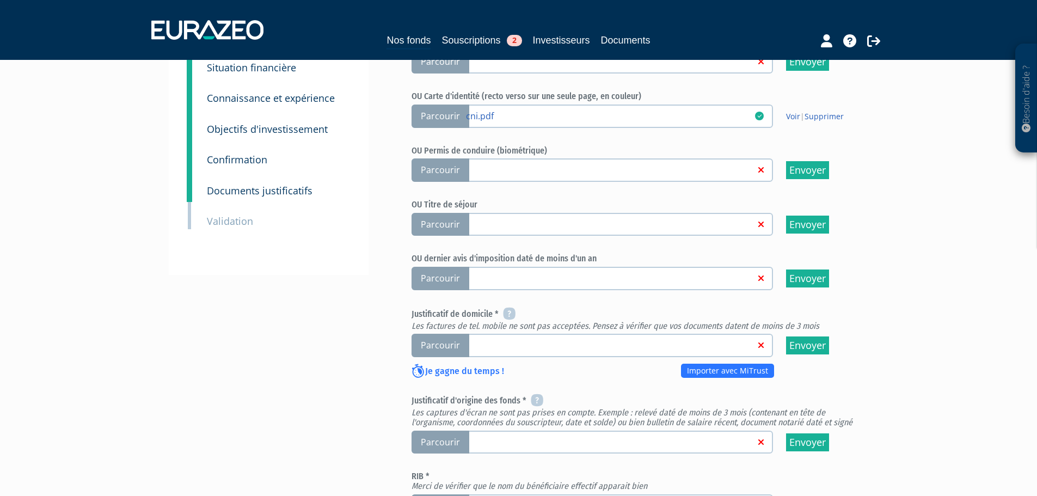
scroll to position [218, 0]
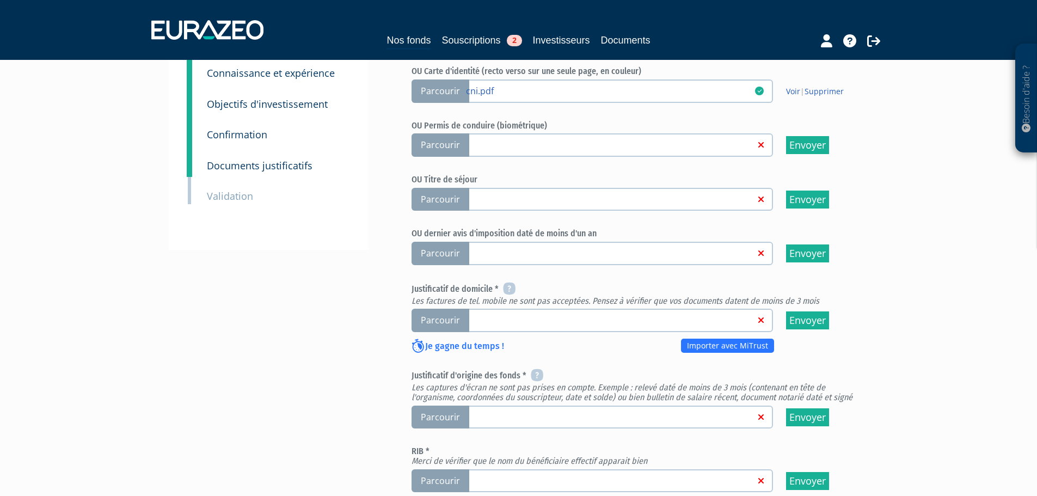
click at [446, 309] on span "Parcourir" at bounding box center [441, 320] width 58 height 23
click at [0, 0] on input "Parcourir" at bounding box center [0, 0] width 0 height 0
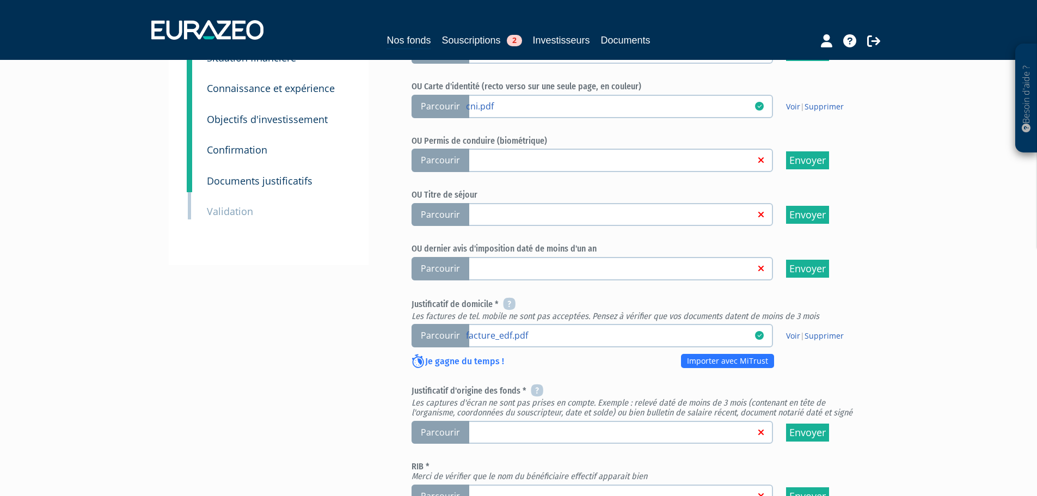
scroll to position [272, 0]
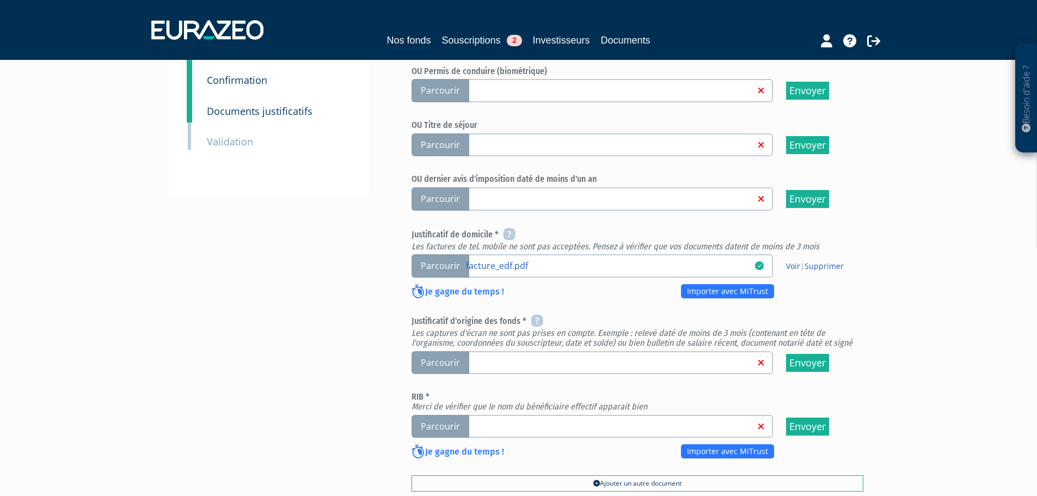
click at [423, 351] on span "Parcourir" at bounding box center [441, 362] width 58 height 23
click at [0, 0] on input "Parcourir" at bounding box center [0, 0] width 0 height 0
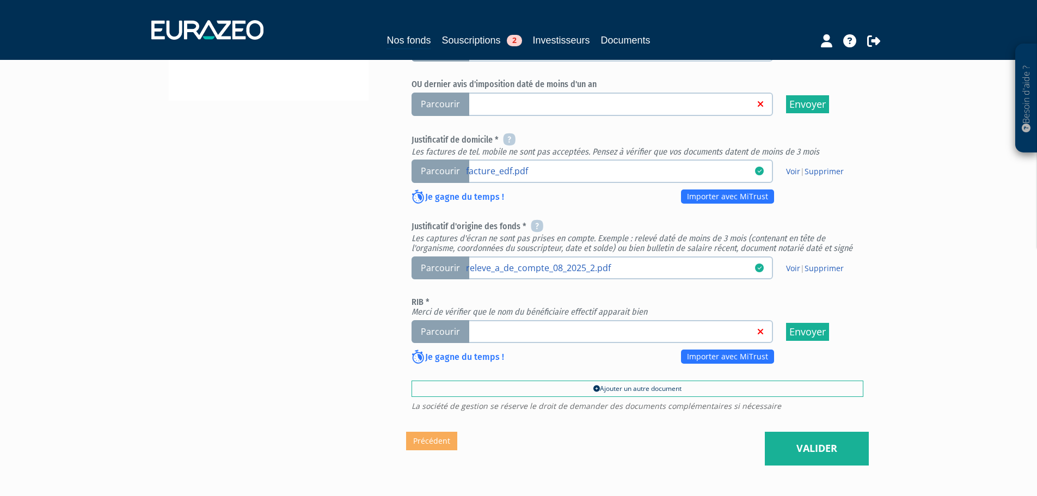
scroll to position [381, 0]
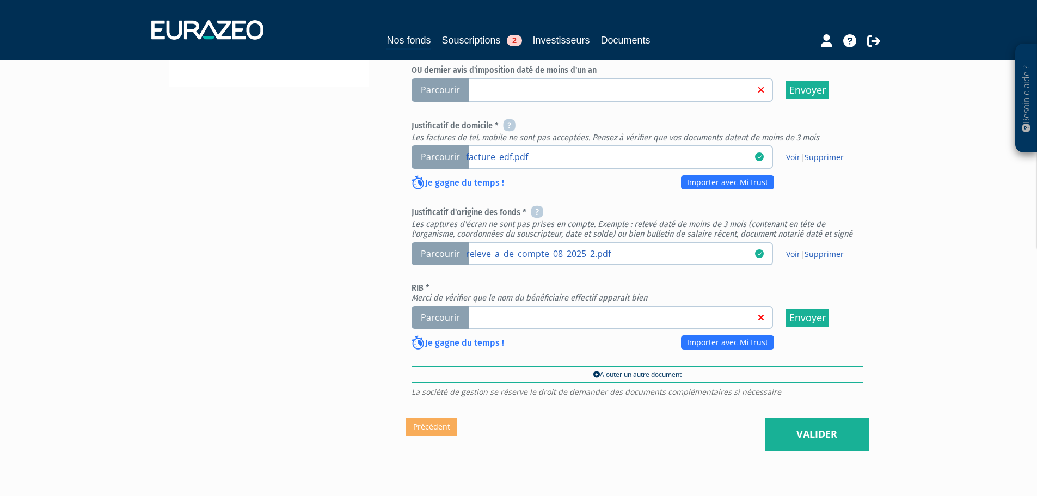
click at [421, 306] on span "Parcourir" at bounding box center [441, 317] width 58 height 23
click at [0, 0] on input "Parcourir" at bounding box center [0, 0] width 0 height 0
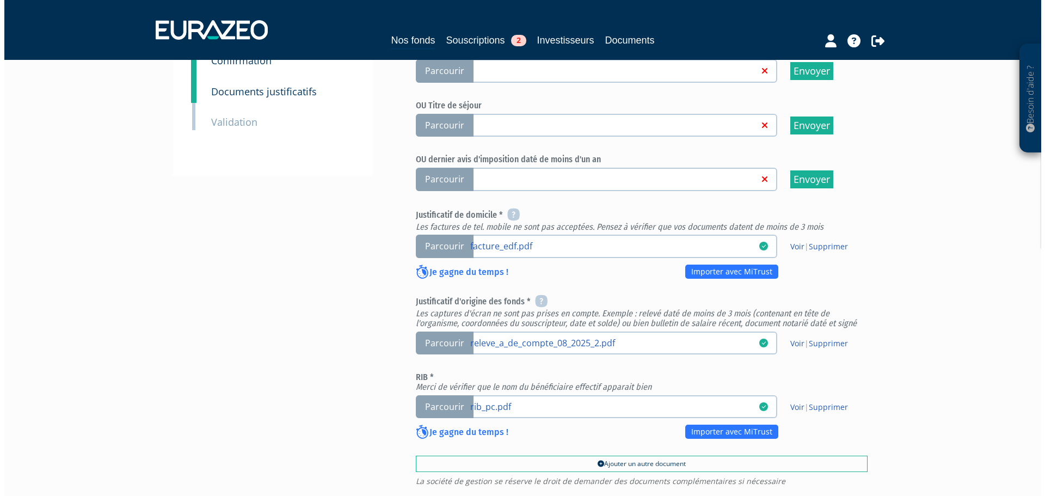
scroll to position [418, 0]
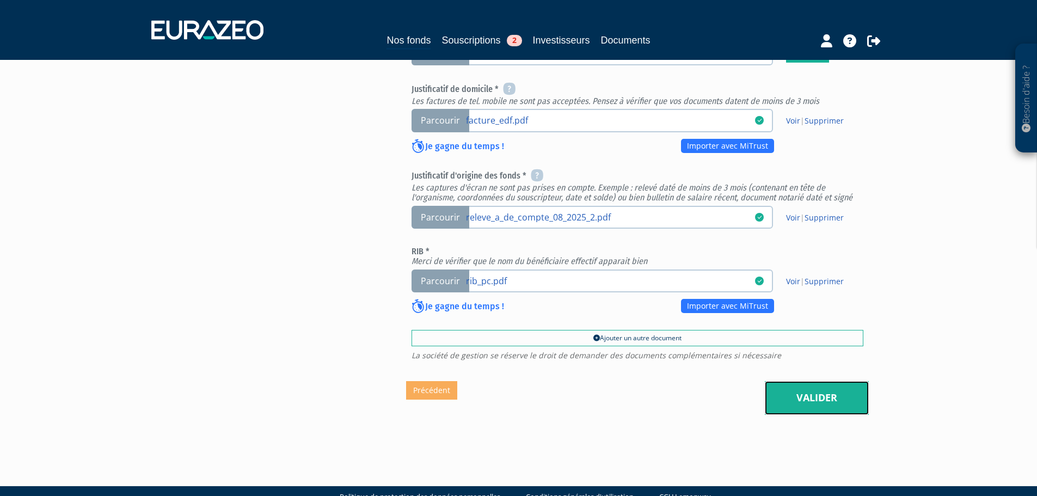
click at [828, 381] on link "Valider" at bounding box center [817, 398] width 104 height 34
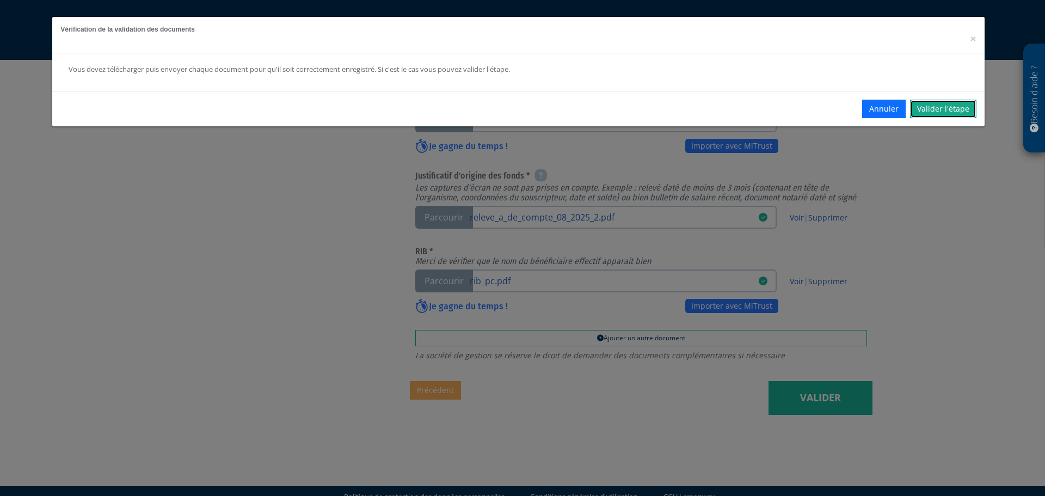
click at [937, 117] on link "Valider l'étape" at bounding box center [943, 109] width 66 height 19
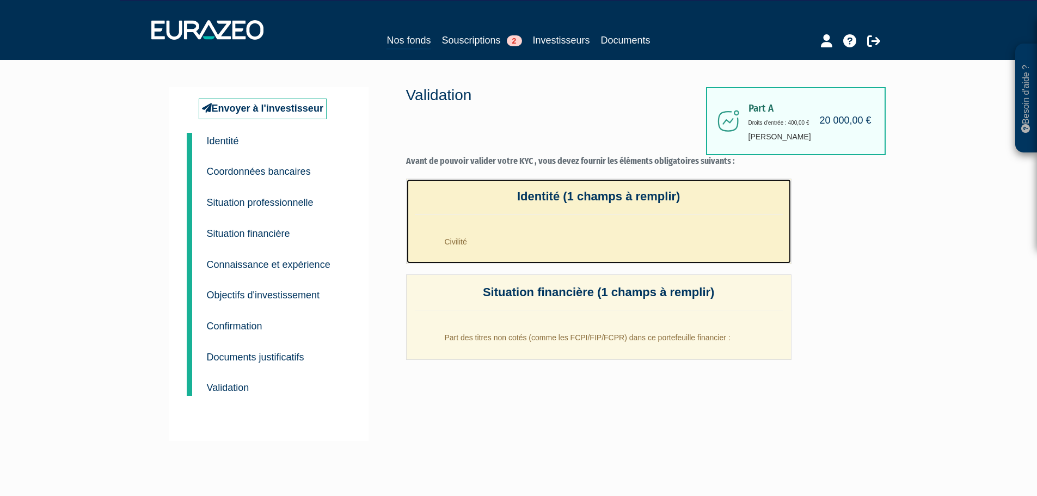
click at [487, 240] on li "Civilité" at bounding box center [610, 238] width 346 height 27
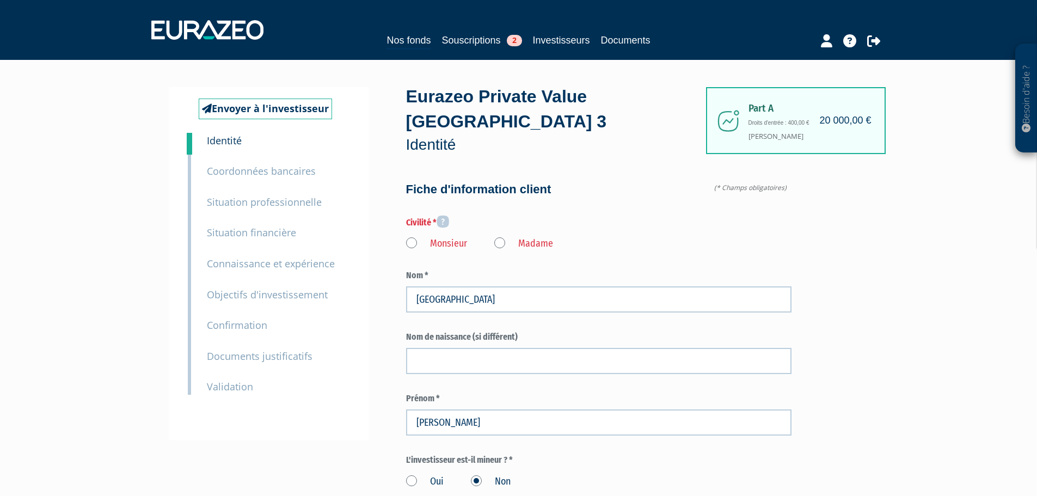
type input "7 75 76 08 57"
click at [424, 237] on label "Monsieur" at bounding box center [436, 244] width 61 height 14
click at [0, 0] on input "Monsieur" at bounding box center [0, 0] width 0 height 0
click at [241, 384] on small "Validation" at bounding box center [230, 386] width 46 height 13
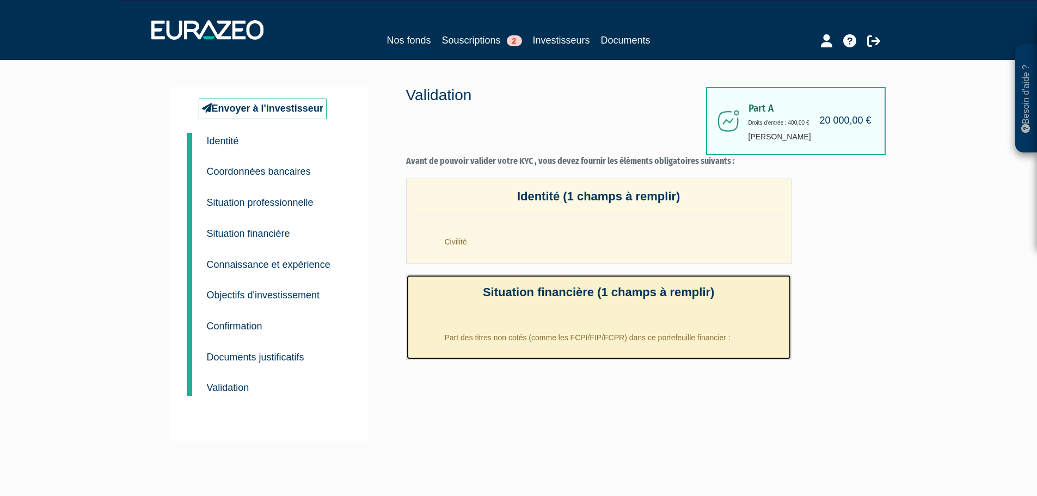
click at [512, 342] on li "Part des titres non cotés (comme les FCPI/FIP/FCPR) dans ce portefeuille financ…" at bounding box center [610, 334] width 346 height 27
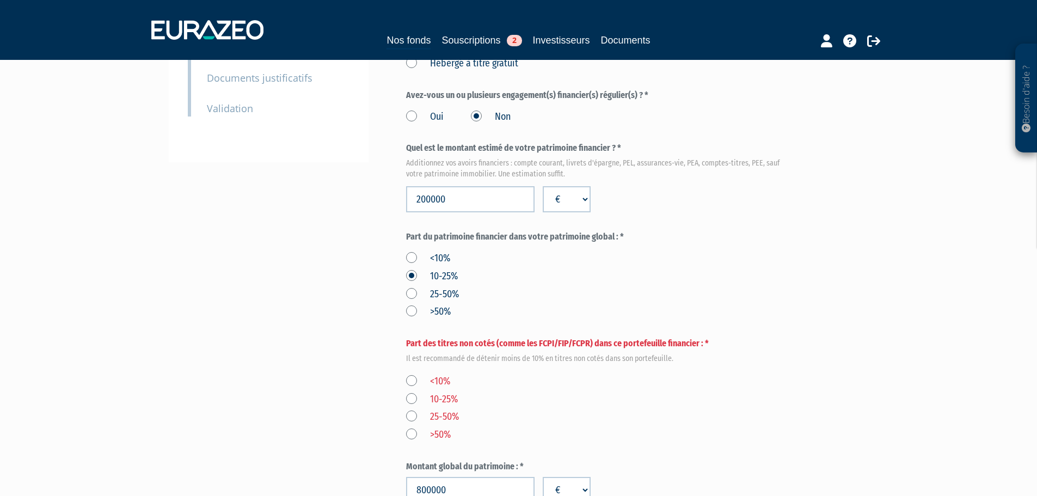
scroll to position [327, 0]
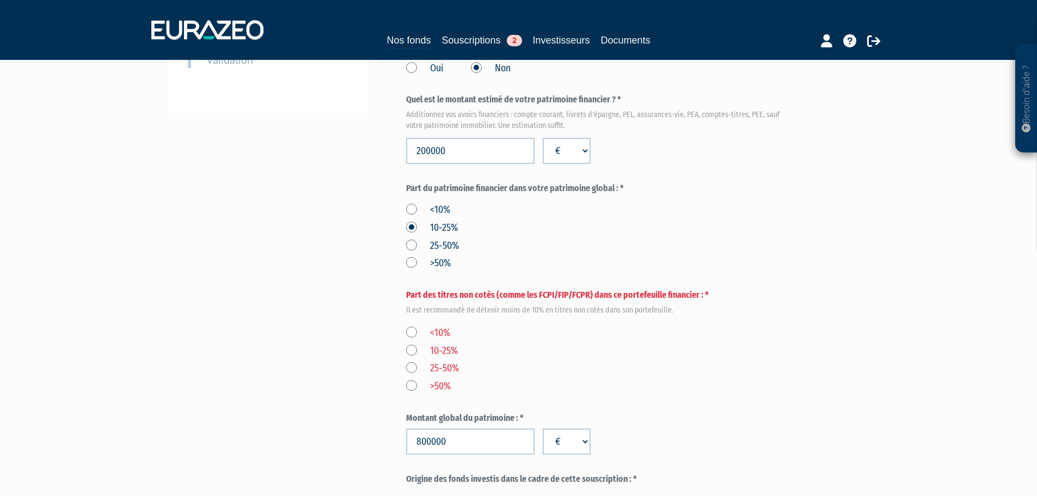
click at [411, 326] on label "<10%" at bounding box center [428, 333] width 44 height 14
click at [0, 0] on input "<10%" at bounding box center [0, 0] width 0 height 0
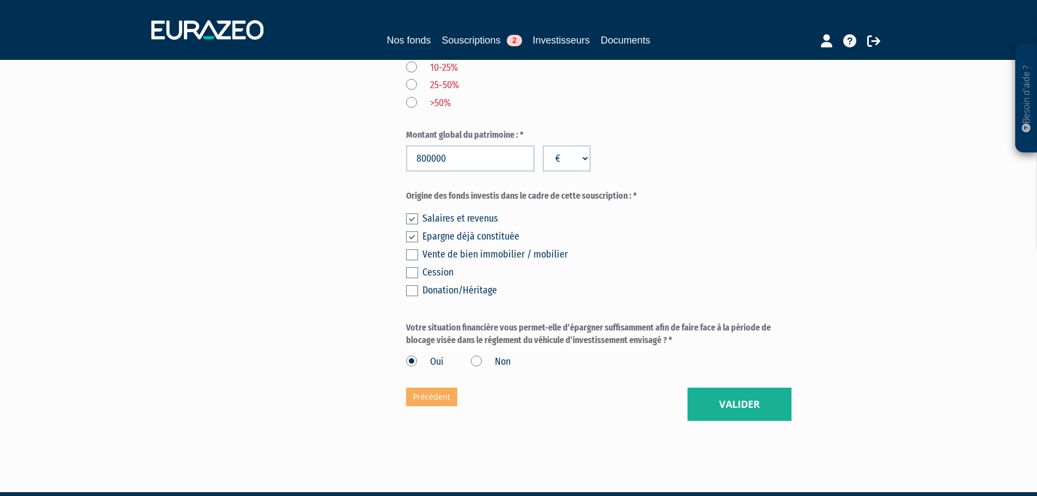
scroll to position [616, 0]
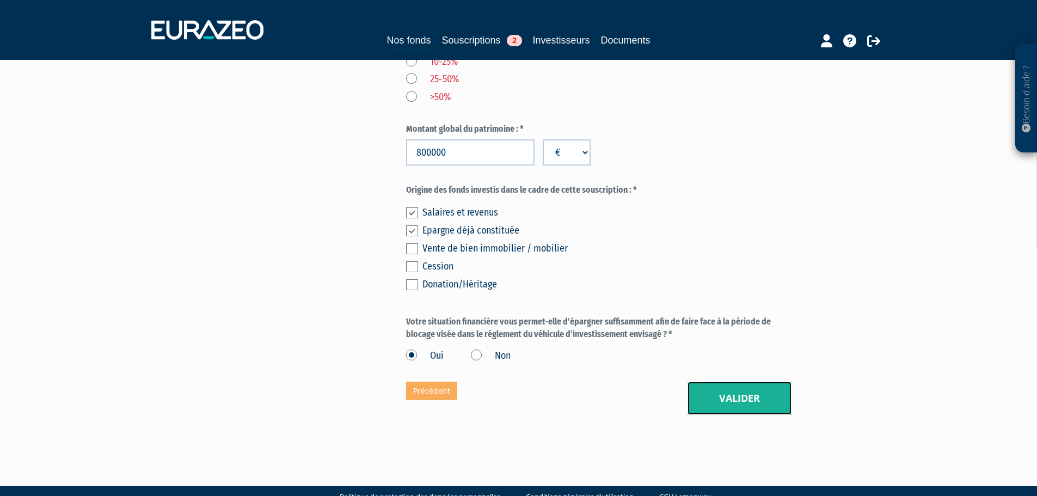
click at [738, 382] on button "Valider" at bounding box center [740, 399] width 104 height 34
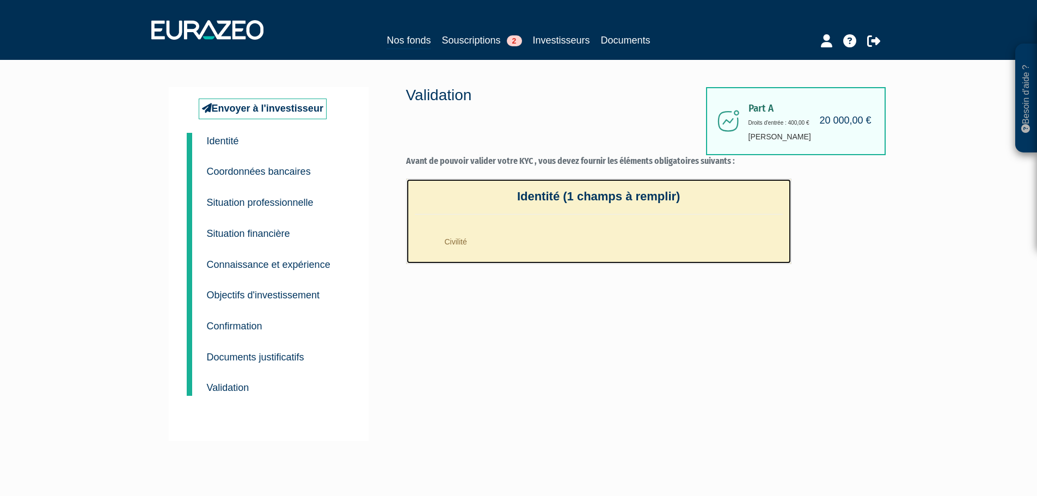
click at [505, 248] on li "Civilité" at bounding box center [610, 238] width 346 height 27
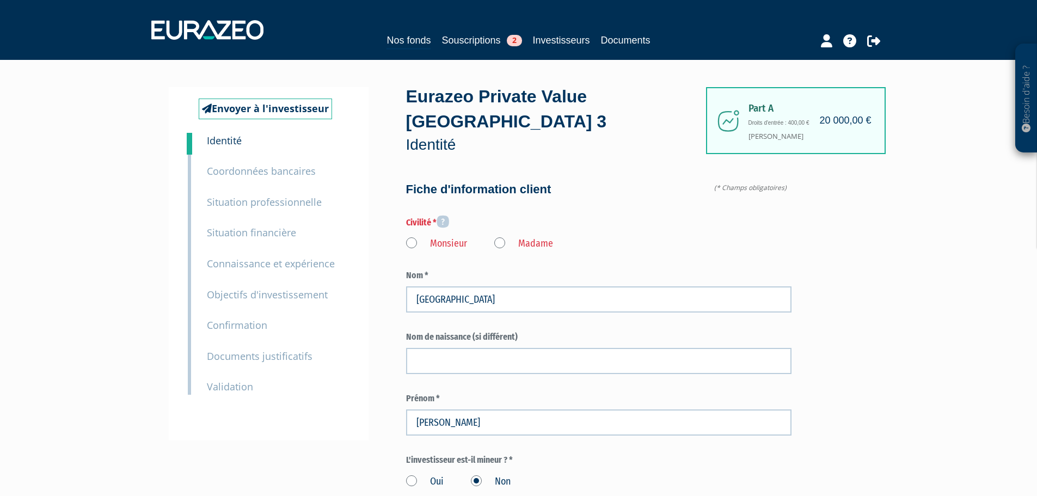
type input "7 75 76 08 57"
click at [426, 237] on label "Monsieur" at bounding box center [436, 244] width 61 height 14
click at [0, 0] on input "Monsieur" at bounding box center [0, 0] width 0 height 0
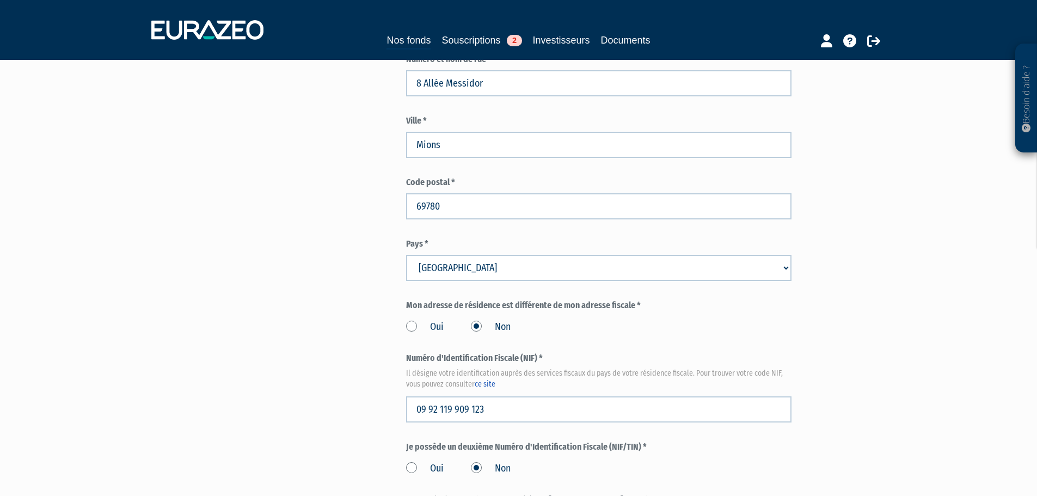
scroll to position [1229, 0]
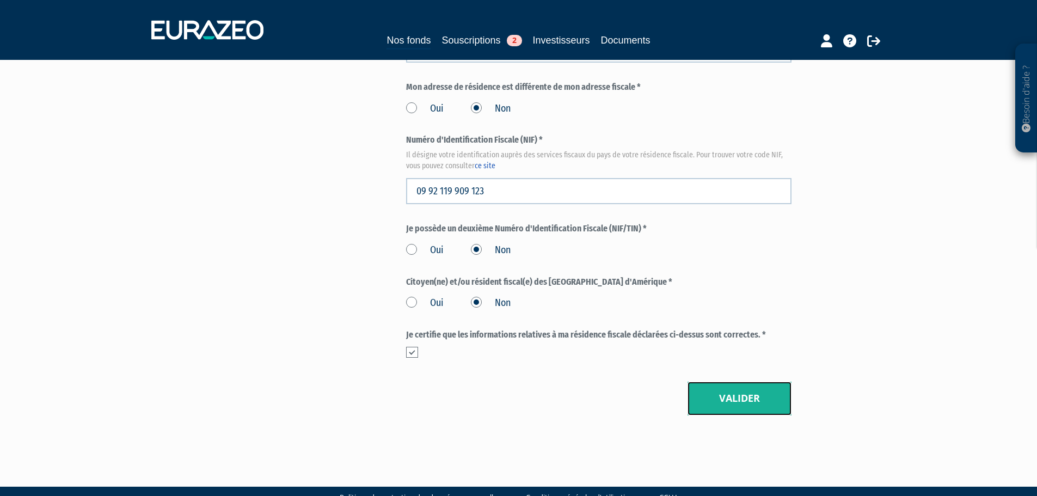
click at [716, 382] on button "Valider" at bounding box center [740, 399] width 104 height 34
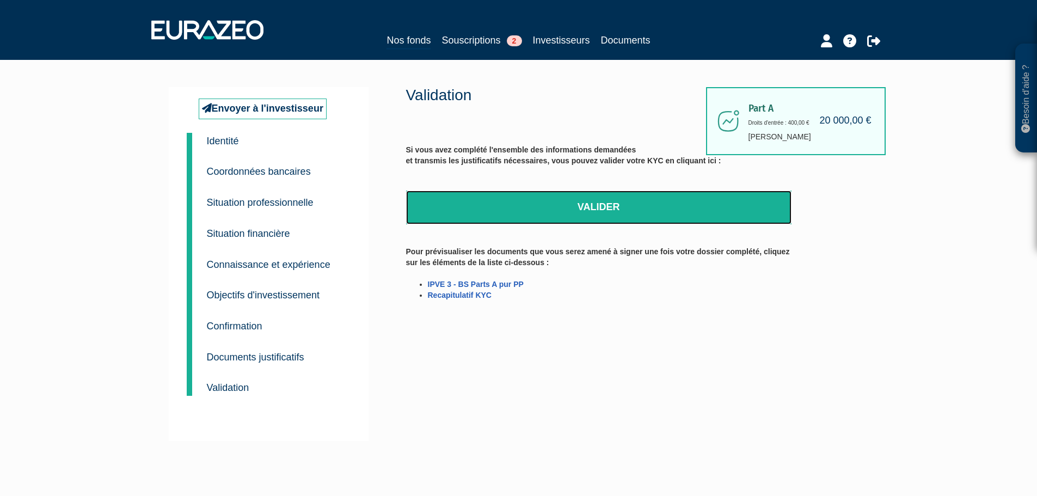
click at [636, 199] on link "Valider" at bounding box center [598, 208] width 385 height 34
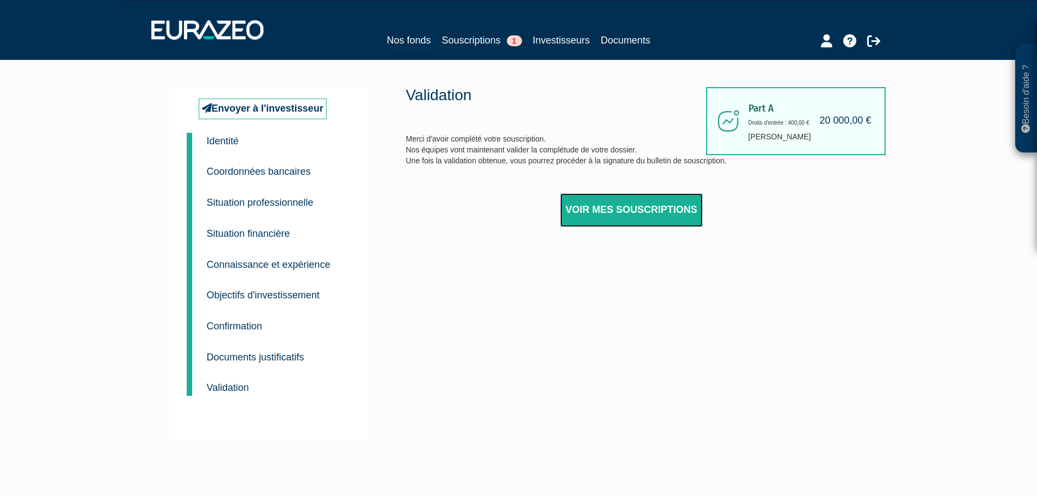
click at [593, 207] on link "Voir mes souscriptions" at bounding box center [631, 210] width 143 height 34
